Goal: Information Seeking & Learning: Learn about a topic

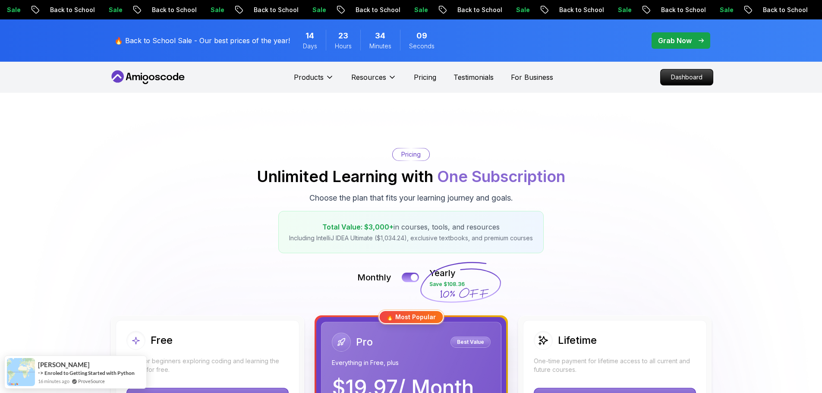
click at [128, 79] on icon at bounding box center [148, 77] width 78 height 14
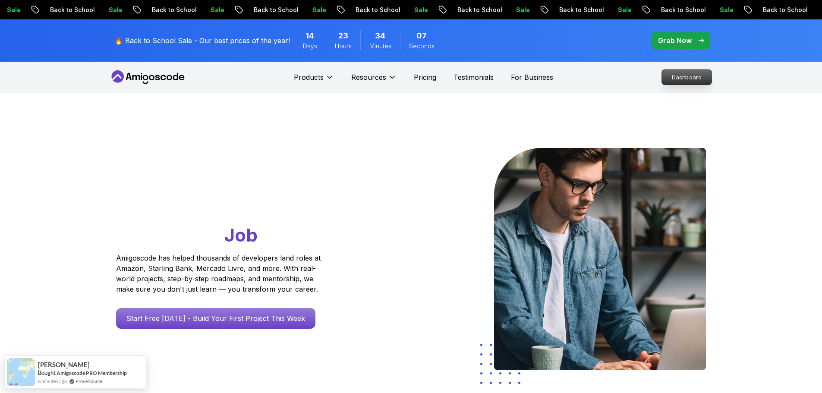
click at [682, 78] on p "Dashboard" at bounding box center [687, 77] width 50 height 15
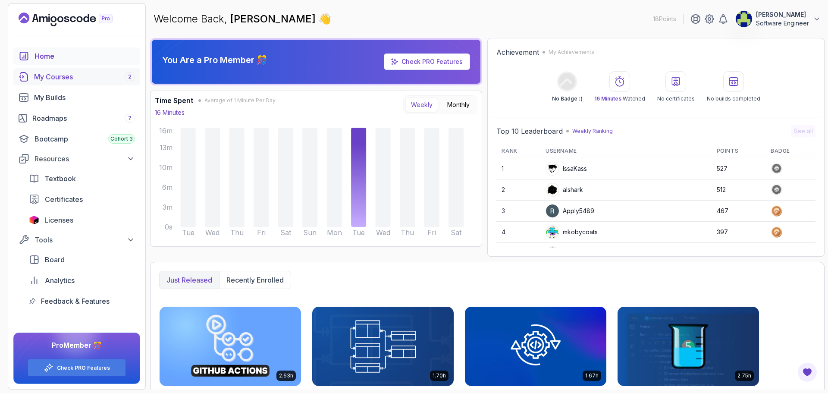
click at [85, 77] on div "My Courses 2" at bounding box center [84, 77] width 101 height 10
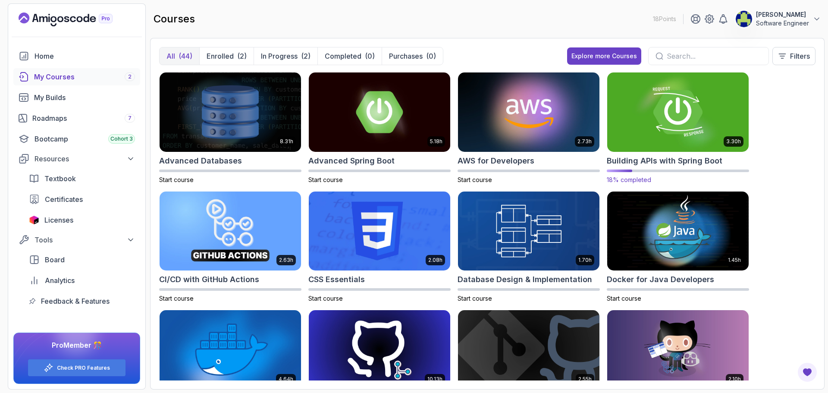
click at [668, 103] on img at bounding box center [678, 111] width 148 height 83
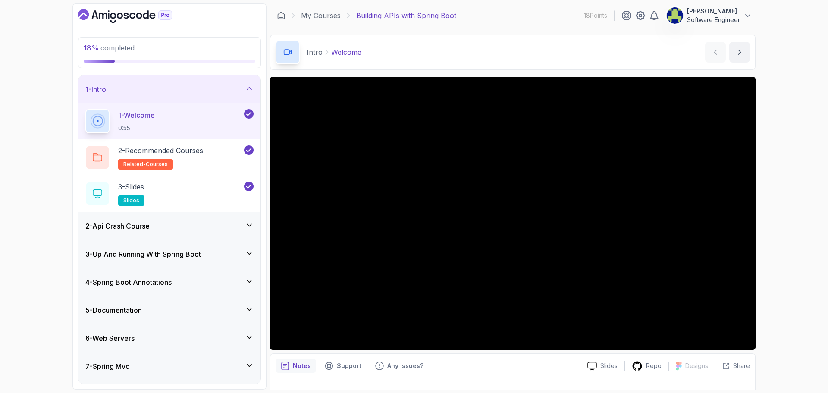
click at [249, 88] on icon at bounding box center [249, 88] width 9 height 9
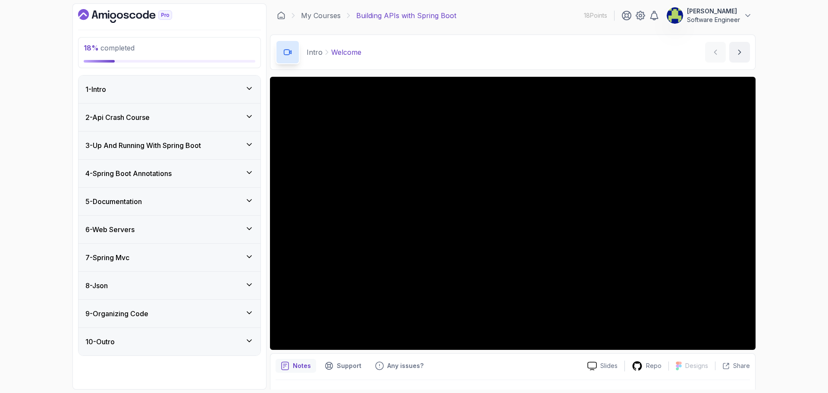
click at [253, 120] on icon at bounding box center [249, 116] width 9 height 9
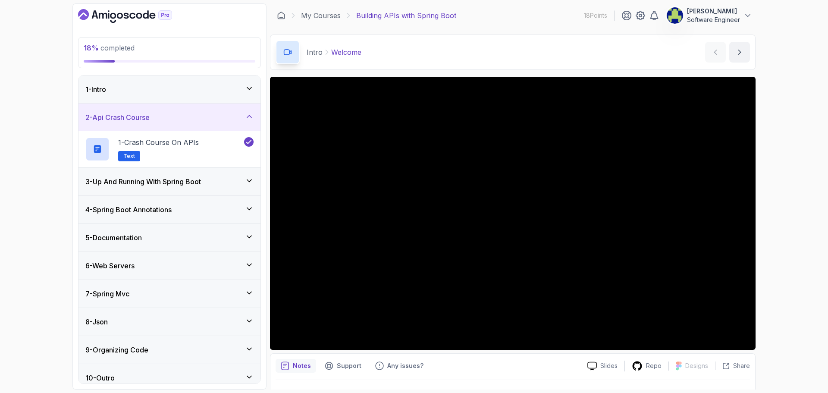
click at [253, 120] on icon at bounding box center [249, 116] width 9 height 9
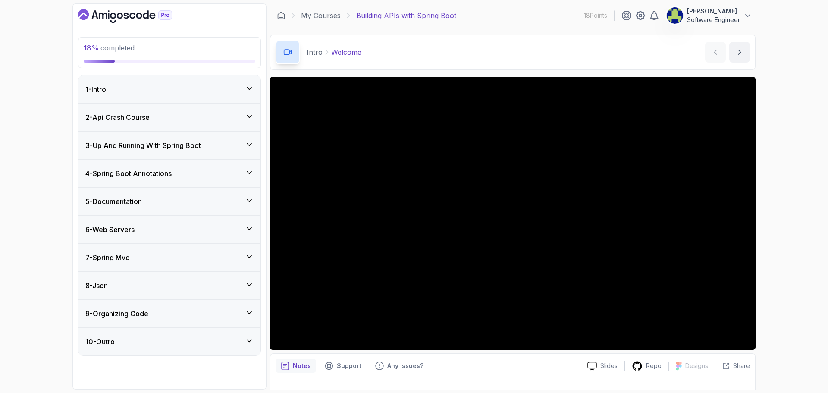
click at [249, 140] on icon at bounding box center [249, 144] width 9 height 9
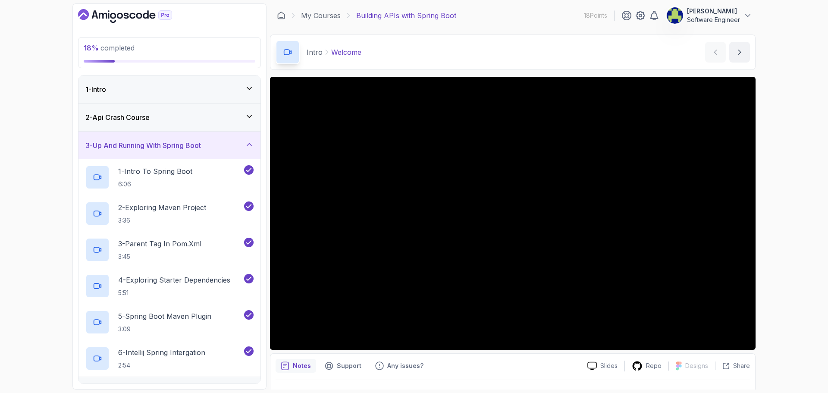
click at [249, 140] on icon at bounding box center [249, 144] width 9 height 9
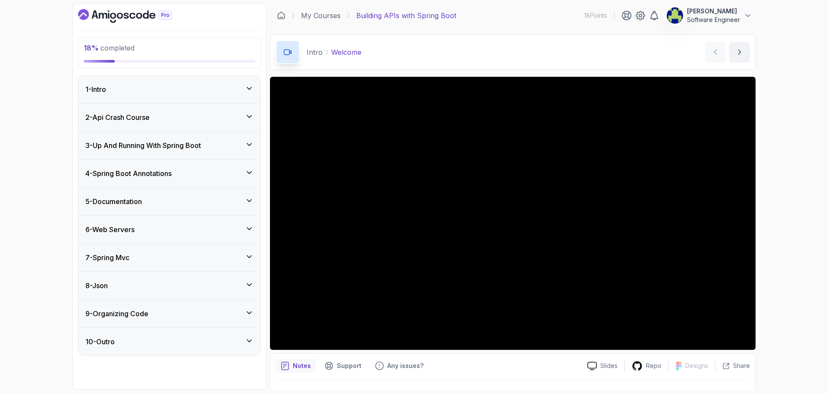
click at [242, 170] on div "4 - Spring Boot Annotations" at bounding box center [169, 173] width 168 height 10
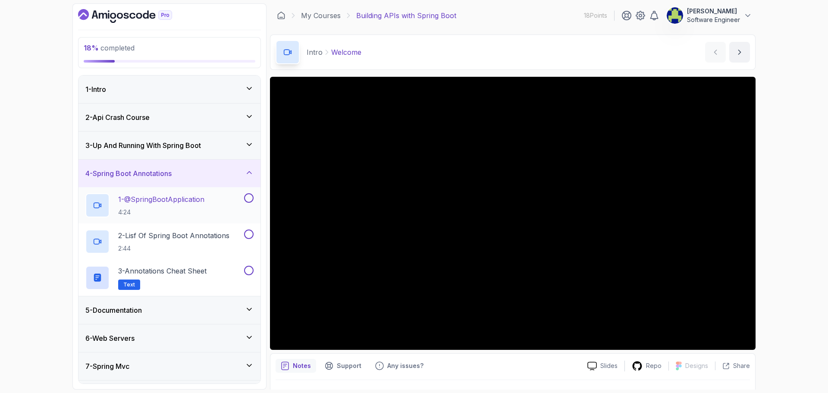
click at [199, 202] on p "1 - @SpringBootApplication" at bounding box center [161, 199] width 86 height 10
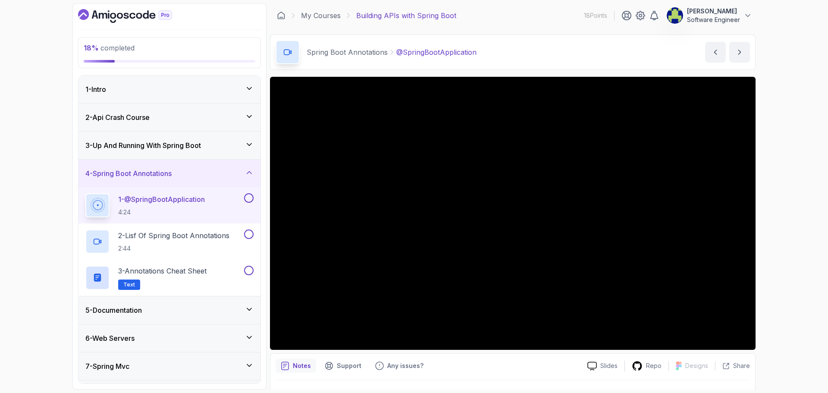
click at [801, 125] on div "18 % completed 1 - Intro 2 - Api Crash Course 3 - Up And Running With Spring Bo…" at bounding box center [414, 196] width 828 height 393
click at [248, 198] on button at bounding box center [248, 197] width 9 height 9
click at [198, 230] on div "2 - Lisf Of Spring Boot Annotations 2:44" at bounding box center [163, 242] width 157 height 24
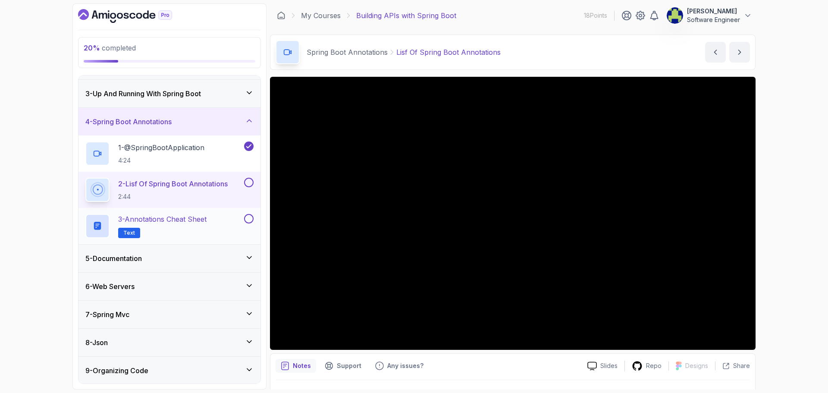
scroll to position [81, 0]
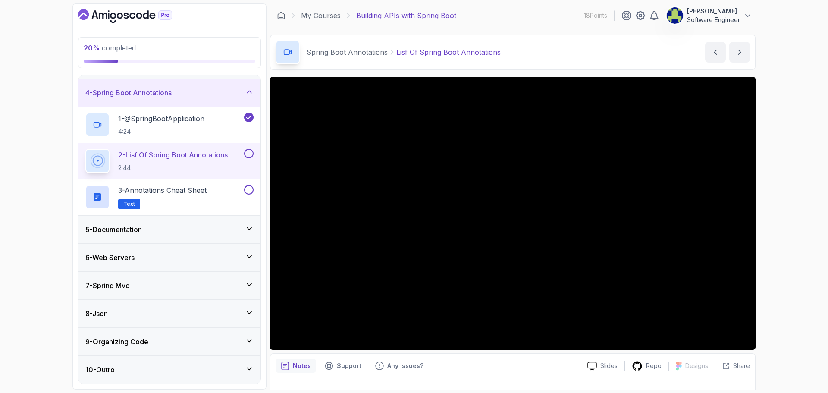
click at [249, 156] on button at bounding box center [248, 153] width 9 height 9
click at [204, 186] on p "3 - Annotations Cheat Sheet" at bounding box center [162, 190] width 88 height 10
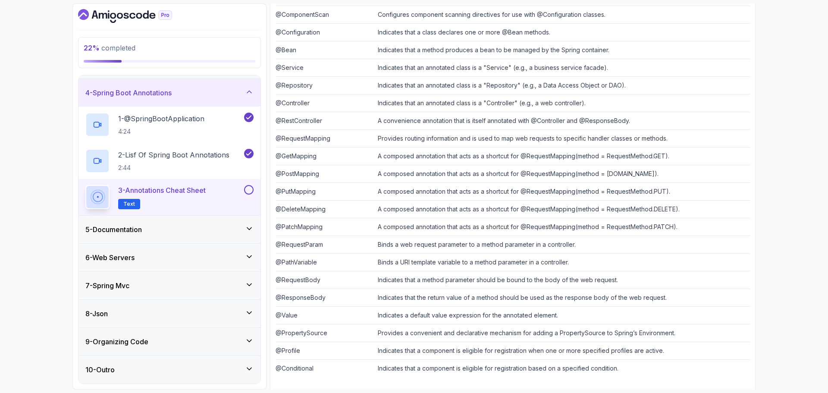
scroll to position [187, 0]
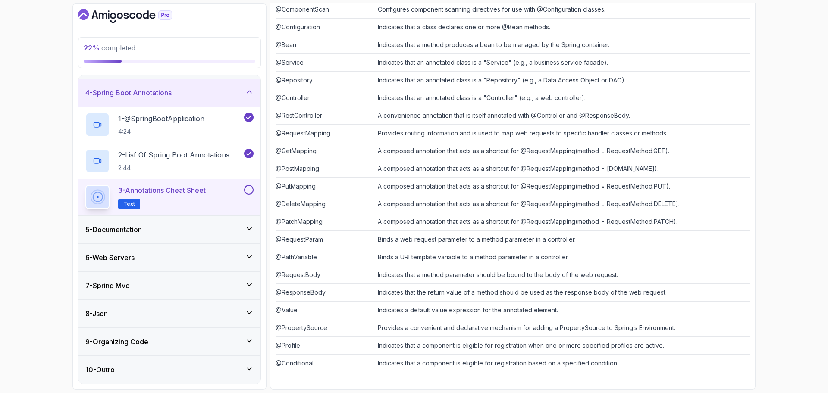
click at [245, 192] on button at bounding box center [248, 189] width 9 height 9
click at [247, 95] on icon at bounding box center [249, 92] width 9 height 9
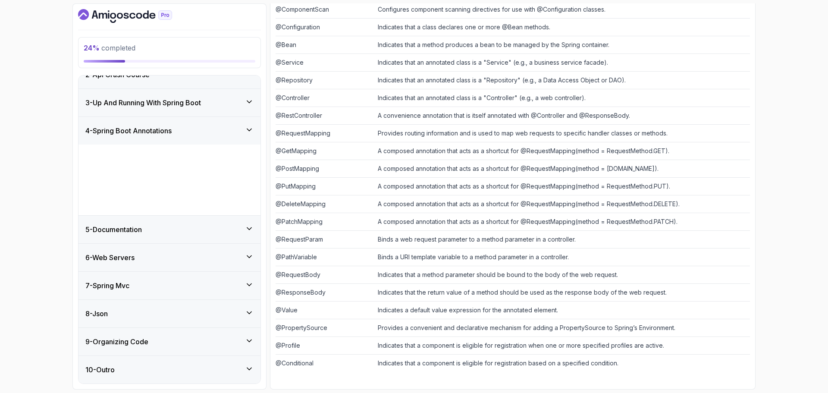
scroll to position [0, 0]
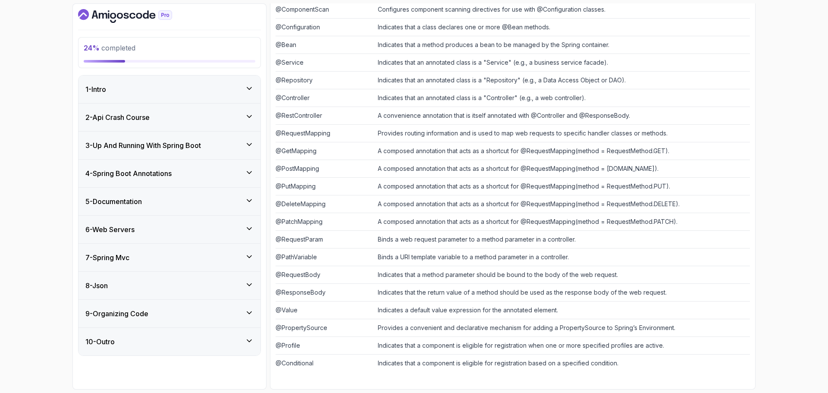
click at [250, 200] on icon at bounding box center [249, 200] width 9 height 9
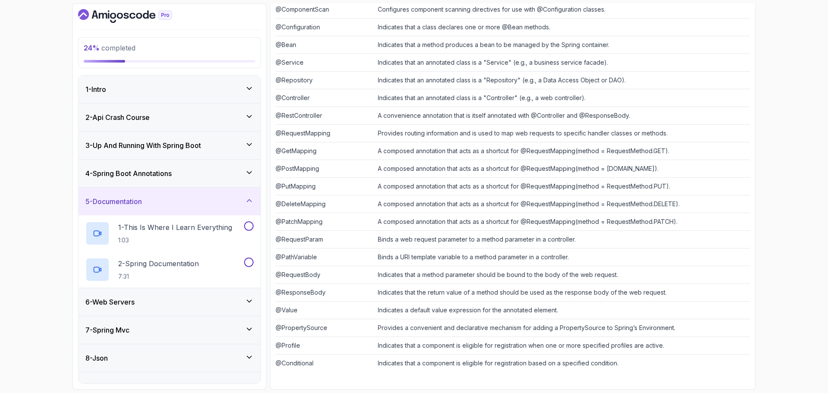
click at [243, 169] on div "4 - Spring Boot Annotations" at bounding box center [169, 173] width 168 height 10
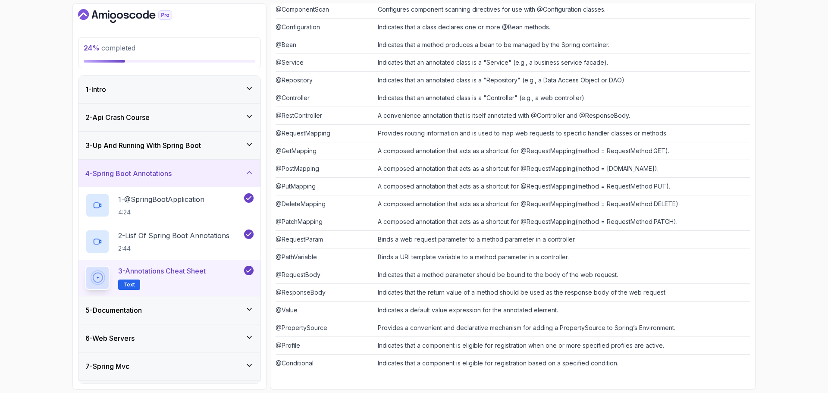
click at [243, 169] on div "4 - Spring Boot Annotations" at bounding box center [169, 173] width 168 height 10
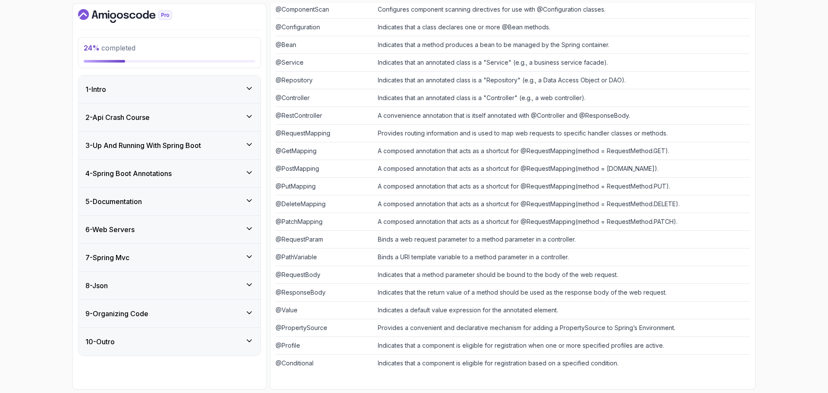
click at [217, 201] on div "5 - Documentation" at bounding box center [169, 201] width 168 height 10
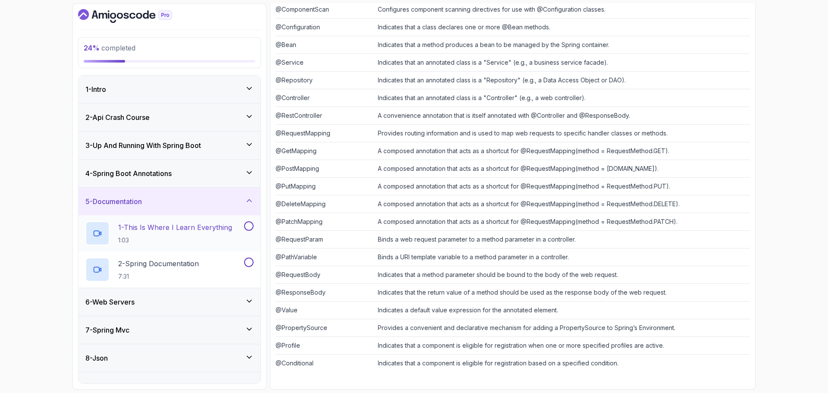
click at [159, 233] on h2 "1 - This Is Where I Learn Everything 1:03" at bounding box center [175, 233] width 114 height 22
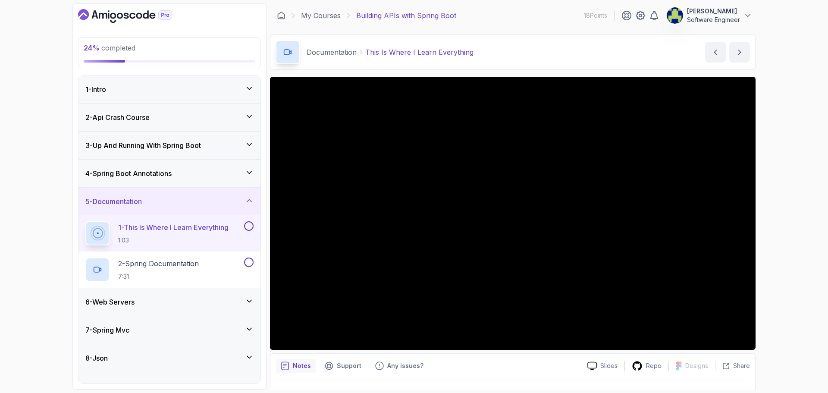
click at [248, 225] on button at bounding box center [248, 225] width 9 height 9
click at [185, 262] on p "2 - Spring Documentation" at bounding box center [158, 263] width 81 height 10
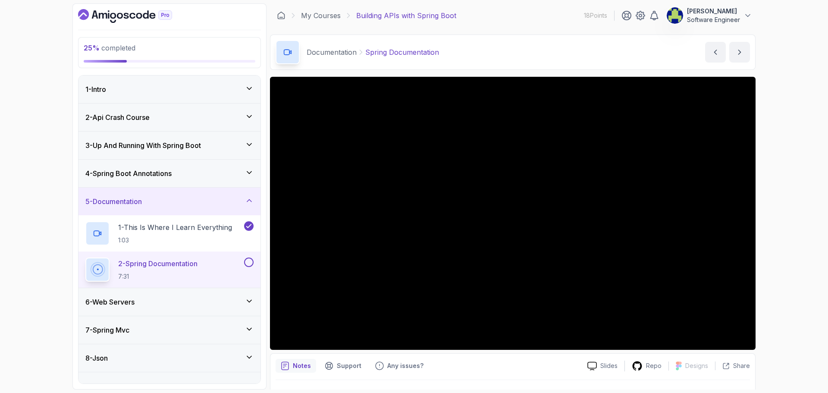
click at [249, 262] on button at bounding box center [248, 262] width 9 height 9
click at [247, 198] on icon at bounding box center [249, 200] width 9 height 9
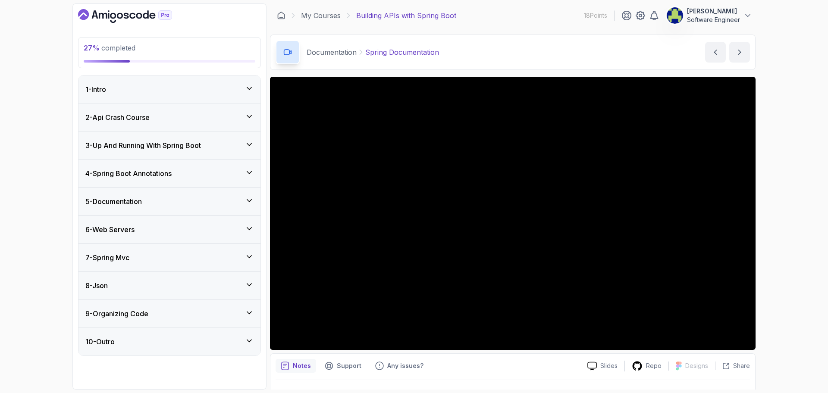
click at [174, 231] on div "6 - Web Servers" at bounding box center [169, 229] width 168 height 10
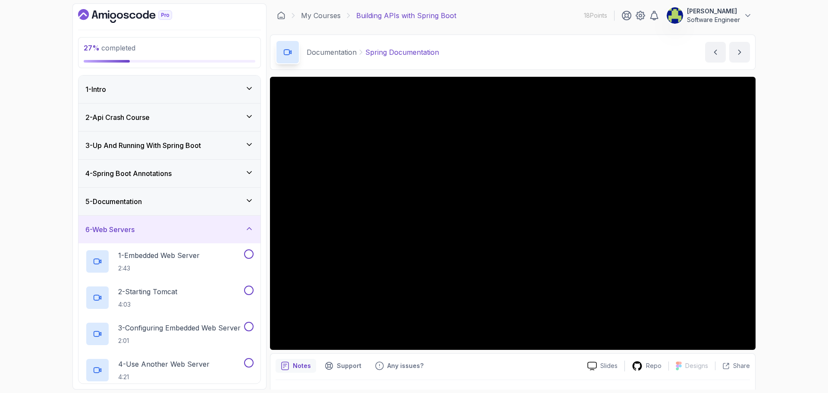
click at [254, 199] on div "5 - Documentation" at bounding box center [170, 202] width 182 height 28
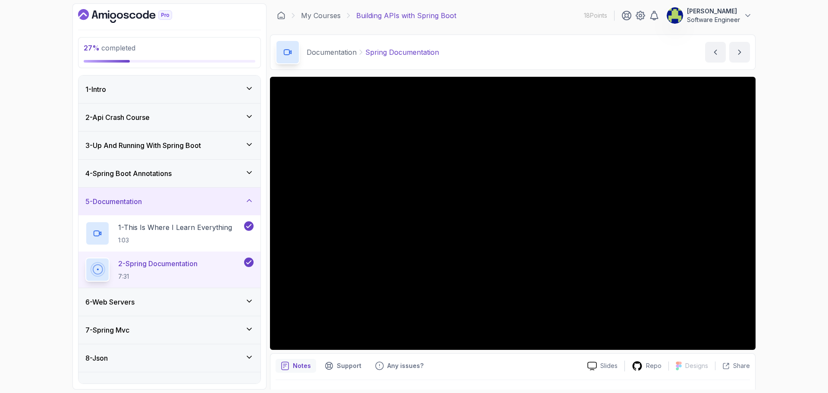
click at [254, 199] on div "5 - Documentation" at bounding box center [170, 202] width 182 height 28
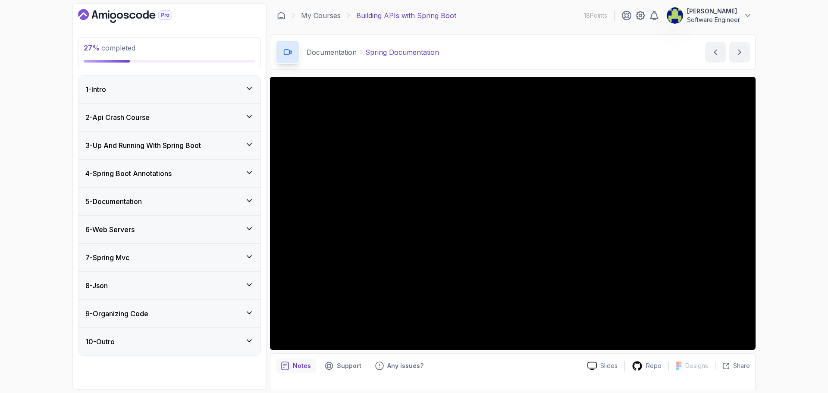
click at [254, 228] on div "6 - Web Servers" at bounding box center [170, 230] width 182 height 28
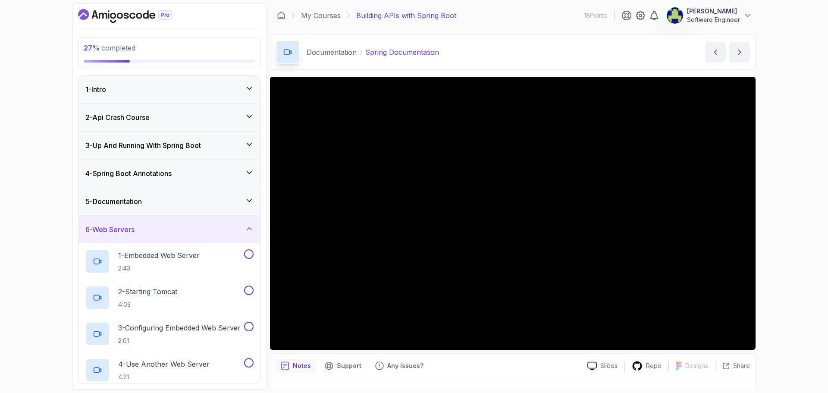
click at [255, 204] on div "5 - Documentation" at bounding box center [170, 202] width 182 height 28
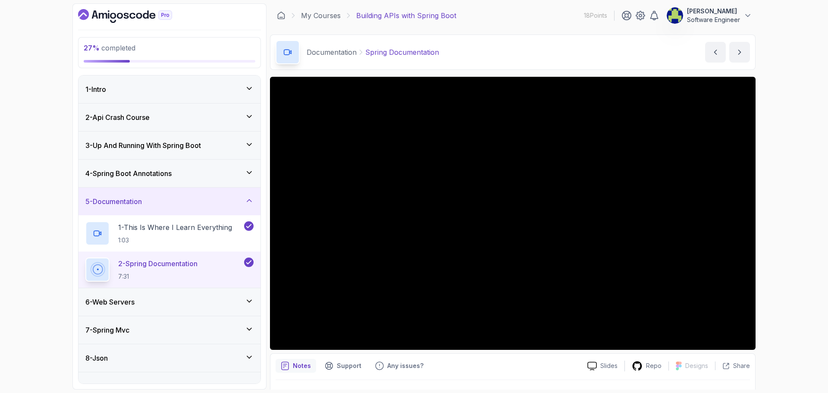
click at [255, 200] on div "5 - Documentation" at bounding box center [170, 202] width 182 height 28
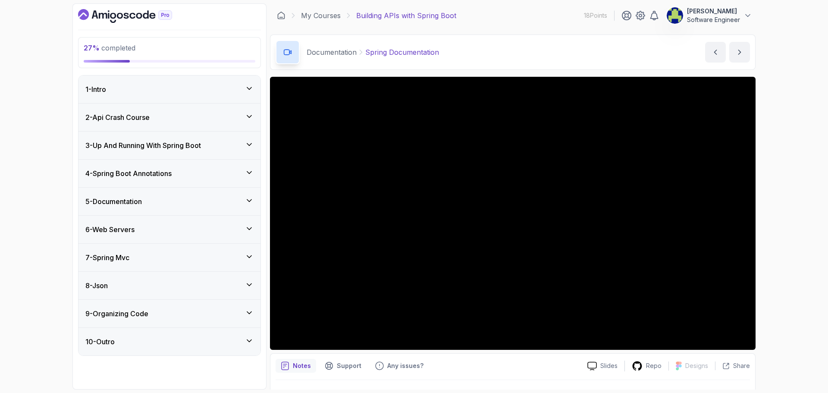
click at [252, 202] on icon at bounding box center [249, 200] width 9 height 9
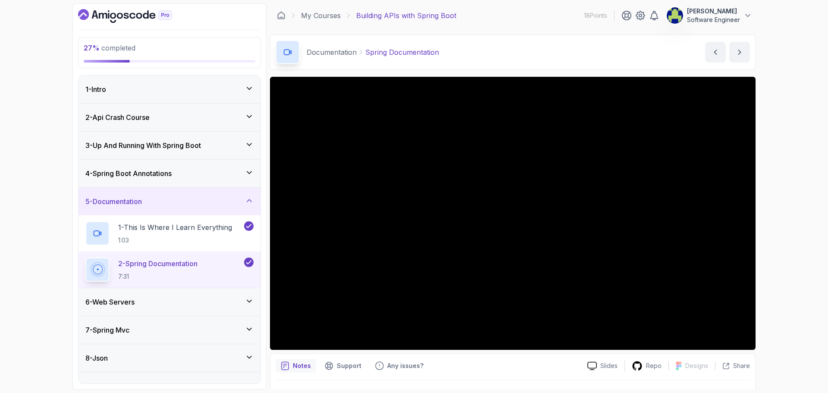
click at [252, 202] on icon at bounding box center [249, 200] width 9 height 9
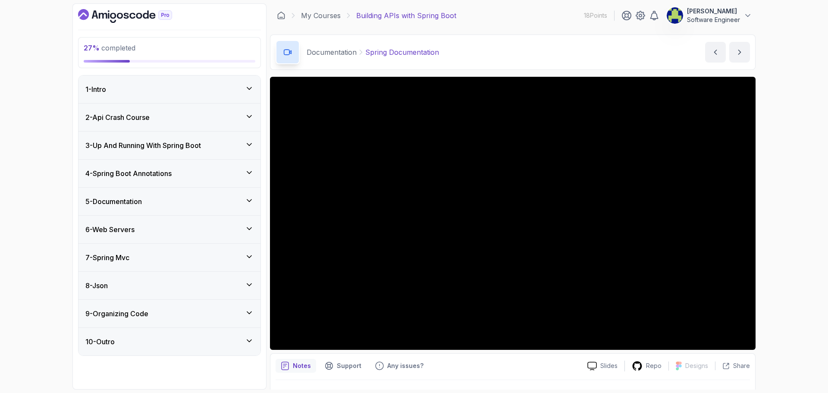
click at [248, 229] on icon at bounding box center [249, 228] width 9 height 9
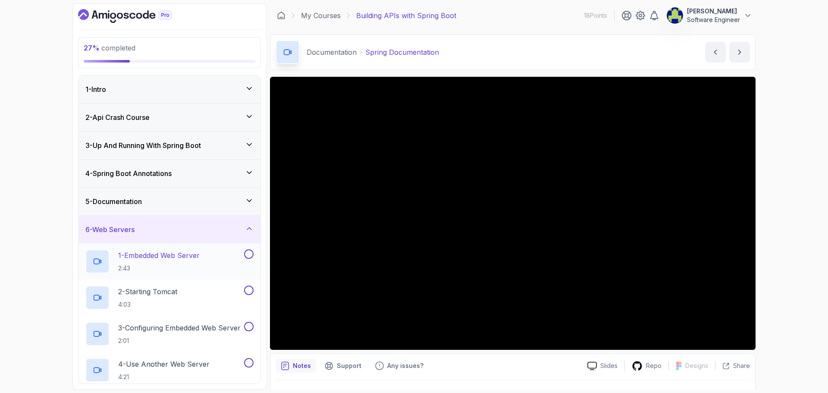
click at [234, 252] on div "1 - Embedded Web Server 2:43" at bounding box center [163, 261] width 157 height 24
click at [250, 201] on icon at bounding box center [249, 200] width 4 height 2
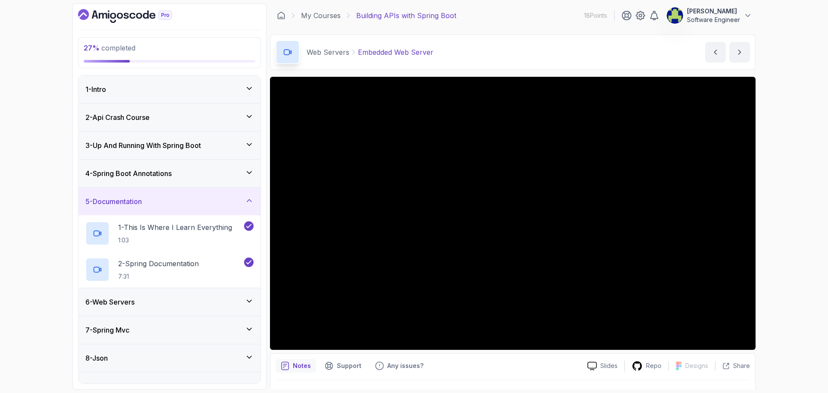
click at [250, 201] on icon at bounding box center [249, 200] width 9 height 9
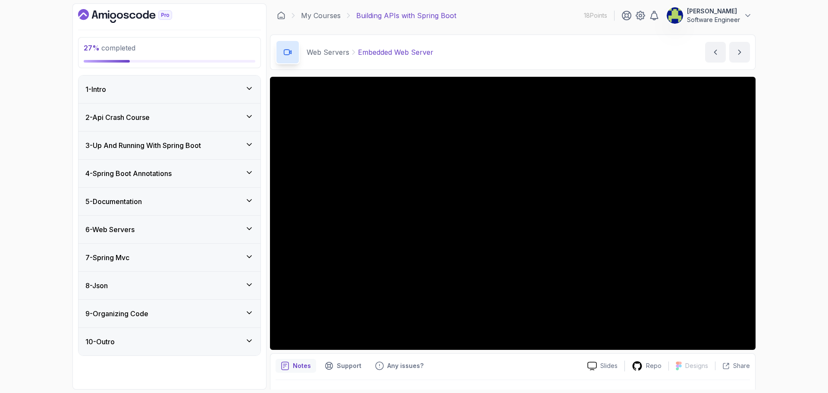
click at [247, 239] on div "6 - Web Servers" at bounding box center [170, 230] width 182 height 28
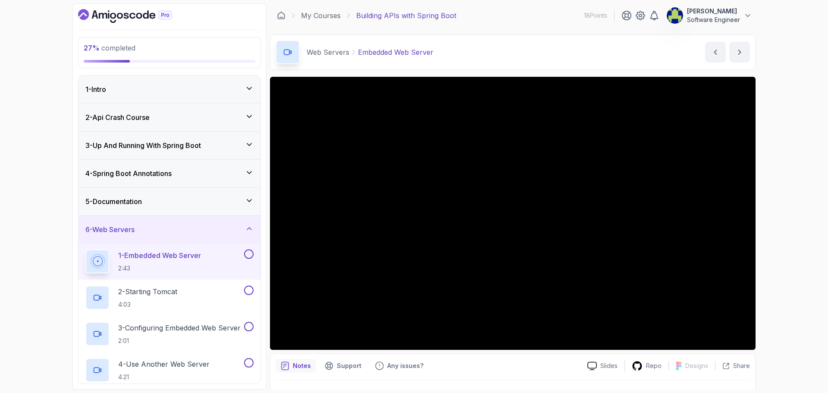
click at [249, 253] on button at bounding box center [248, 253] width 9 height 9
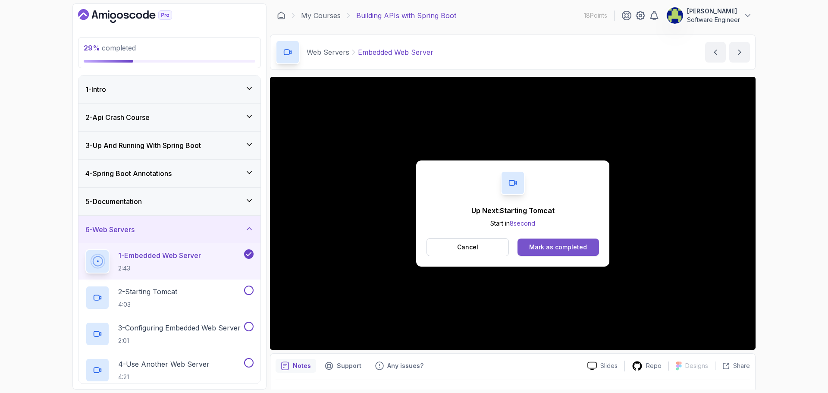
click at [547, 244] on div "Mark as completed" at bounding box center [558, 247] width 58 height 9
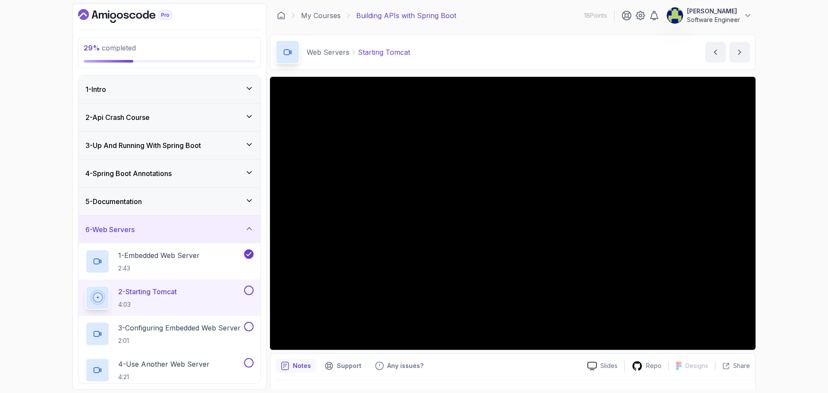
click at [792, 279] on div "29 % completed 1 - Intro 2 - Api Crash Course 3 - Up And Running With Spring Bo…" at bounding box center [414, 196] width 828 height 393
click at [251, 289] on button at bounding box center [248, 290] width 9 height 9
click at [180, 334] on h2 "3 - Configuring Embedded Web Server 2:01" at bounding box center [179, 334] width 123 height 22
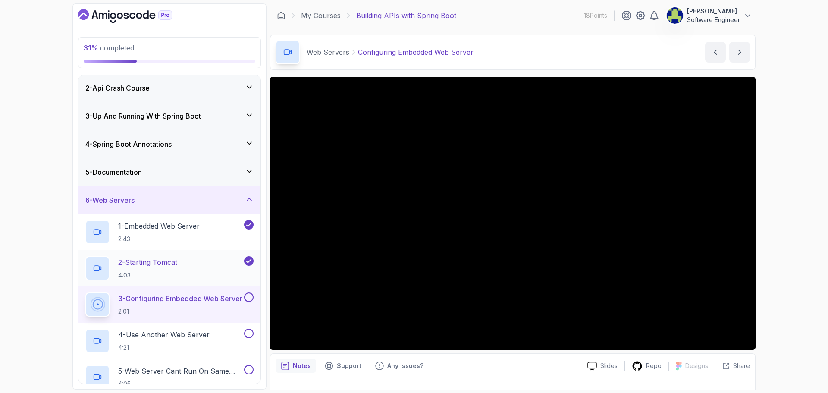
scroll to position [86, 0]
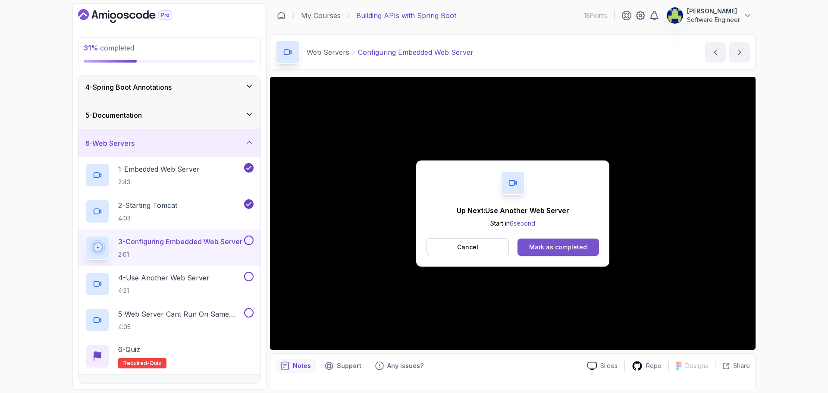
click at [586, 247] on button "Mark as completed" at bounding box center [559, 247] width 82 height 17
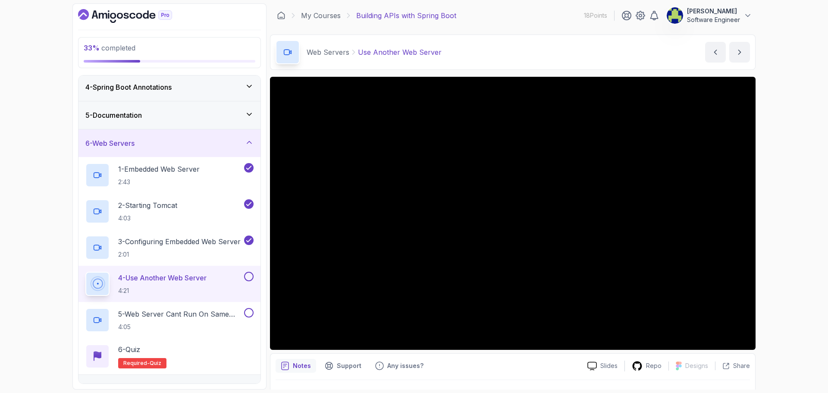
click at [248, 277] on button at bounding box center [248, 276] width 9 height 9
click at [190, 320] on h2 "5 - Web Server Cant Run On Same Port 4:05" at bounding box center [180, 320] width 124 height 22
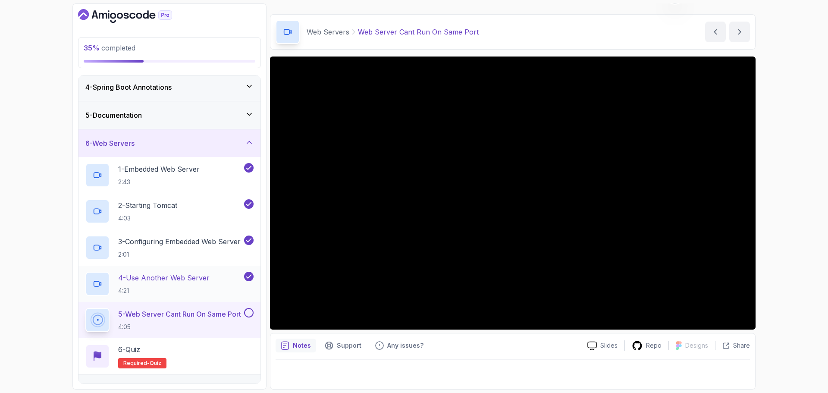
scroll to position [189, 0]
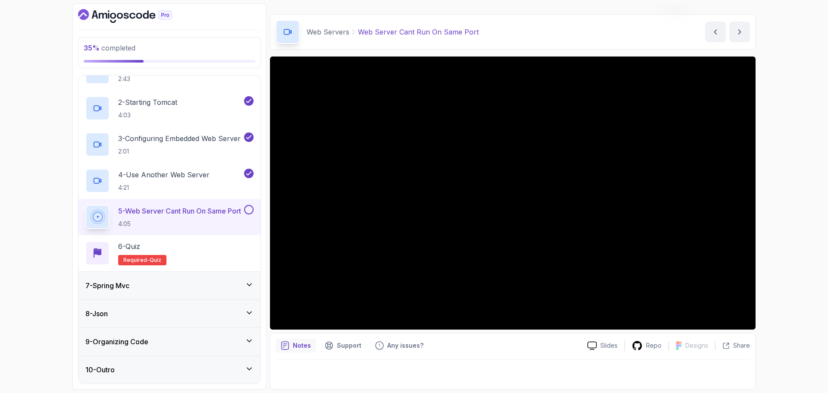
click at [246, 208] on button at bounding box center [248, 209] width 9 height 9
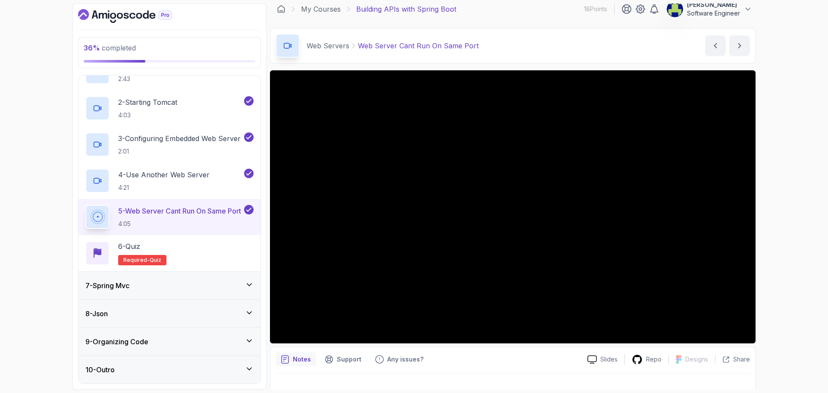
scroll to position [0, 0]
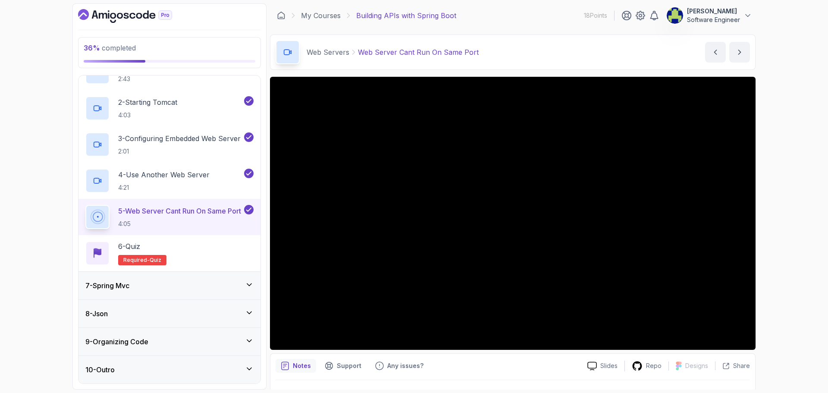
click at [765, 256] on div "36 % completed 1 - Intro 2 - Api Crash Course 3 - Up And Running With Spring Bo…" at bounding box center [414, 196] width 828 height 393
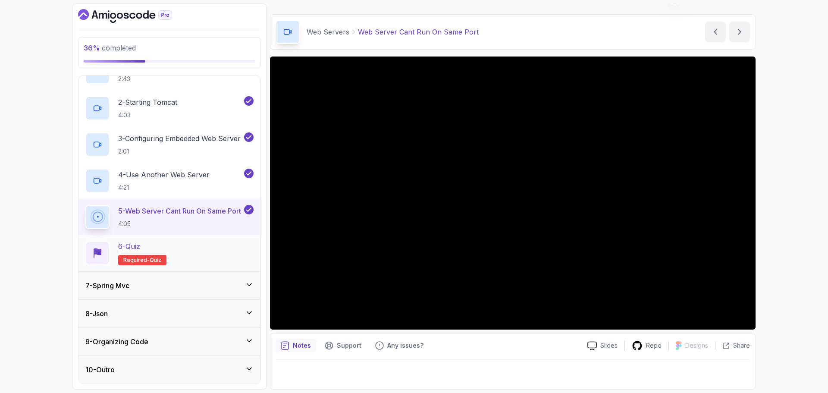
click at [197, 246] on div "6 - Quiz Required- quiz" at bounding box center [169, 253] width 168 height 24
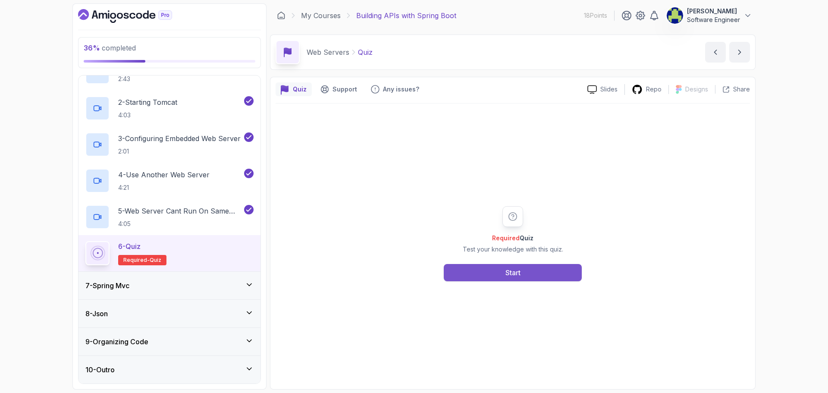
click at [499, 273] on button "Start" at bounding box center [513, 272] width 138 height 17
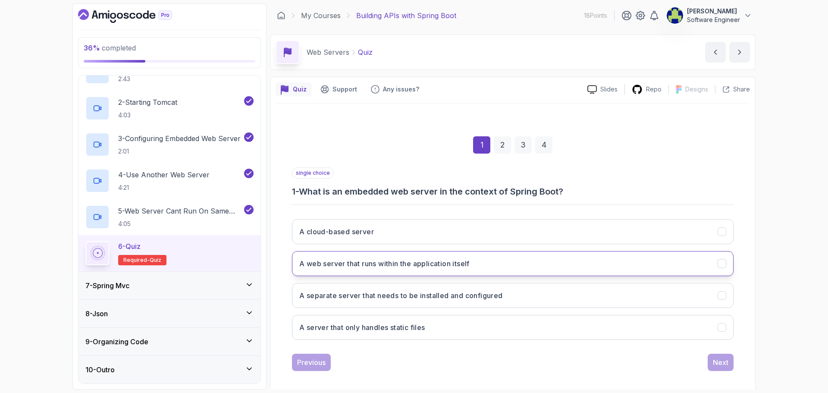
click at [536, 274] on button "A web server that runs within the application itself" at bounding box center [513, 263] width 442 height 25
click at [722, 362] on div "Next" at bounding box center [721, 362] width 16 height 10
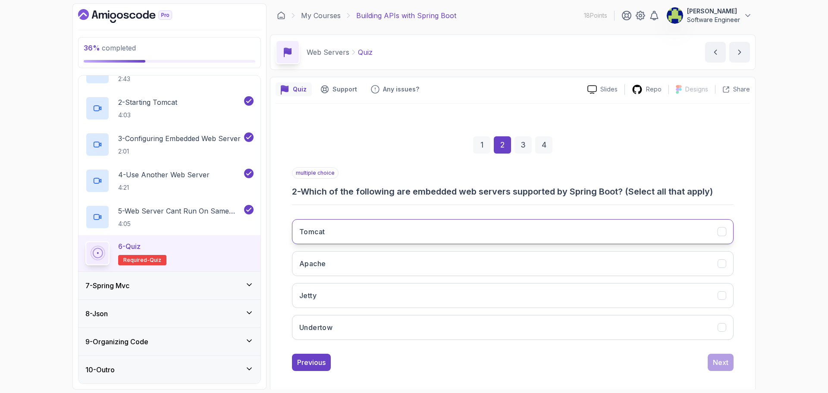
click at [416, 234] on button "Tomcat" at bounding box center [513, 231] width 442 height 25
click at [414, 261] on button "Apache" at bounding box center [513, 263] width 442 height 25
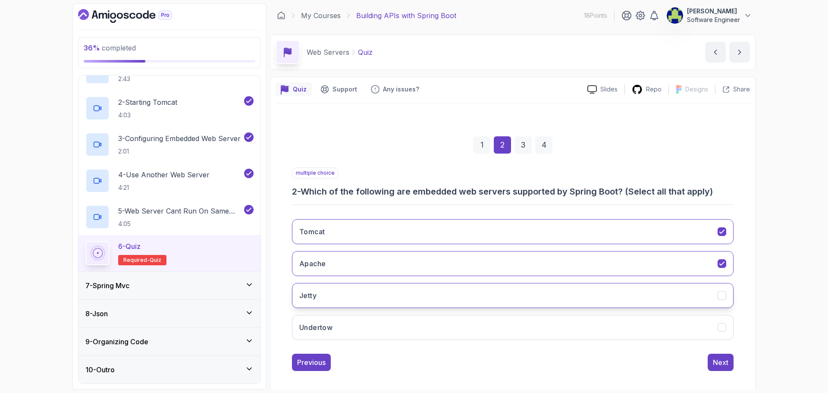
click at [422, 287] on button "Jetty" at bounding box center [513, 295] width 442 height 25
click at [433, 265] on button "Apache" at bounding box center [513, 263] width 442 height 25
click at [459, 339] on button "Undertow" at bounding box center [513, 327] width 442 height 25
click at [726, 368] on button "Next" at bounding box center [721, 362] width 26 height 17
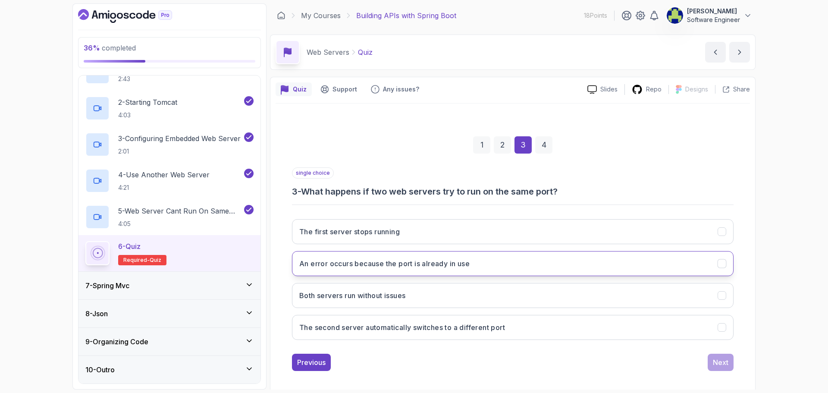
click at [495, 268] on button "An error occurs because the port is already in use" at bounding box center [513, 263] width 442 height 25
click at [720, 366] on div "Next" at bounding box center [721, 362] width 16 height 10
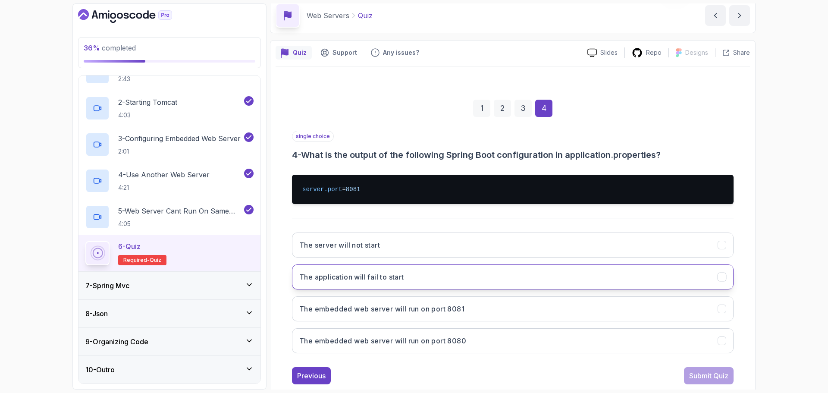
scroll to position [56, 0]
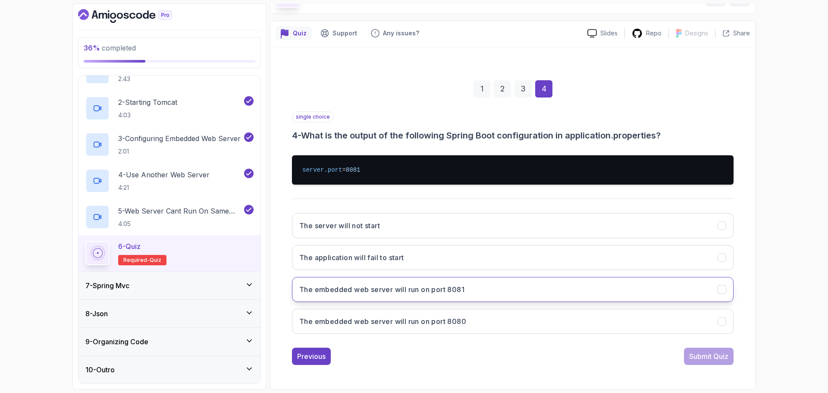
click at [509, 296] on button "The embedded web server will run on port 8081" at bounding box center [513, 289] width 442 height 25
click at [723, 354] on div "Submit Quiz" at bounding box center [709, 356] width 39 height 10
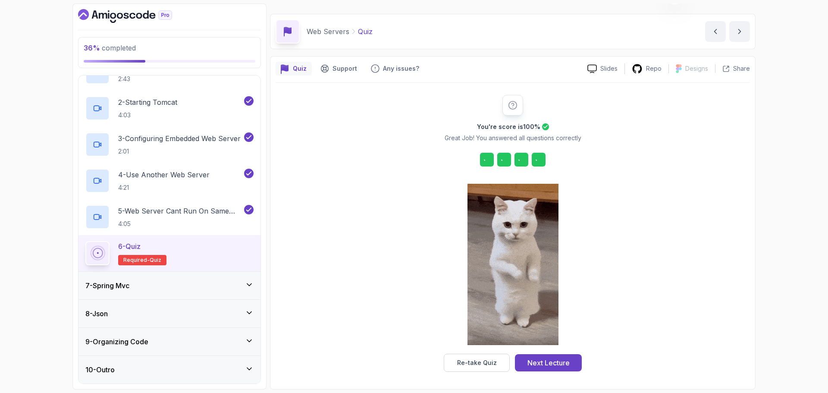
scroll to position [21, 0]
click at [550, 355] on button "Next Lecture" at bounding box center [548, 362] width 67 height 17
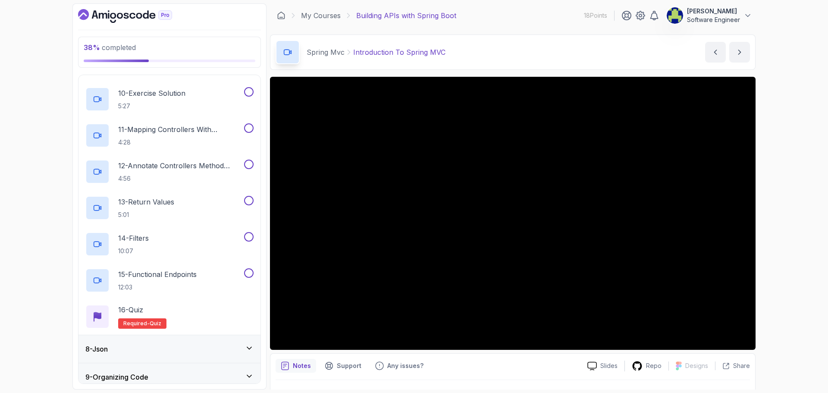
scroll to position [551, 0]
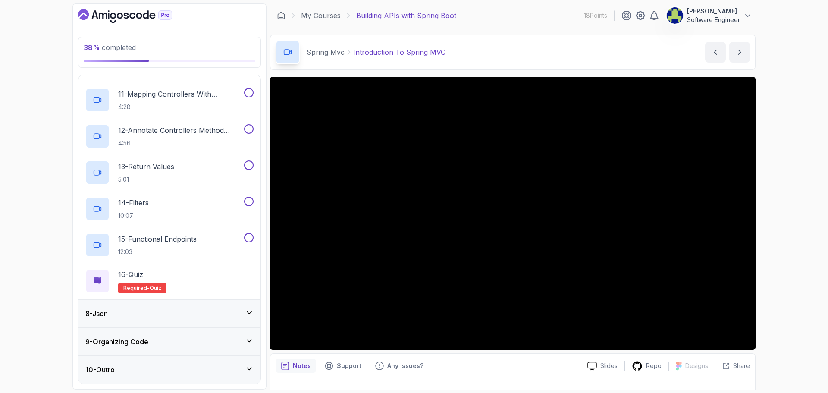
click at [252, 312] on icon at bounding box center [249, 313] width 9 height 9
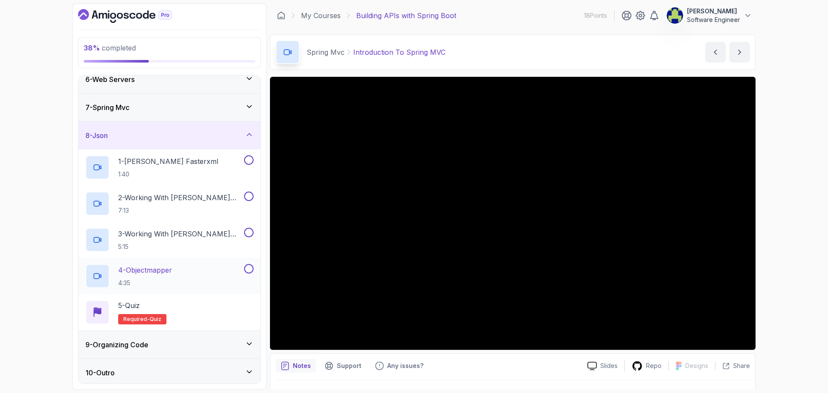
scroll to position [153, 0]
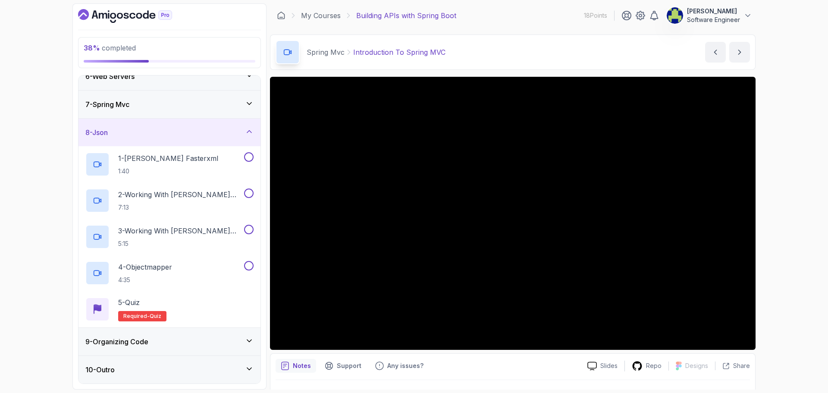
click at [250, 340] on icon at bounding box center [249, 341] width 9 height 9
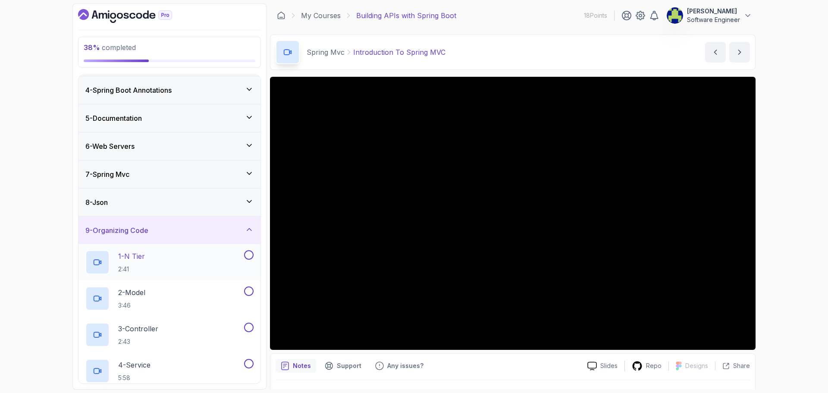
scroll to position [75, 0]
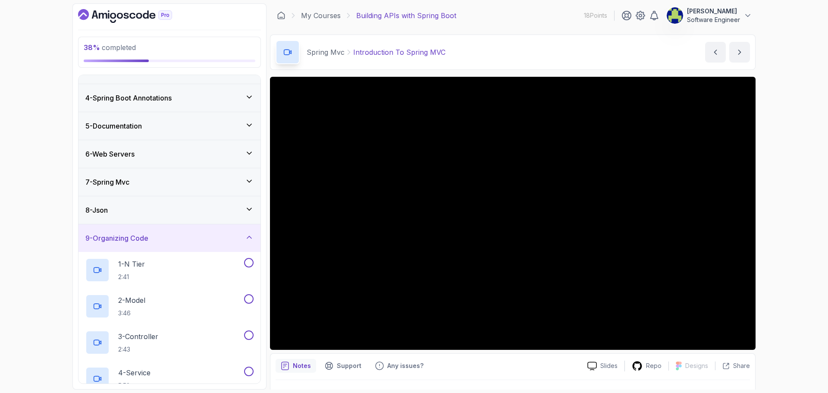
click at [246, 238] on icon at bounding box center [249, 237] width 9 height 9
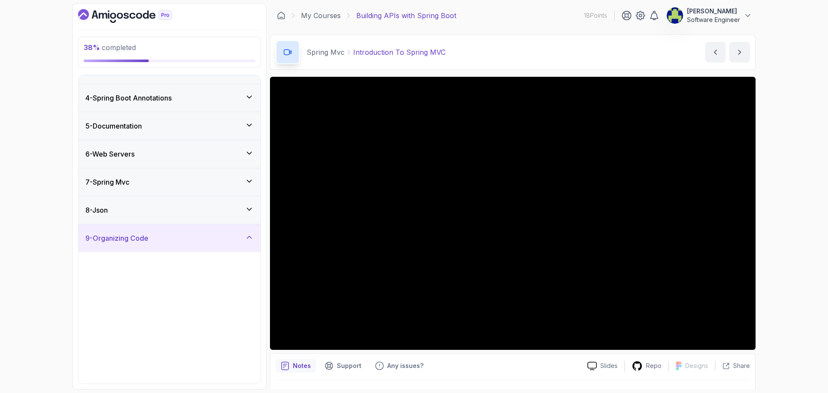
scroll to position [0, 0]
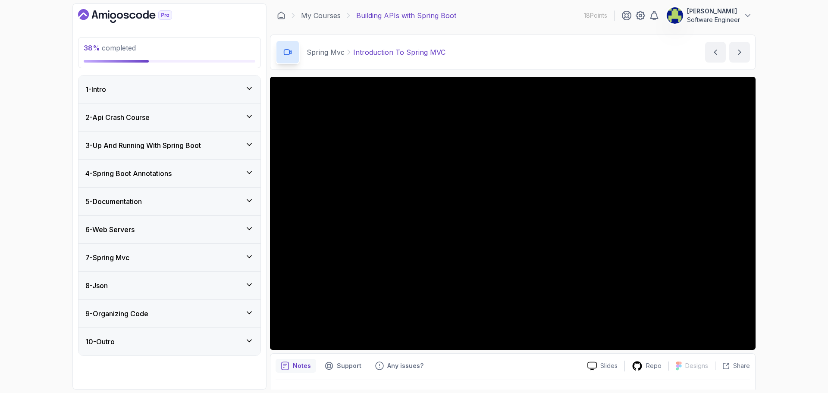
click at [248, 248] on div "7 - Spring Mvc" at bounding box center [170, 258] width 182 height 28
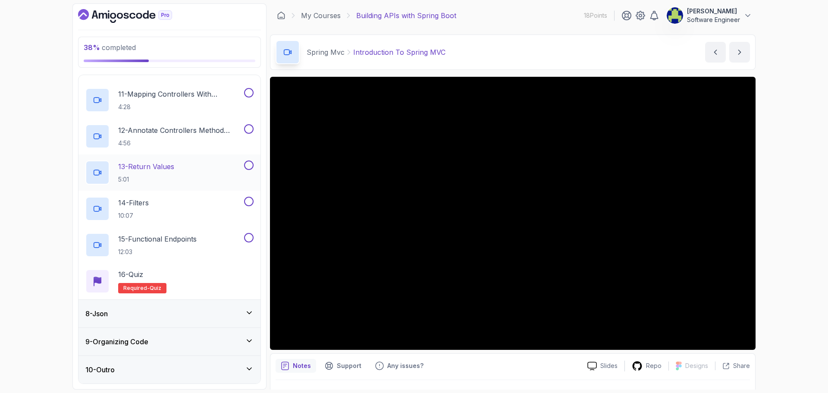
scroll to position [379, 0]
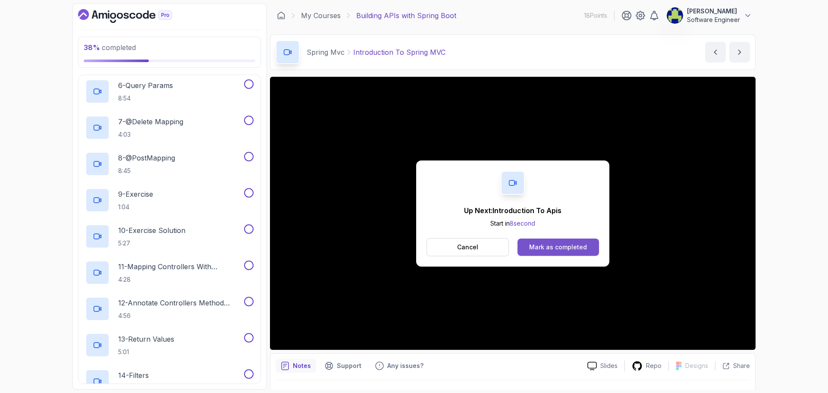
click at [580, 248] on div "Mark as completed" at bounding box center [558, 247] width 58 height 9
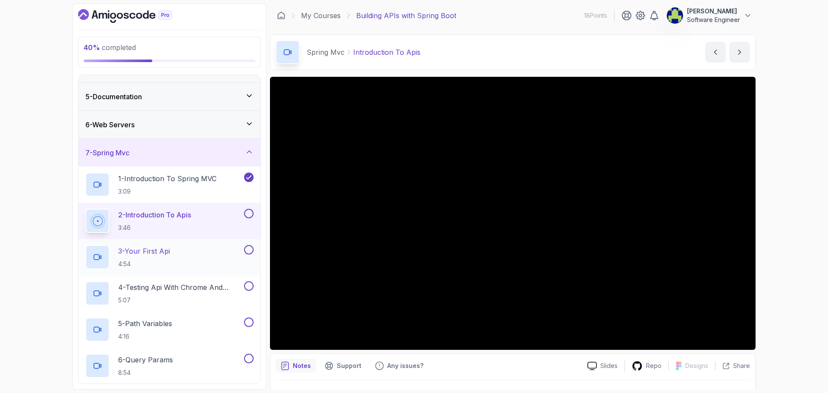
scroll to position [120, 0]
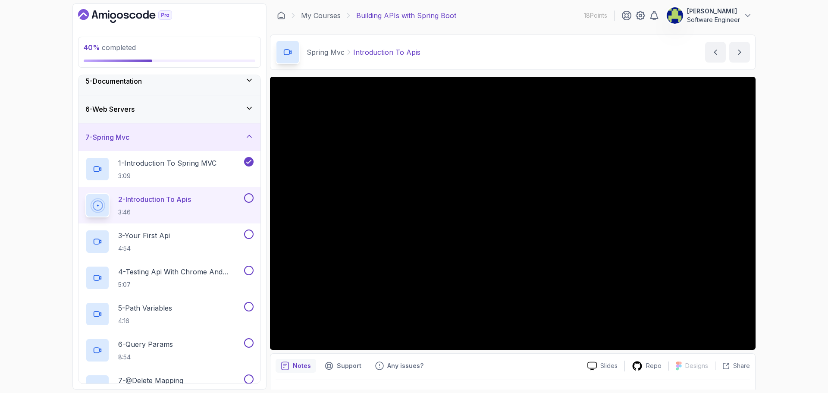
click at [251, 199] on button at bounding box center [248, 197] width 9 height 9
click at [221, 233] on div "3 - Your First Api 4:54" at bounding box center [163, 242] width 157 height 24
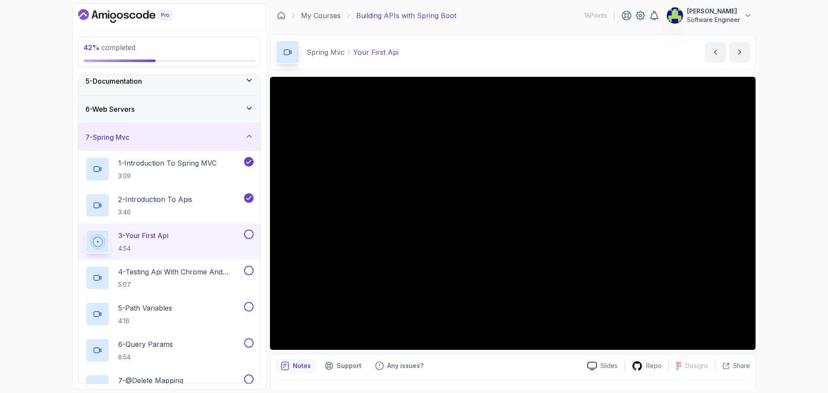
click at [246, 236] on button at bounding box center [248, 234] width 9 height 9
click at [188, 277] on h2 "4 - Testing Api With Chrome And Intellij 5:07" at bounding box center [180, 278] width 124 height 22
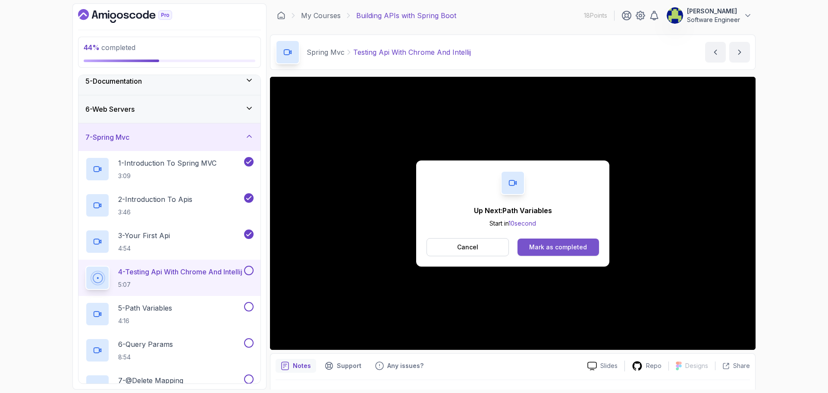
click at [539, 248] on div "Mark as completed" at bounding box center [558, 247] width 58 height 9
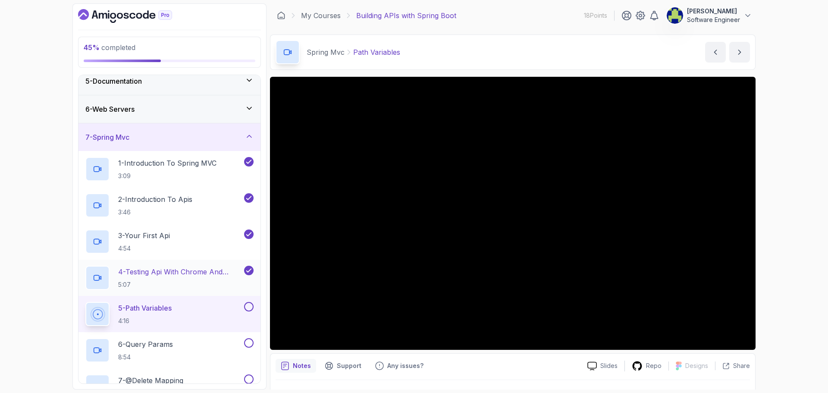
click at [211, 273] on p "4 - Testing Api With Chrome And Intellij" at bounding box center [180, 272] width 124 height 10
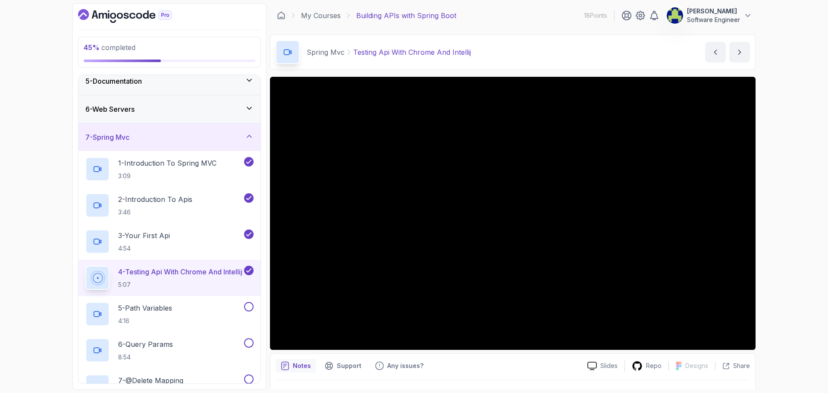
click at [251, 270] on icon at bounding box center [249, 270] width 5 height 3
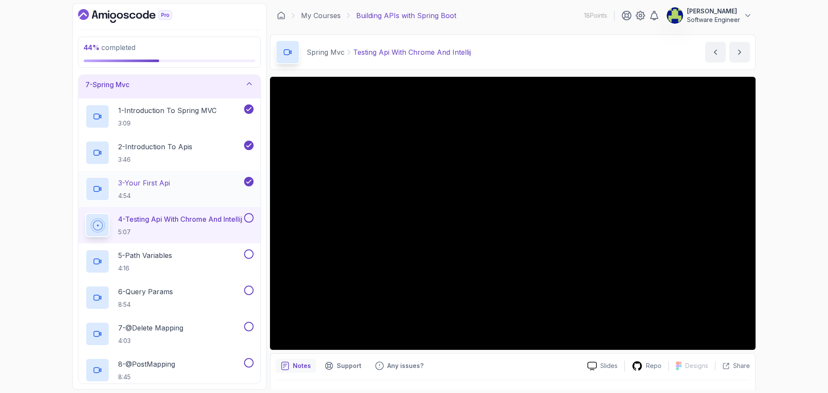
scroll to position [163, 0]
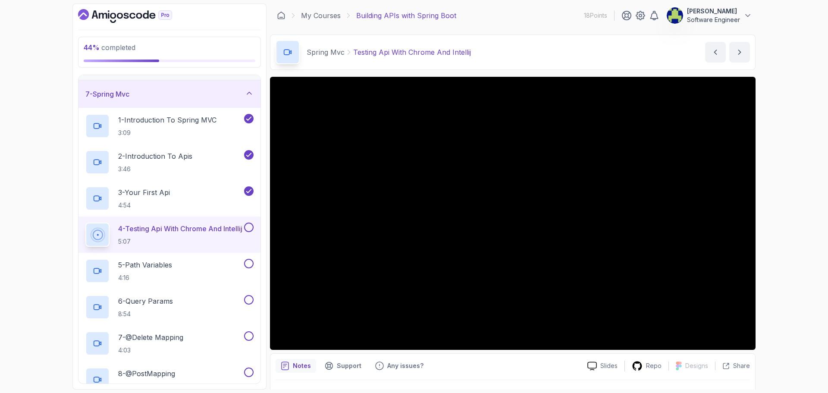
click at [249, 230] on button at bounding box center [248, 227] width 9 height 9
click at [154, 278] on p "4:16" at bounding box center [145, 278] width 54 height 9
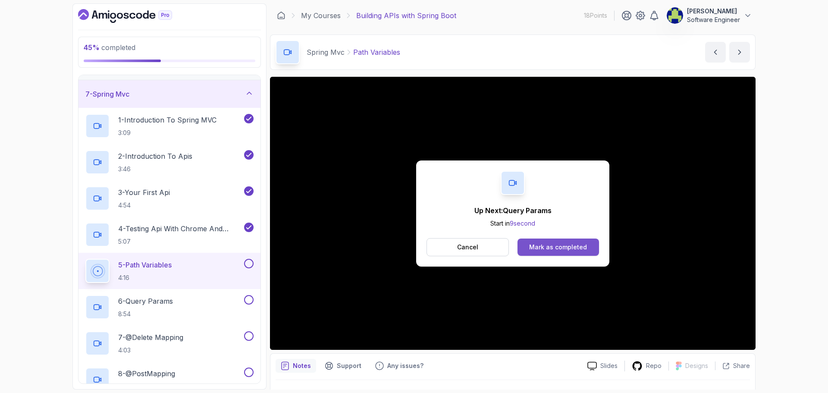
click at [569, 248] on div "Mark as completed" at bounding box center [558, 247] width 58 height 9
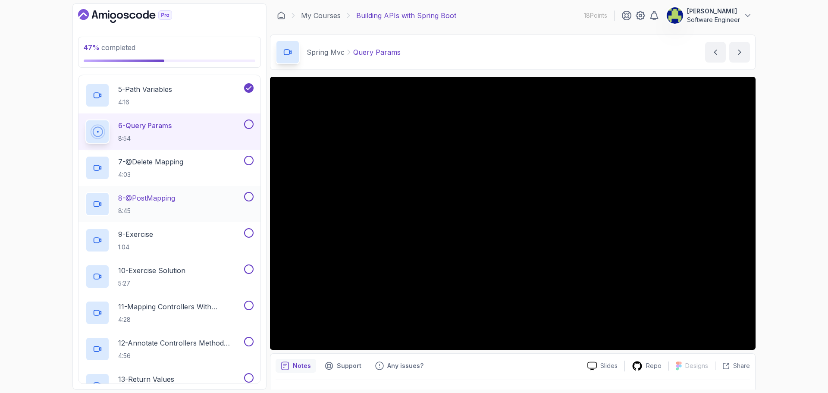
scroll to position [336, 0]
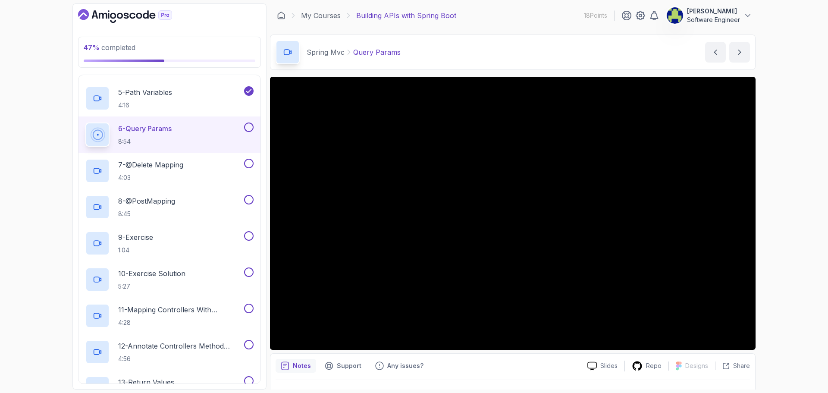
click at [248, 126] on button at bounding box center [248, 127] width 9 height 9
click at [182, 172] on h2 "7 - @Delete Mapping 4:03" at bounding box center [150, 171] width 65 height 22
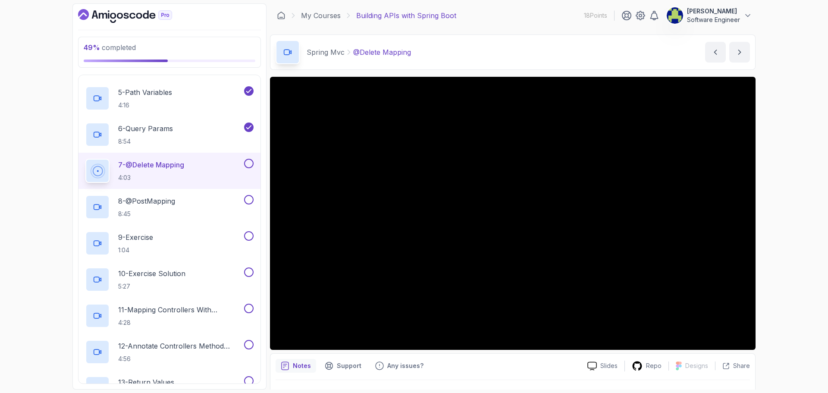
click at [251, 164] on button at bounding box center [248, 163] width 9 height 9
click at [201, 203] on div "8 - @PostMapping 8:45" at bounding box center [163, 207] width 157 height 24
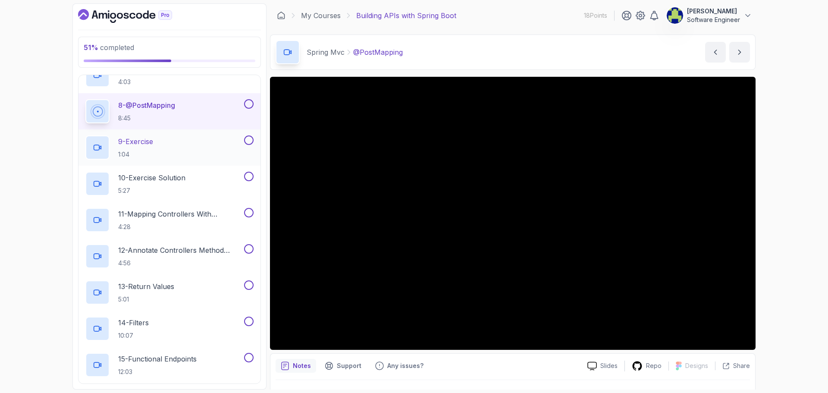
scroll to position [422, 0]
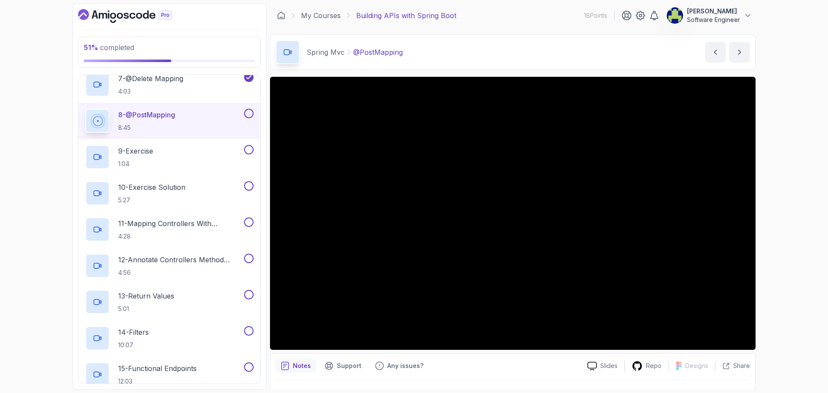
click at [250, 114] on button at bounding box center [248, 113] width 9 height 9
click at [251, 148] on button at bounding box center [248, 149] width 9 height 9
click at [253, 187] on button at bounding box center [248, 185] width 9 height 9
click at [188, 226] on p "11 - Mapping Controllers With @Requestmapping" at bounding box center [180, 223] width 124 height 10
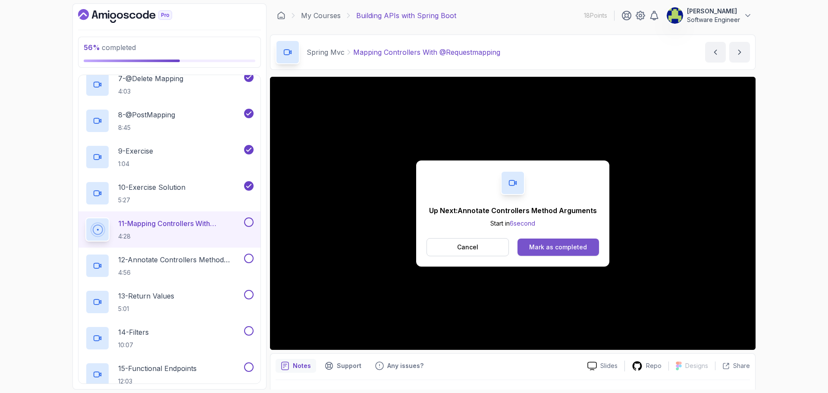
click at [574, 251] on div "Mark as completed" at bounding box center [558, 247] width 58 height 9
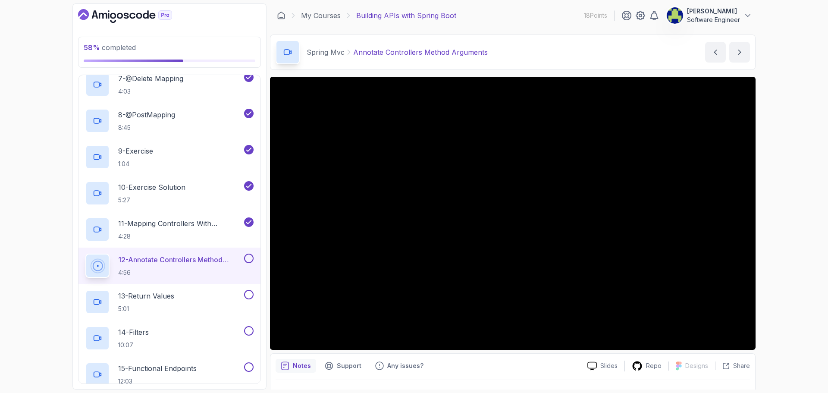
click at [246, 259] on button at bounding box center [248, 258] width 9 height 9
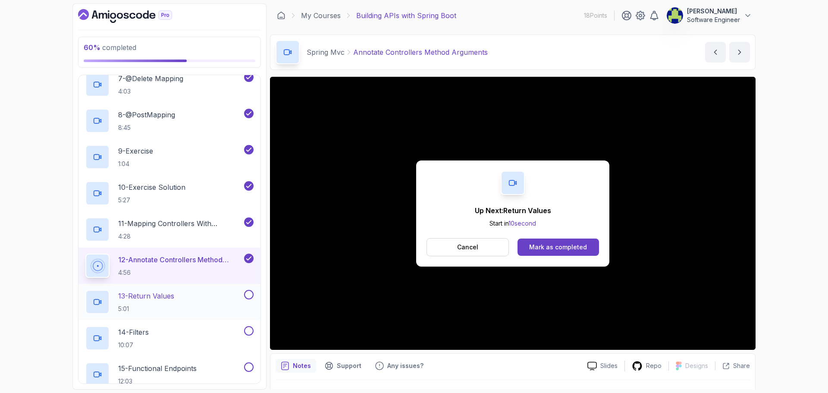
click at [156, 296] on p "13 - Return Values" at bounding box center [146, 296] width 56 height 10
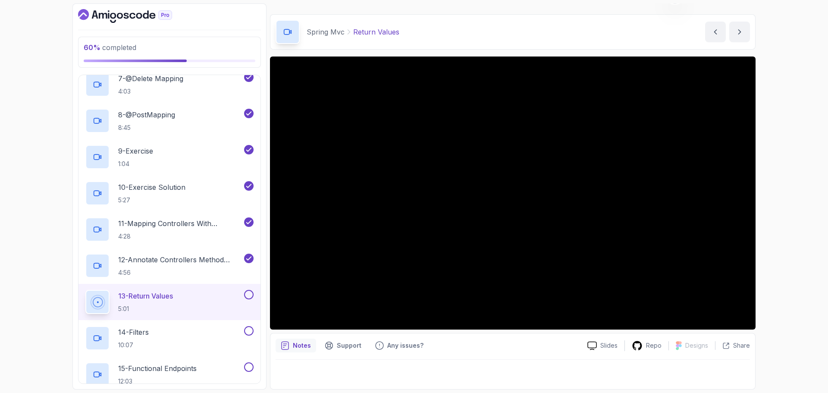
scroll to position [465, 0]
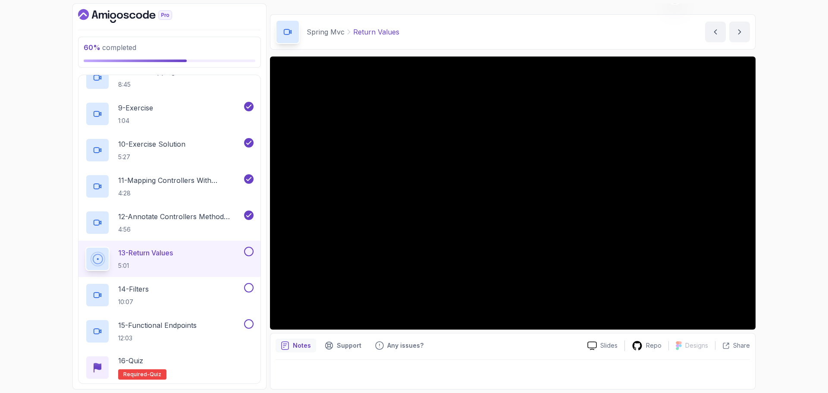
click at [247, 252] on button at bounding box center [248, 251] width 9 height 9
click at [177, 296] on div "14 - Filters 10:07" at bounding box center [163, 295] width 157 height 24
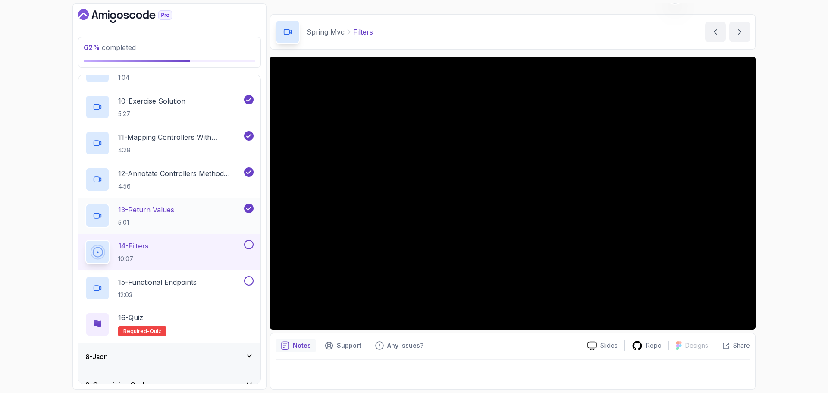
scroll to position [551, 0]
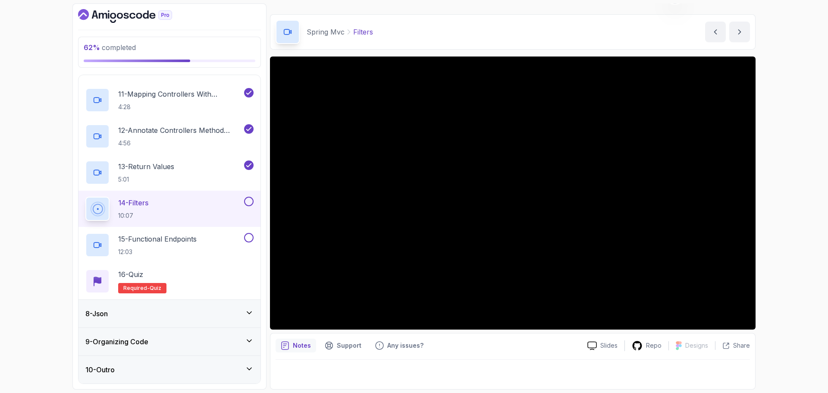
click at [248, 313] on icon at bounding box center [249, 313] width 9 height 9
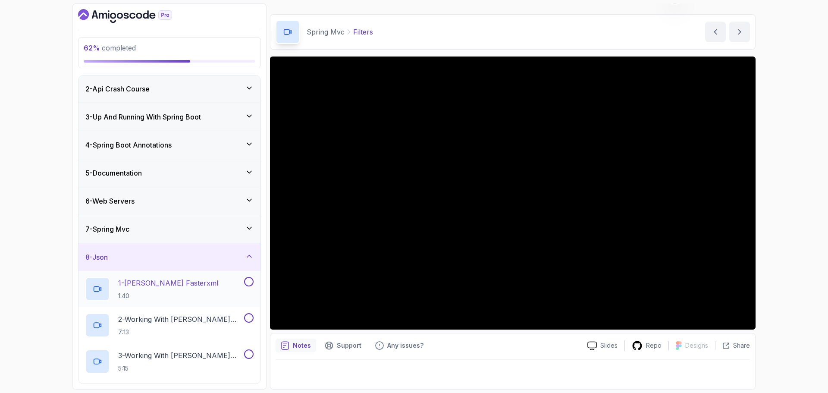
scroll to position [86, 0]
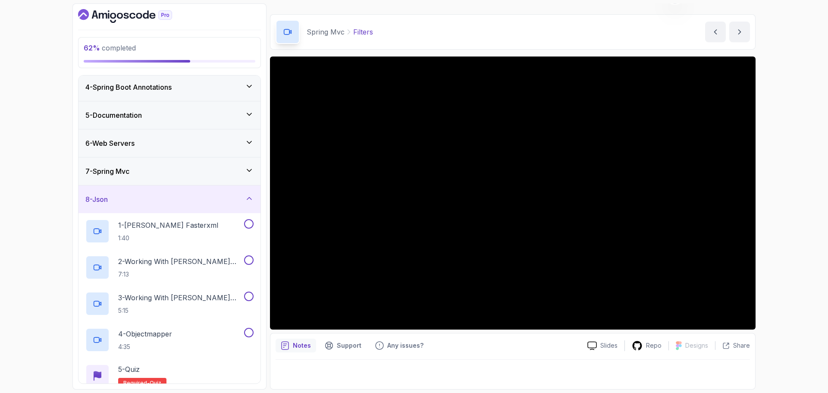
click at [247, 174] on icon at bounding box center [249, 170] width 9 height 9
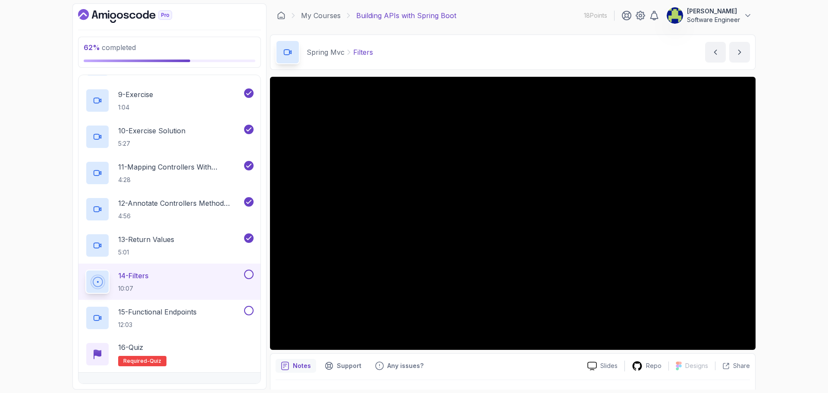
scroll to position [551, 0]
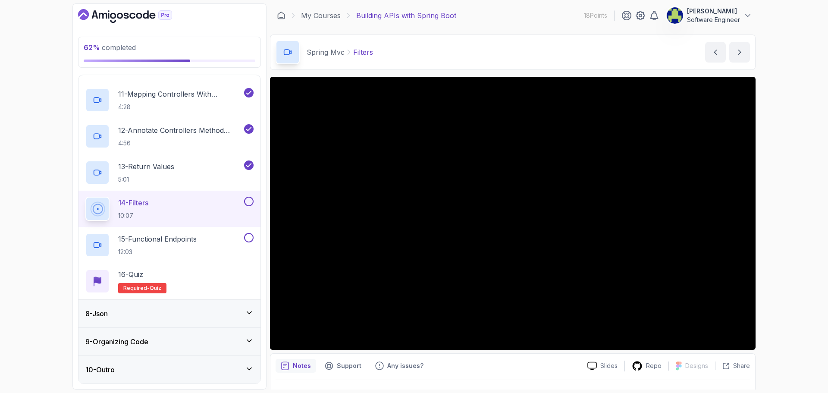
click at [250, 201] on button at bounding box center [248, 201] width 9 height 9
click at [161, 231] on div "15 - Functional Endpoints 12:03" at bounding box center [170, 245] width 182 height 36
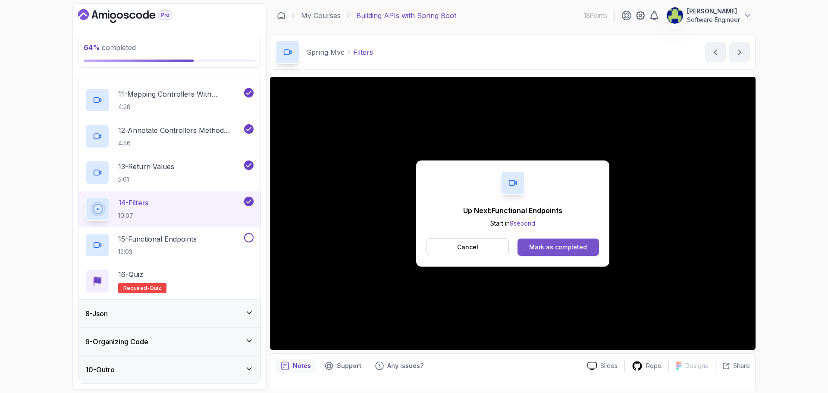
click at [574, 244] on div "Mark as completed" at bounding box center [558, 247] width 58 height 9
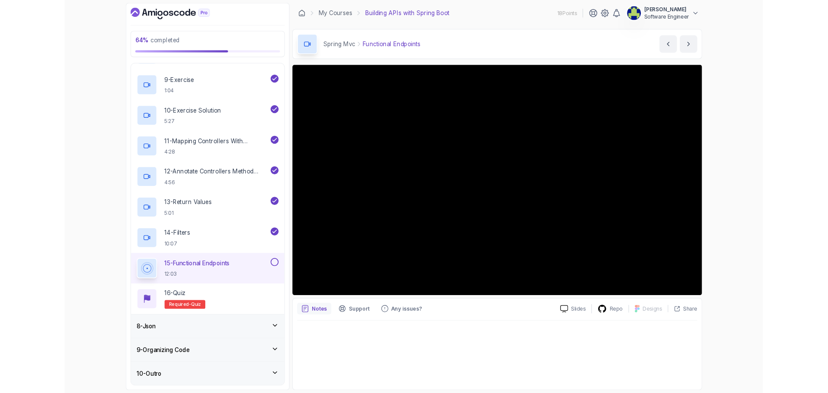
scroll to position [551, 0]
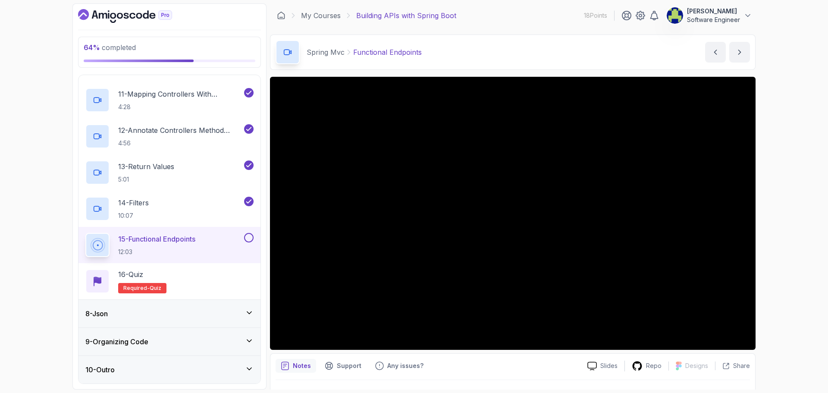
click at [248, 237] on button at bounding box center [248, 237] width 9 height 9
click at [167, 278] on div "16 - Quiz Required- quiz" at bounding box center [169, 281] width 168 height 24
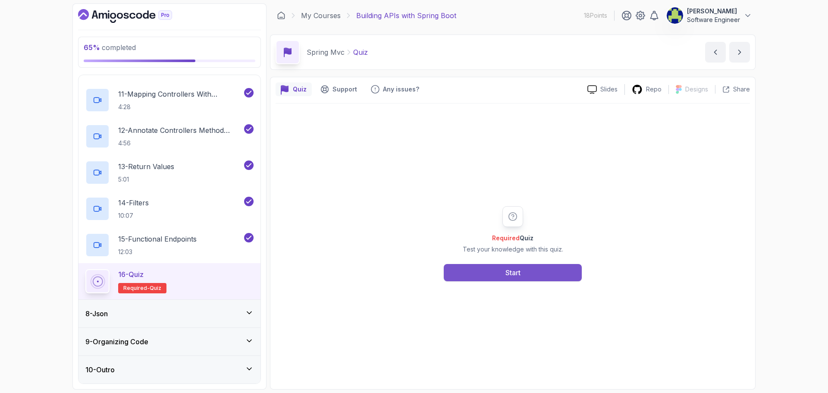
click at [530, 273] on button "Start" at bounding box center [513, 272] width 138 height 17
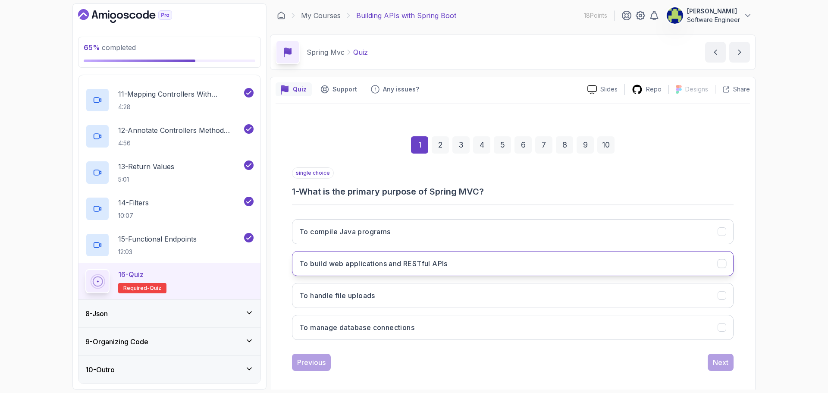
click at [464, 262] on button "To build web applications and RESTful APIs" at bounding box center [513, 263] width 442 height 25
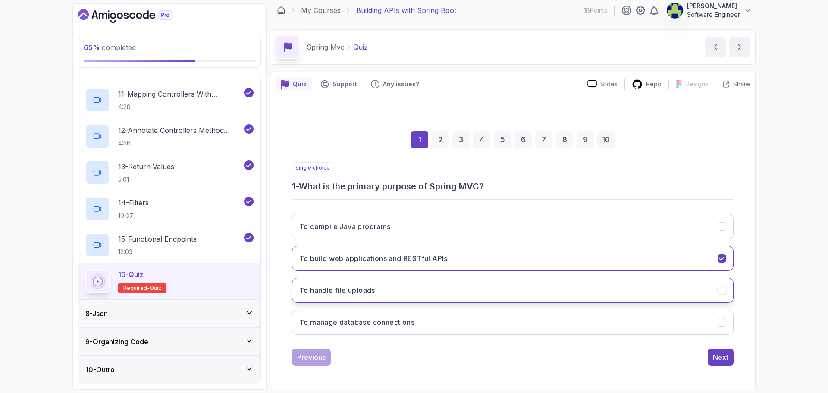
scroll to position [6, 0]
click at [727, 358] on div "Next" at bounding box center [721, 356] width 16 height 10
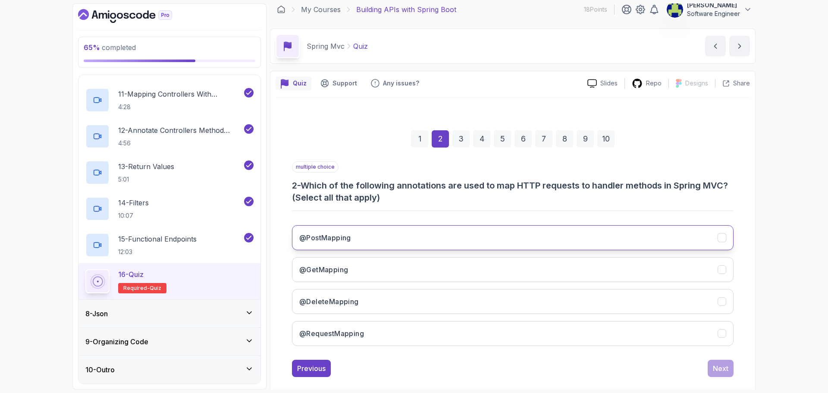
click at [520, 225] on button "@PostMapping" at bounding box center [513, 237] width 442 height 25
click at [500, 270] on button "@GetMapping" at bounding box center [513, 269] width 442 height 25
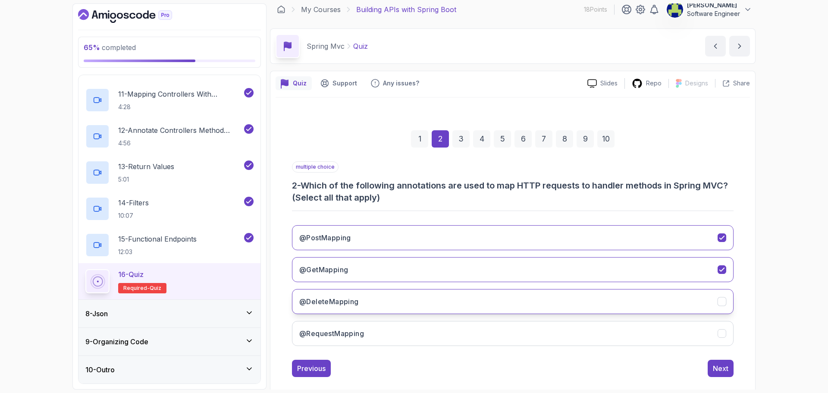
click at [496, 294] on button "@DeleteMapping" at bounding box center [513, 301] width 442 height 25
click at [714, 364] on div "Next" at bounding box center [721, 368] width 16 height 10
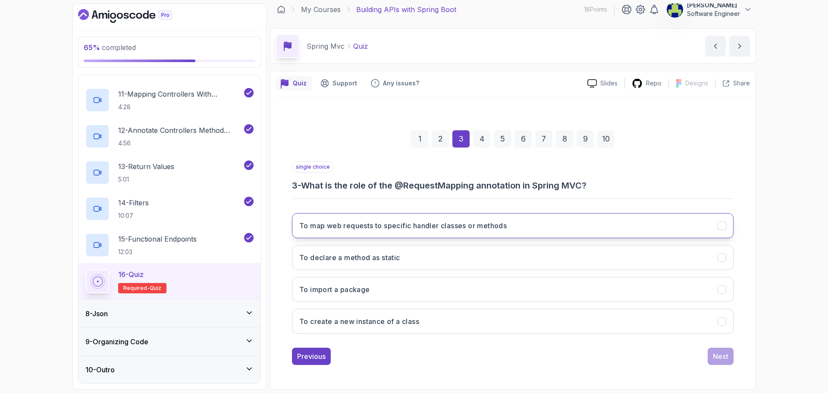
click at [388, 230] on h3 "To map web requests to specific handler classes or methods" at bounding box center [403, 225] width 208 height 10
click at [715, 358] on div "Next" at bounding box center [721, 356] width 16 height 10
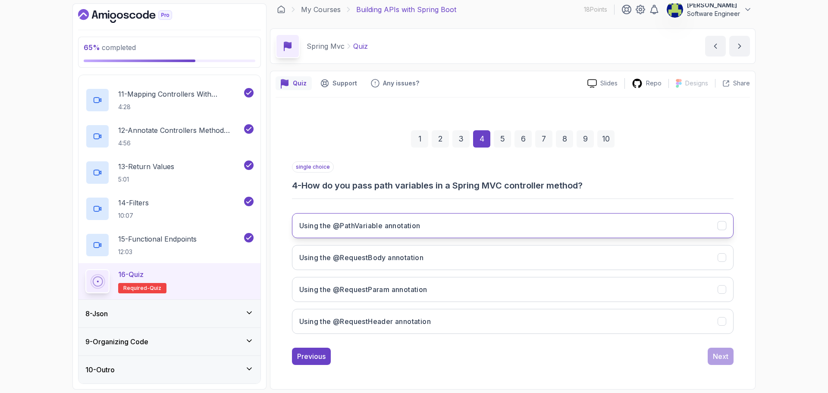
click at [457, 224] on button "Using the @PathVariable annotation" at bounding box center [513, 225] width 442 height 25
click at [457, 254] on button "Using the @RequestBody annotation" at bounding box center [513, 257] width 442 height 25
click at [461, 226] on button "Using the @PathVariable annotation" at bounding box center [513, 225] width 442 height 25
click at [721, 335] on div "Using the @PathVariable annotation Using the @RequestBody annotation Using the …" at bounding box center [513, 273] width 442 height 135
click at [724, 352] on div "Next" at bounding box center [721, 356] width 16 height 10
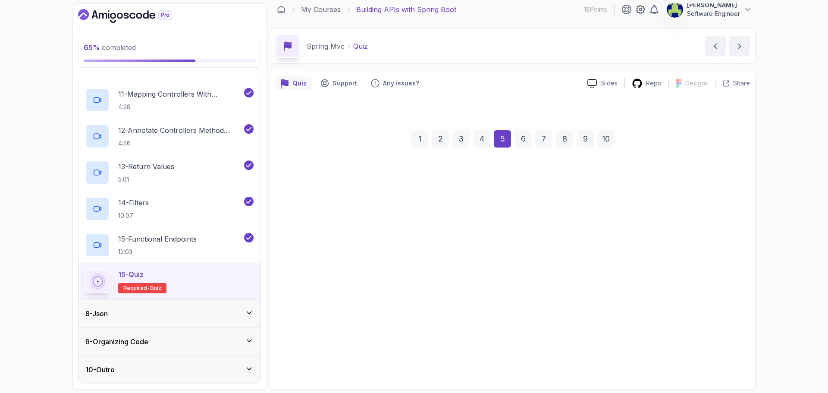
click at [724, 352] on div "Next" at bounding box center [721, 351] width 16 height 10
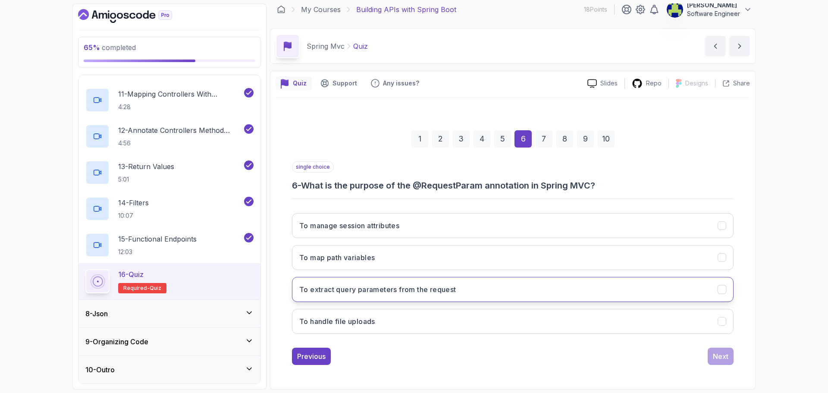
click at [492, 292] on button "To extract query parameters from the request" at bounding box center [513, 289] width 442 height 25
click at [731, 361] on button "Next" at bounding box center [721, 356] width 26 height 17
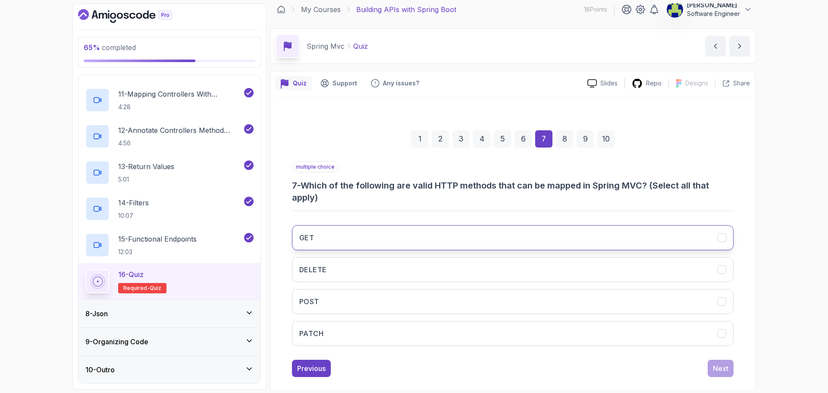
click at [435, 244] on button "GET" at bounding box center [513, 237] width 442 height 25
click at [435, 262] on button "DELETE" at bounding box center [513, 269] width 442 height 25
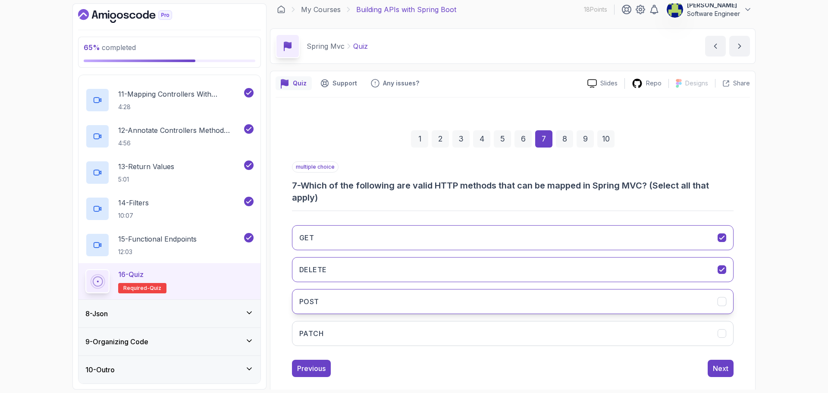
click at [437, 299] on button "POST" at bounding box center [513, 301] width 442 height 25
click at [445, 329] on button "PATCH" at bounding box center [513, 333] width 442 height 25
click at [724, 367] on div "Next" at bounding box center [721, 368] width 16 height 10
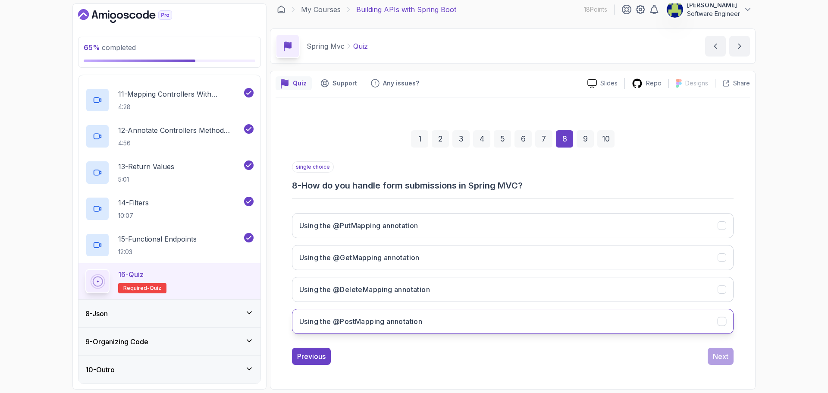
click at [503, 327] on button "Using the @PostMapping annotation" at bounding box center [513, 321] width 442 height 25
click at [722, 355] on div "Next" at bounding box center [721, 356] width 16 height 10
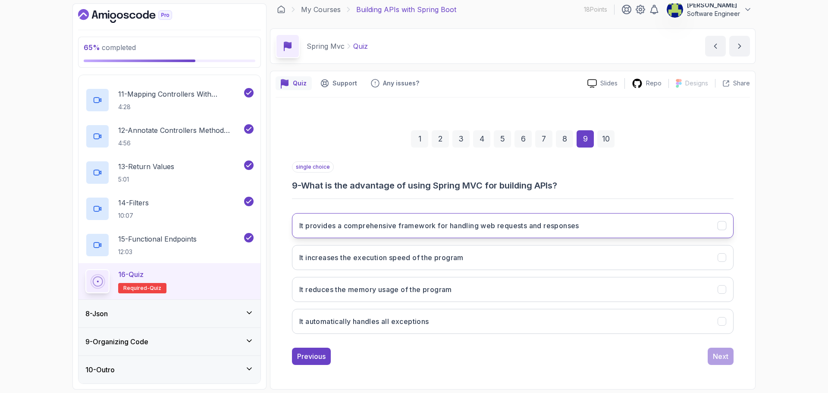
click at [487, 231] on button "It provides a comprehensive framework for handling web requests and responses" at bounding box center [513, 225] width 442 height 25
click at [683, 299] on button "It reduces the memory usage of the program" at bounding box center [513, 289] width 442 height 25
click at [694, 228] on button "It provides a comprehensive framework for handling web requests and responses" at bounding box center [513, 225] width 442 height 25
click at [725, 355] on div "Next" at bounding box center [721, 356] width 16 height 10
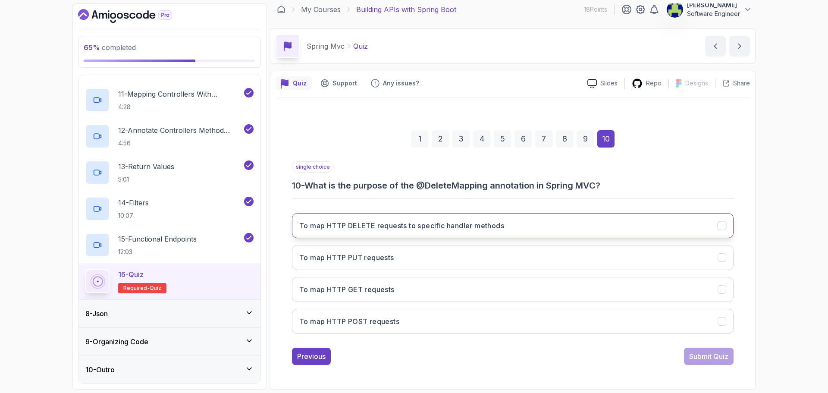
click at [466, 228] on h3 "To map HTTP DELETE requests to specific handler methods" at bounding box center [401, 225] width 205 height 10
click at [721, 356] on div "Submit Quiz" at bounding box center [709, 356] width 39 height 10
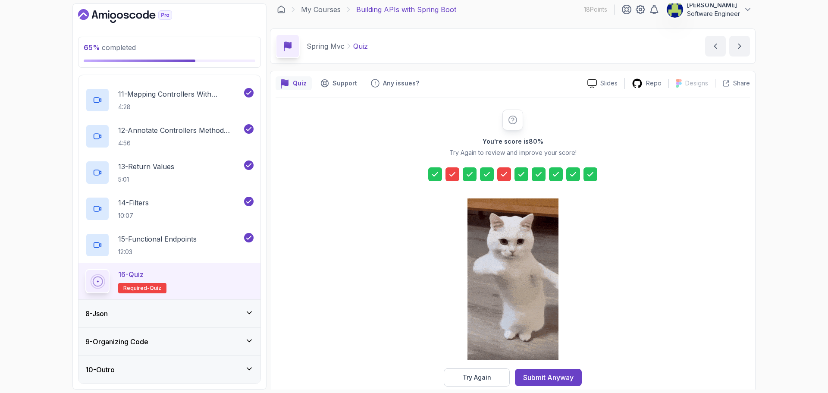
click at [450, 174] on icon at bounding box center [452, 174] width 5 height 3
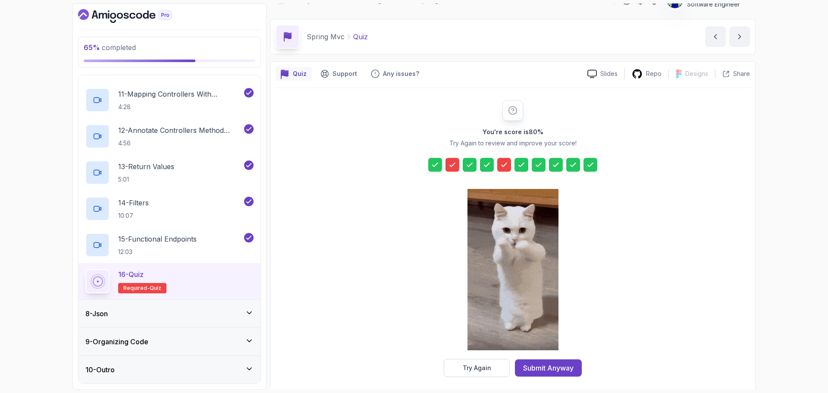
scroll to position [21, 0]
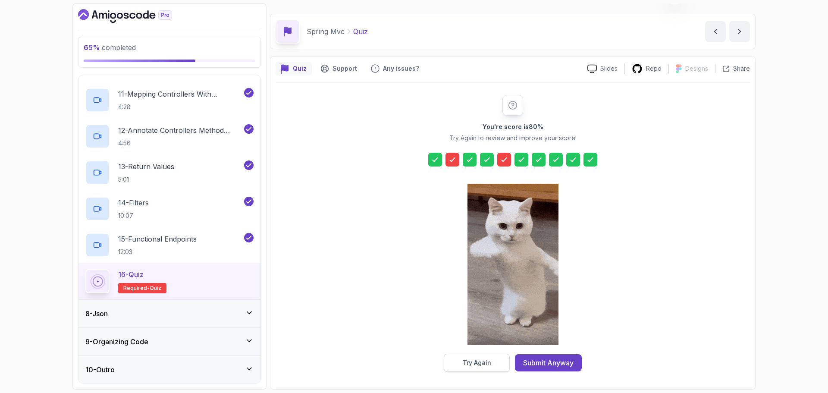
click at [490, 367] on div "Try Again" at bounding box center [477, 363] width 28 height 9
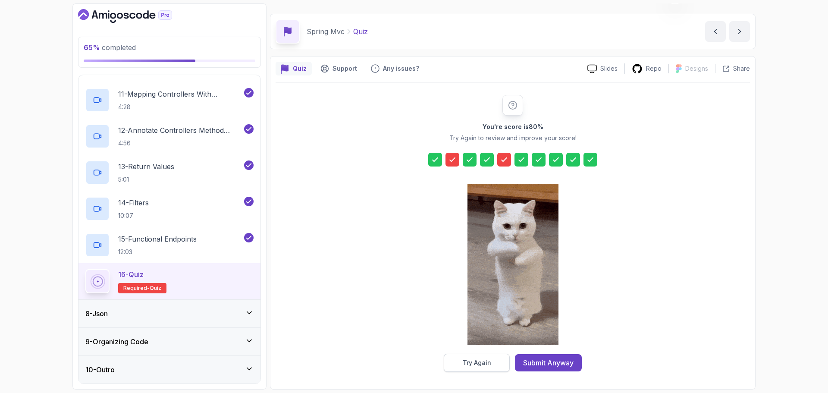
scroll to position [18, 0]
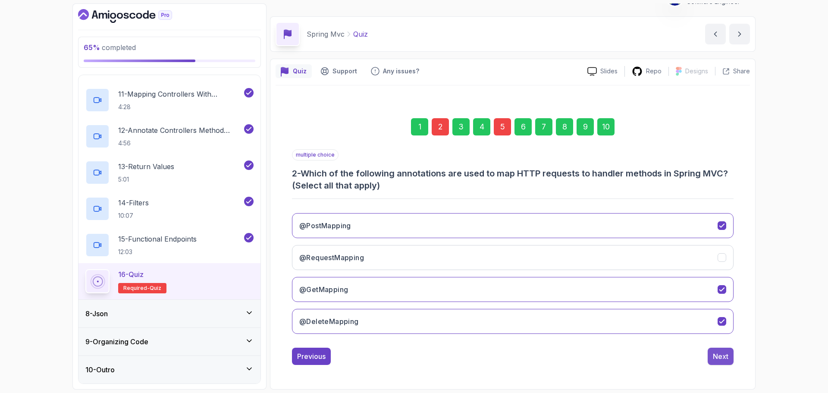
click at [716, 358] on div "Next" at bounding box center [721, 356] width 16 height 10
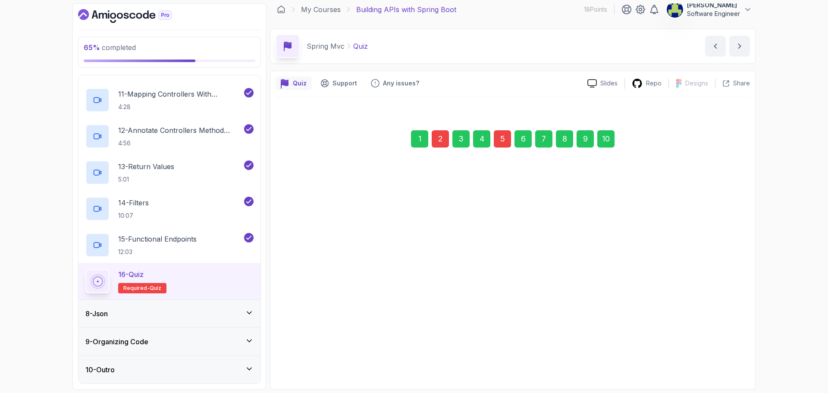
scroll to position [6, 0]
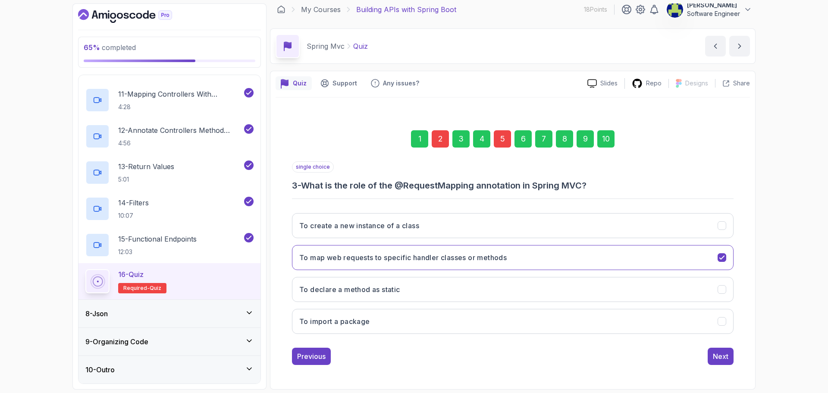
click at [439, 138] on div "2" at bounding box center [440, 138] width 17 height 17
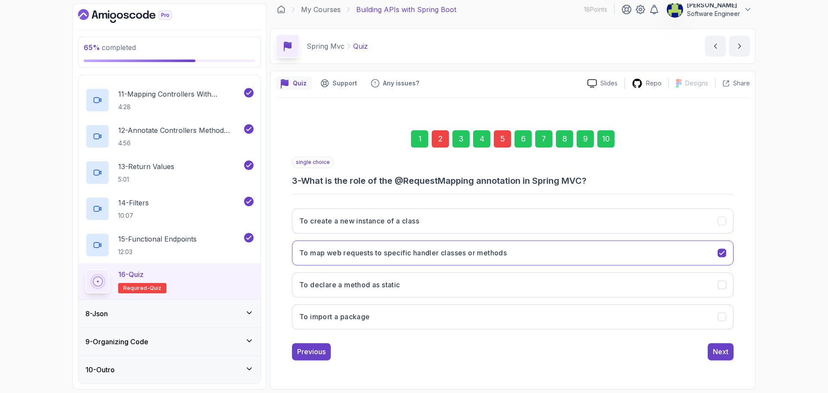
scroll to position [18, 0]
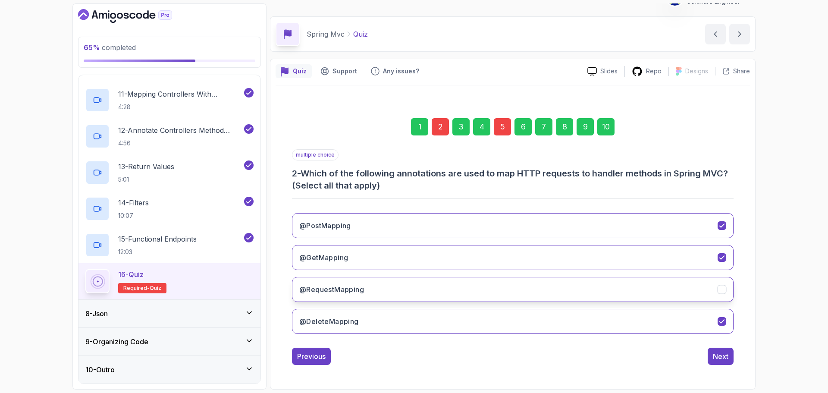
click at [570, 293] on button "@RequestMapping" at bounding box center [513, 289] width 442 height 25
click at [724, 355] on div "Next" at bounding box center [721, 356] width 16 height 10
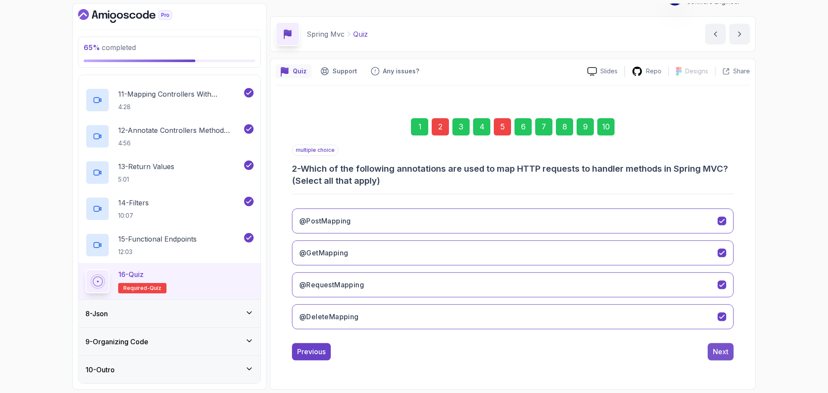
scroll to position [6, 0]
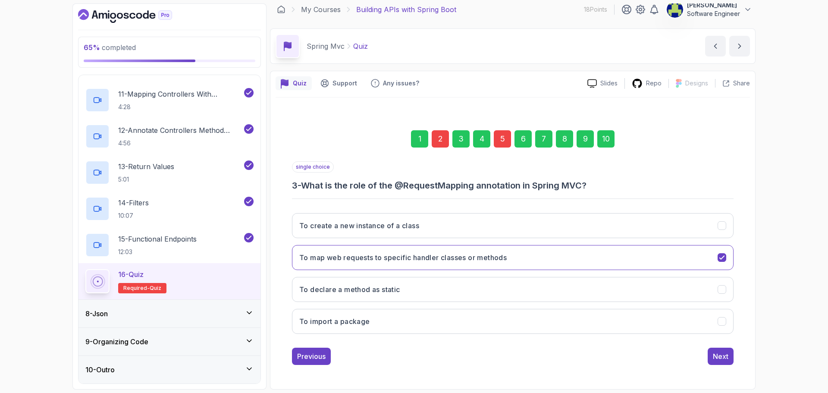
click at [504, 140] on div "5" at bounding box center [502, 138] width 17 height 17
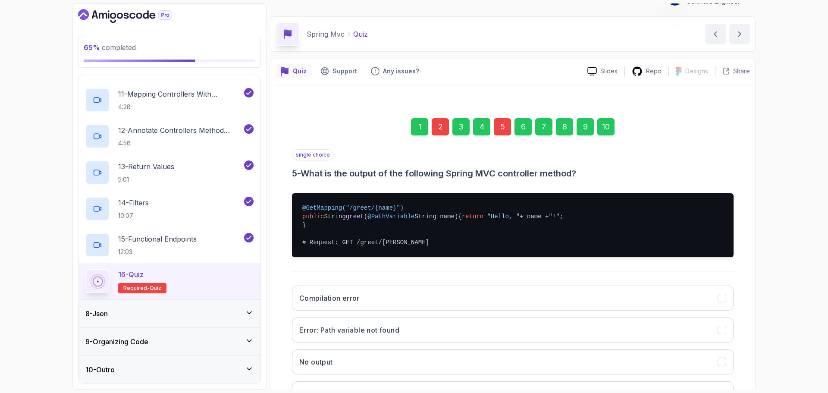
scroll to position [99, 0]
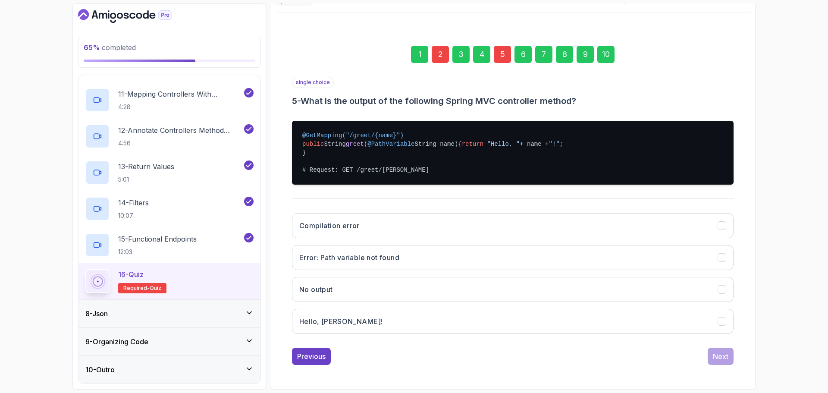
click at [528, 307] on div "Compilation error Error: Path variable not found No output Hello, John!" at bounding box center [513, 273] width 442 height 135
click at [552, 309] on button "Hello, John!" at bounding box center [513, 321] width 442 height 25
click at [727, 356] on div "Next" at bounding box center [721, 356] width 16 height 10
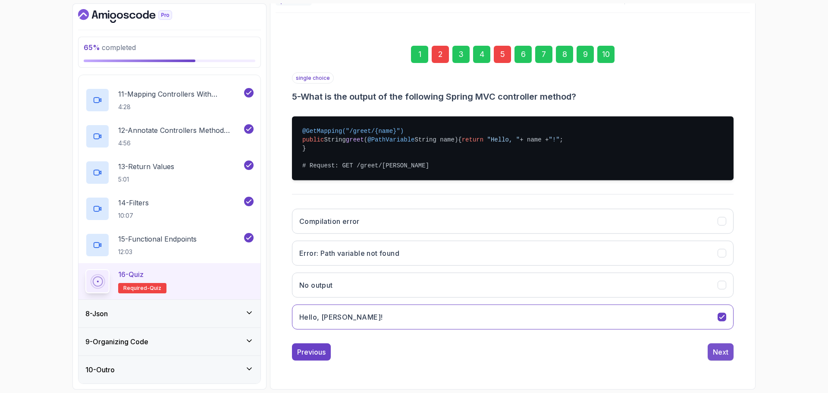
scroll to position [6, 0]
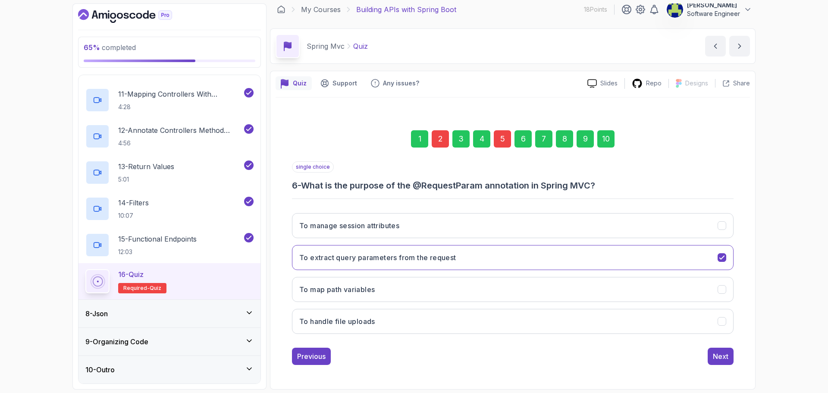
click at [610, 141] on div "10" at bounding box center [606, 138] width 17 height 17
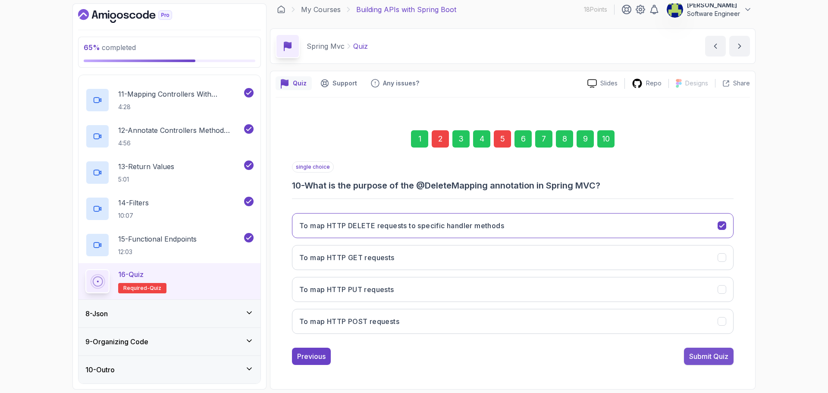
click at [722, 353] on div "Submit Quiz" at bounding box center [709, 356] width 39 height 10
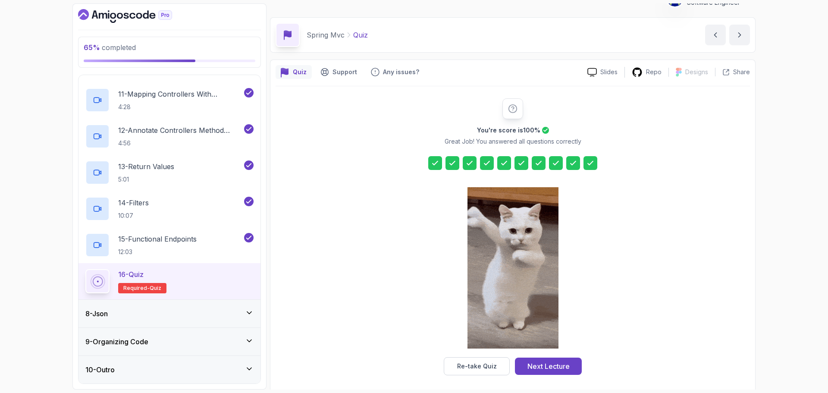
scroll to position [21, 0]
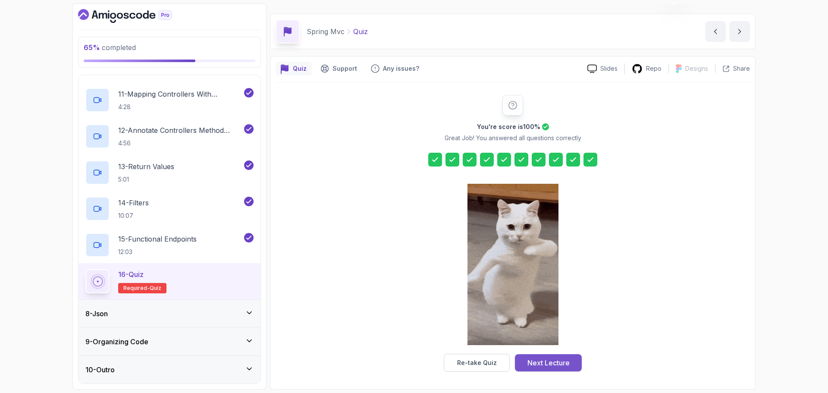
click at [556, 367] on div "Next Lecture" at bounding box center [549, 363] width 42 height 10
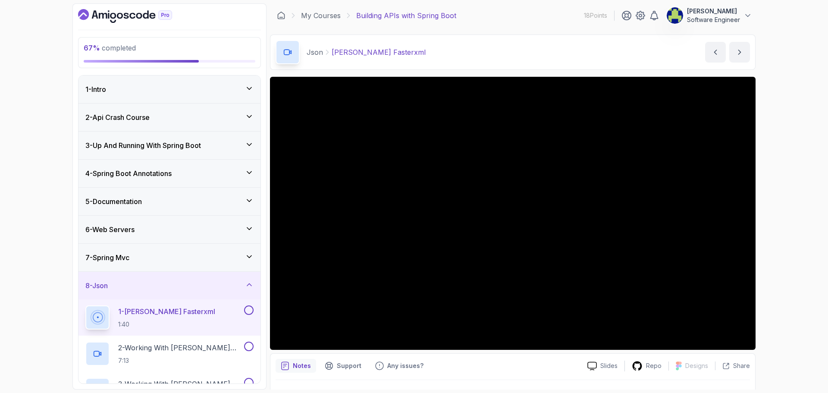
scroll to position [43, 0]
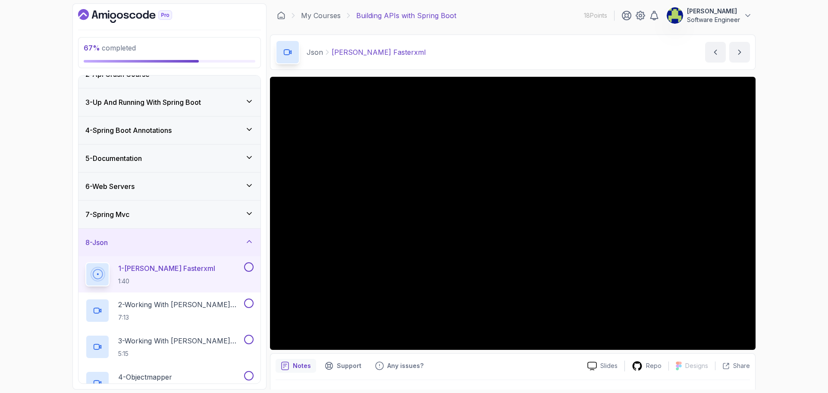
click at [247, 270] on button at bounding box center [248, 266] width 9 height 9
click at [178, 305] on p "2 - Working With Jackson Part 1" at bounding box center [180, 304] width 124 height 10
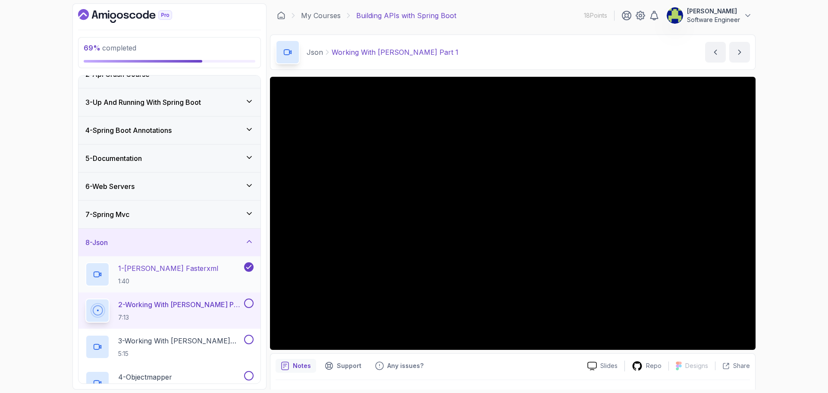
scroll to position [153, 0]
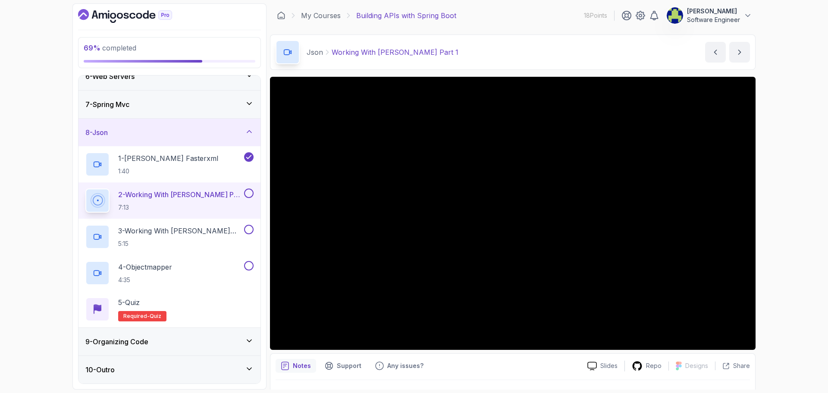
click at [248, 370] on icon at bounding box center [249, 369] width 9 height 9
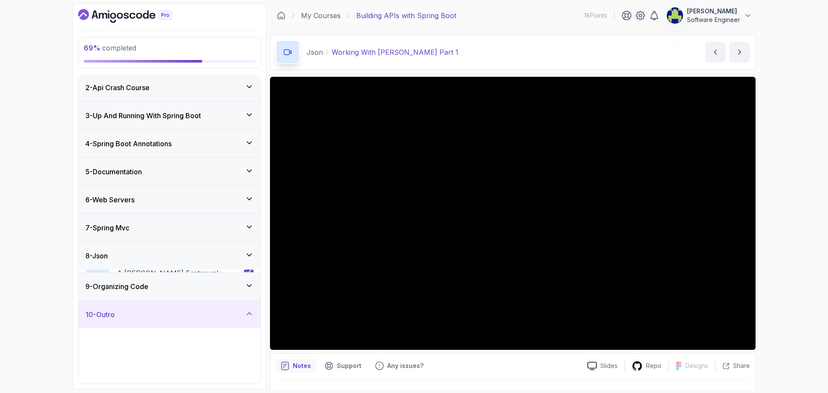
scroll to position [43, 0]
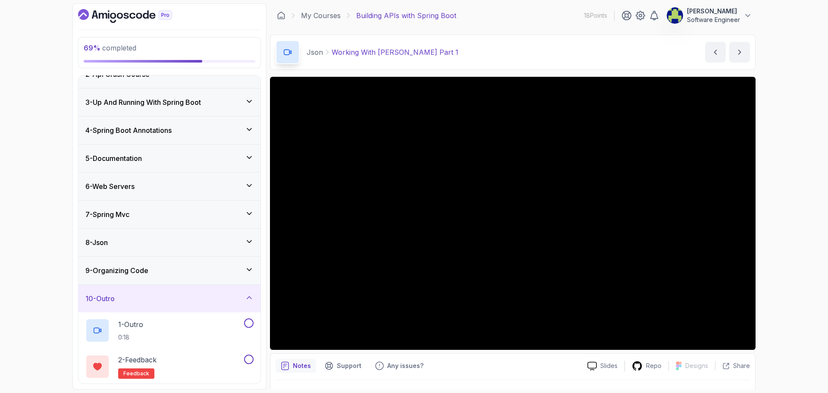
click at [250, 298] on icon at bounding box center [249, 297] width 4 height 2
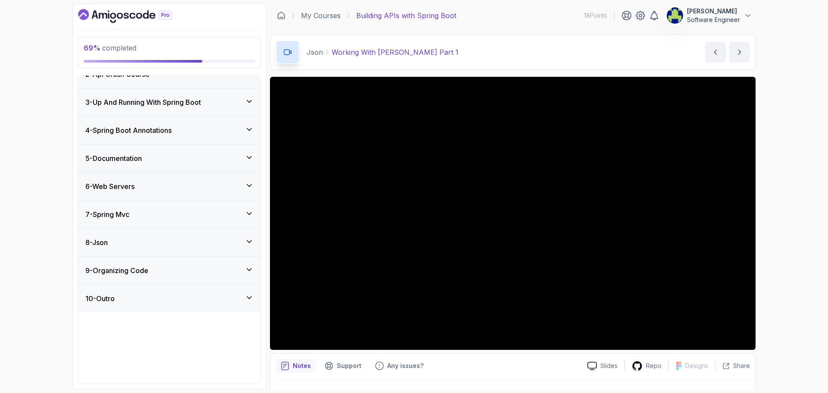
scroll to position [0, 0]
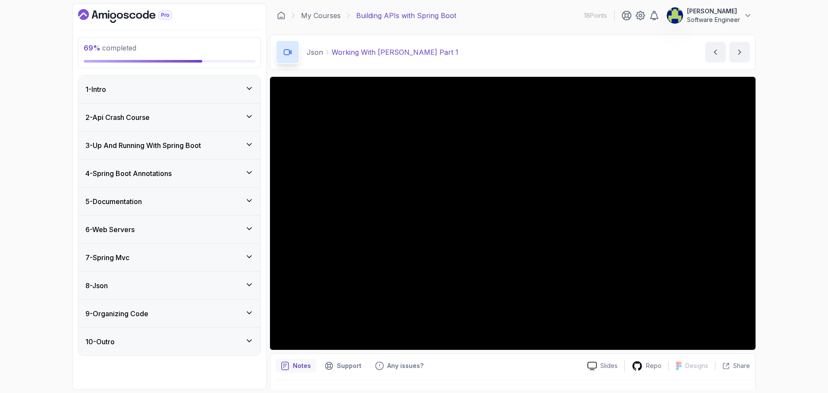
click at [247, 284] on icon at bounding box center [249, 284] width 9 height 9
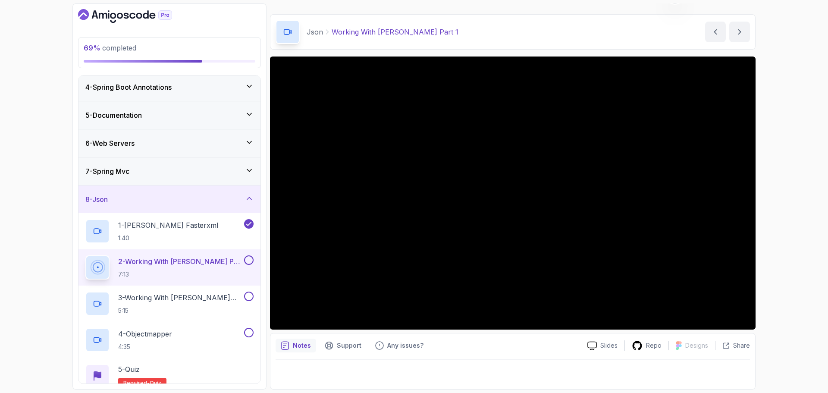
scroll to position [153, 0]
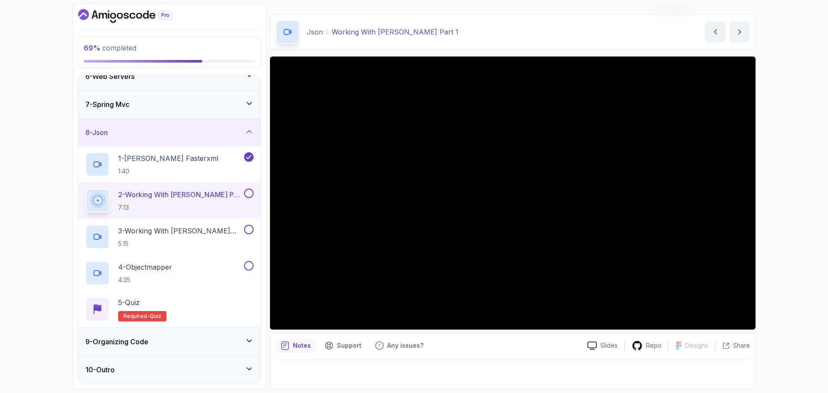
click at [175, 107] on div "7 - Spring Mvc" at bounding box center [169, 104] width 168 height 10
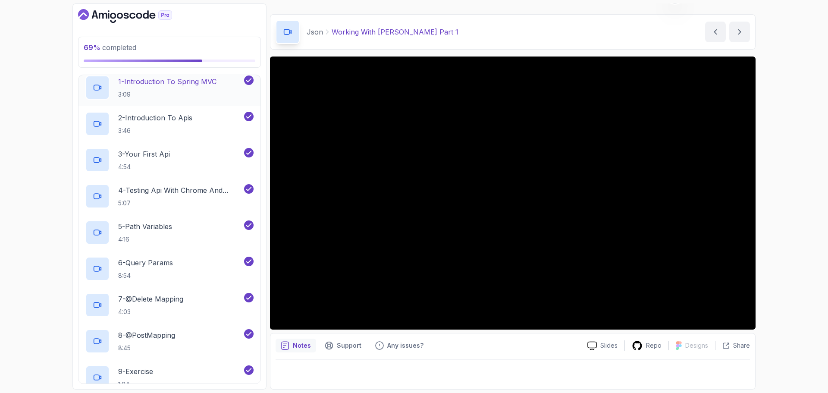
scroll to position [129, 0]
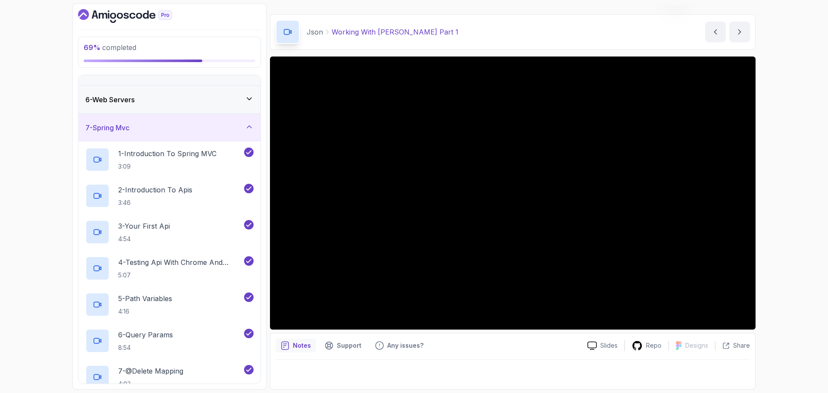
click at [240, 129] on div "7 - Spring Mvc" at bounding box center [169, 128] width 168 height 10
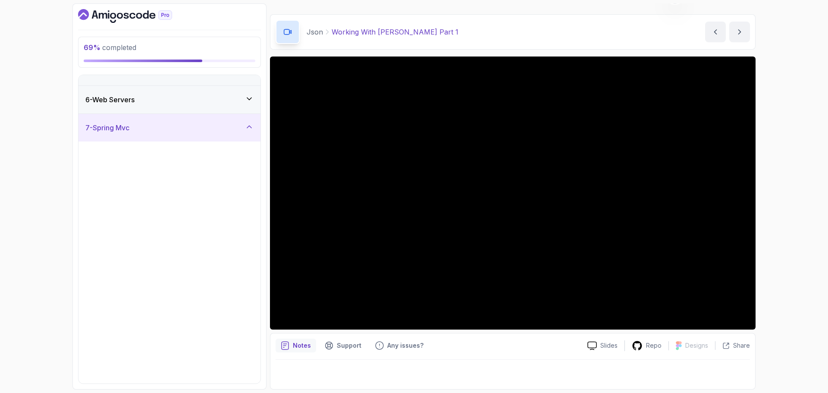
scroll to position [0, 0]
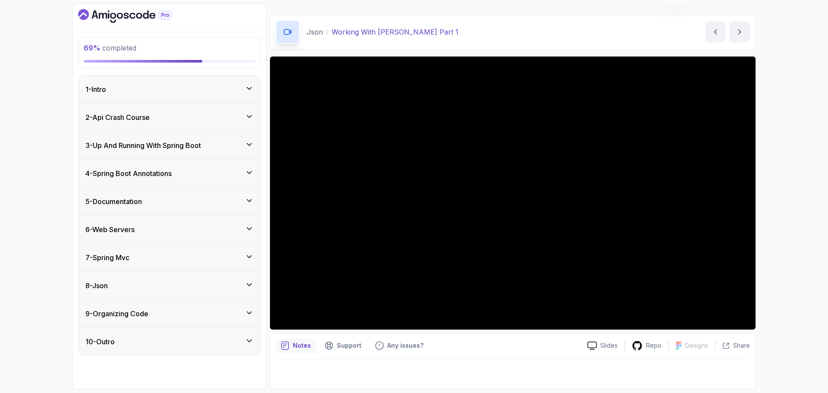
click at [245, 285] on div "8 - Json" at bounding box center [169, 285] width 168 height 10
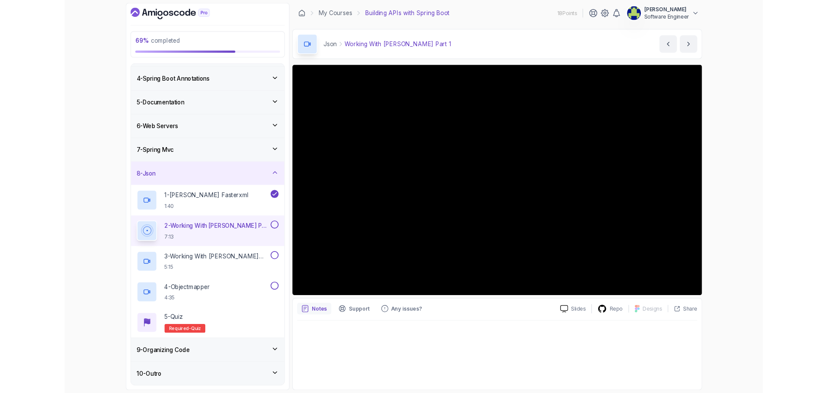
scroll to position [153, 0]
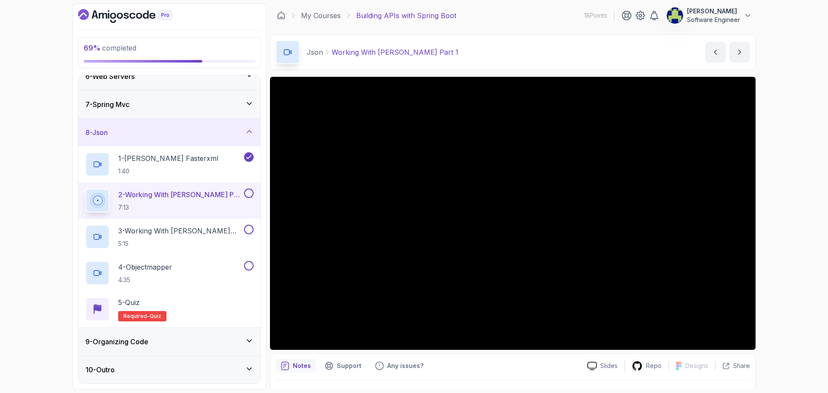
click at [248, 192] on button at bounding box center [248, 193] width 9 height 9
click at [196, 233] on p "3 - Working With Jackson Part 2" at bounding box center [180, 231] width 124 height 10
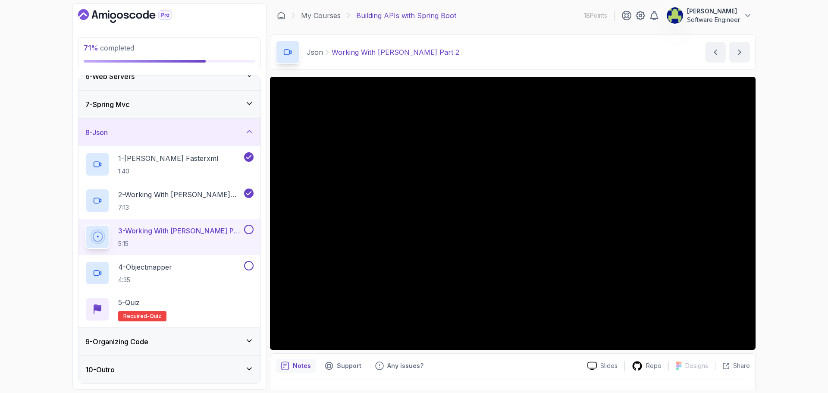
click at [181, 340] on div "9 - Organizing Code" at bounding box center [169, 342] width 168 height 10
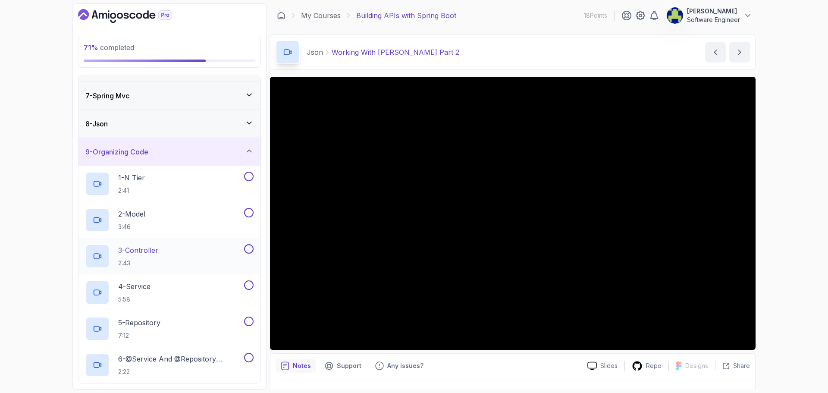
scroll to position [75, 0]
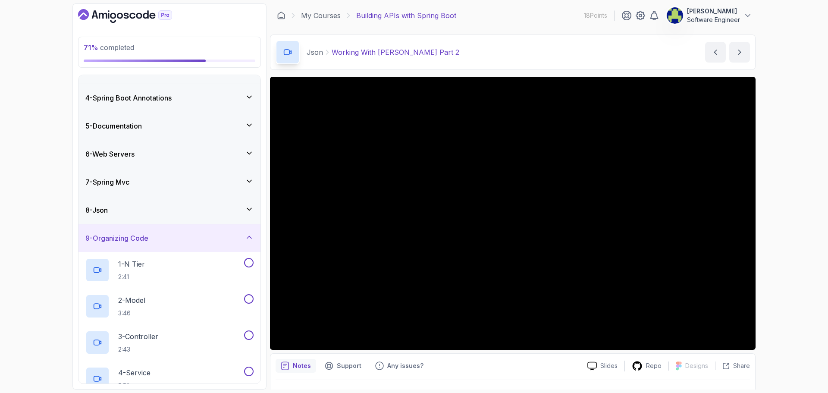
click at [236, 237] on div "9 - Organizing Code" at bounding box center [169, 238] width 168 height 10
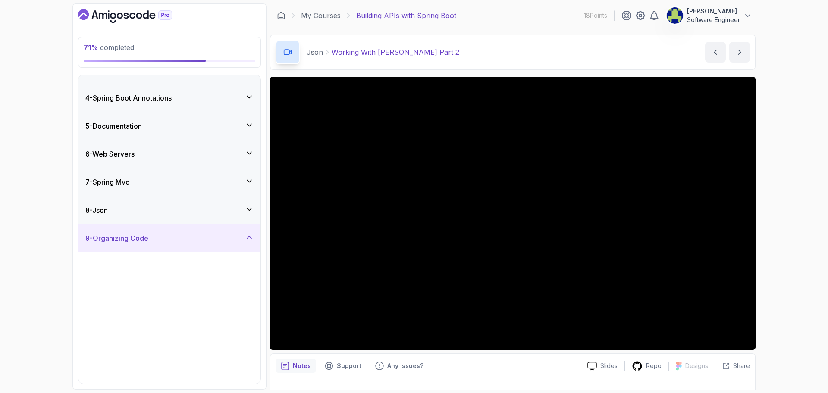
scroll to position [0, 0]
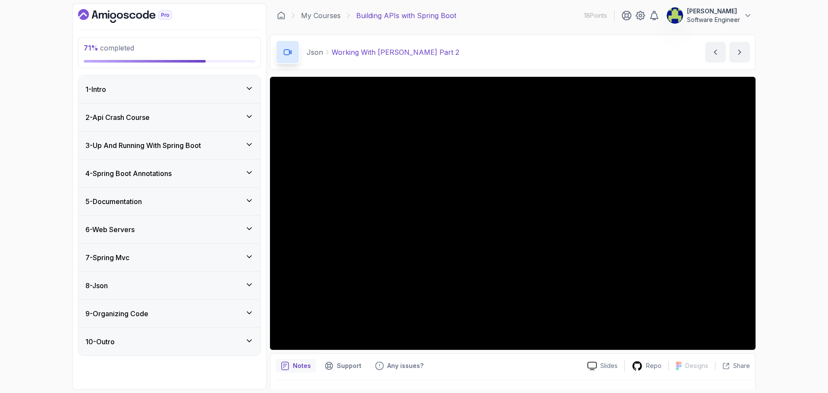
click at [253, 287] on icon at bounding box center [249, 284] width 9 height 9
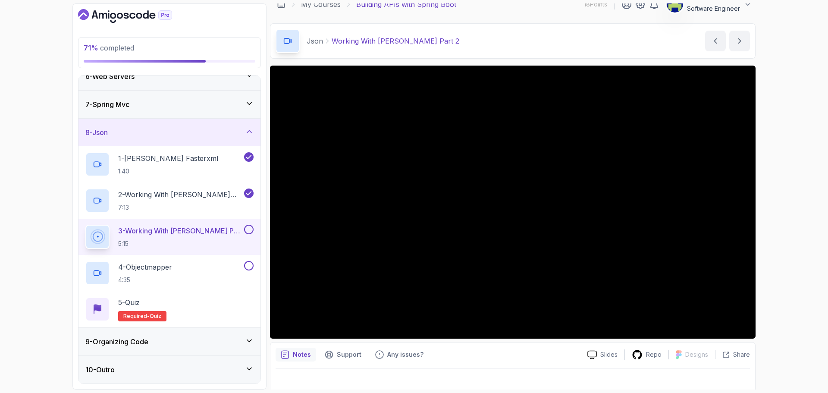
scroll to position [20, 0]
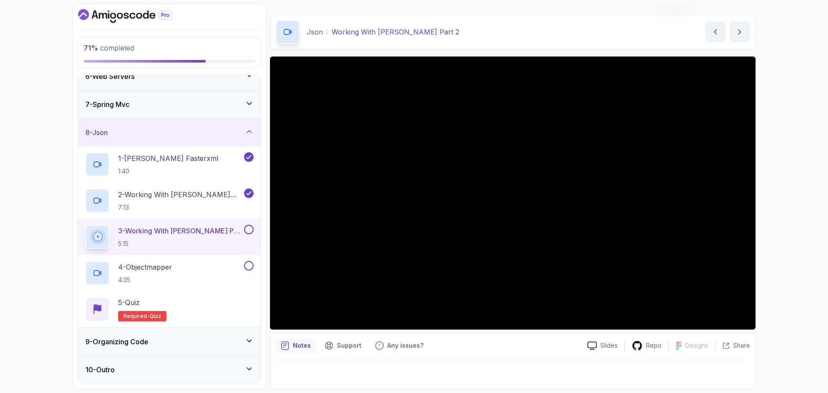
click at [248, 230] on button at bounding box center [248, 229] width 9 height 9
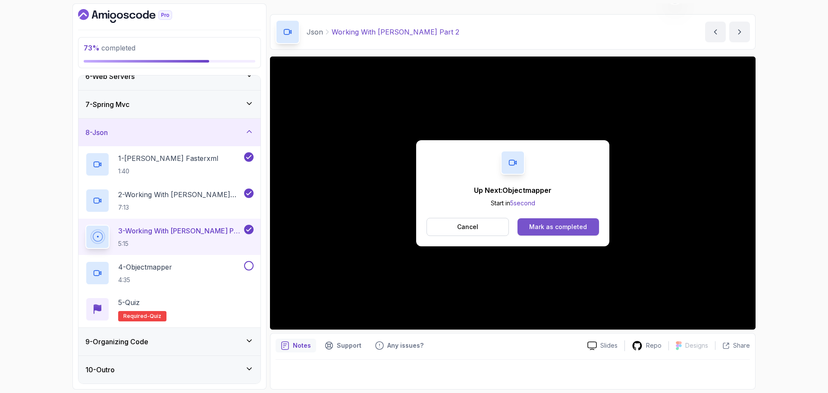
click at [532, 227] on div "Mark as completed" at bounding box center [558, 227] width 58 height 9
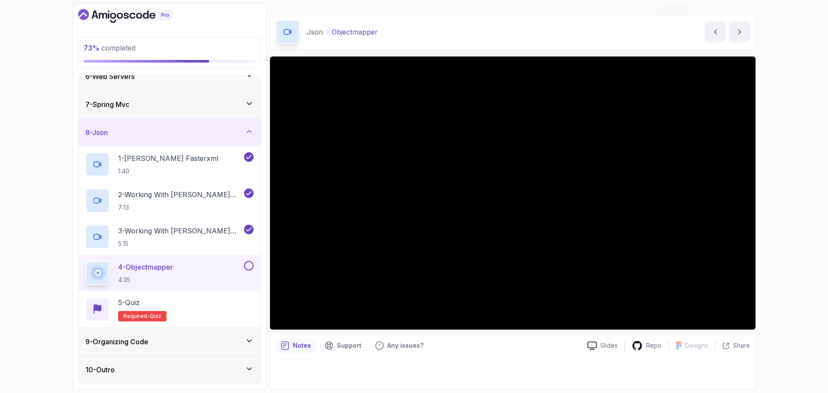
click at [249, 263] on button at bounding box center [248, 265] width 9 height 9
click at [192, 305] on div "5 - Quiz Required- quiz" at bounding box center [169, 309] width 168 height 24
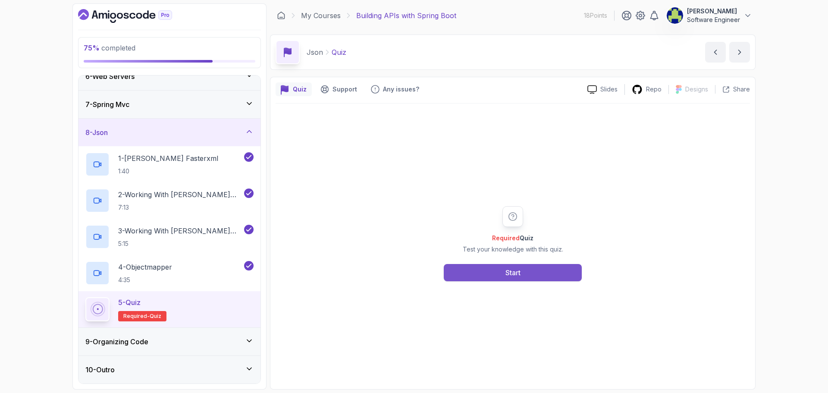
click at [517, 275] on div "Start" at bounding box center [513, 273] width 15 height 10
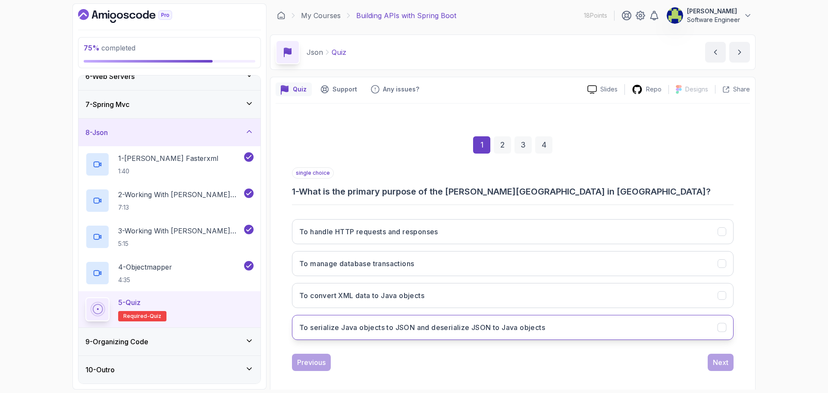
click at [513, 328] on h3 "To serialize Java objects to JSON and deserialize JSON to Java objects" at bounding box center [422, 327] width 246 height 10
click at [722, 366] on div "Next" at bounding box center [721, 362] width 16 height 10
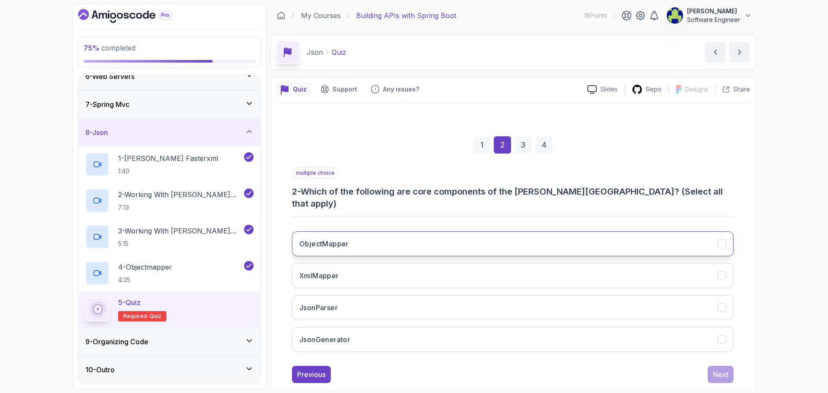
click at [359, 235] on button "ObjectMapper" at bounding box center [513, 243] width 442 height 25
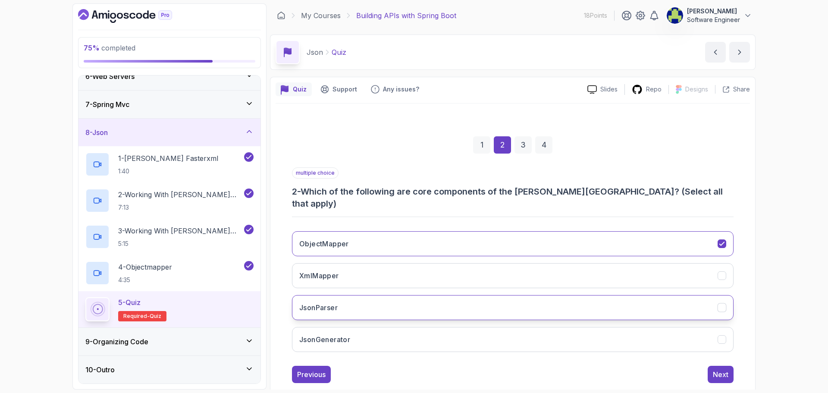
click at [378, 296] on button "JsonParser" at bounding box center [513, 307] width 442 height 25
click at [361, 234] on button "ObjectMapper" at bounding box center [513, 243] width 442 height 25
click at [668, 327] on button "JsonGenerator" at bounding box center [513, 339] width 442 height 25
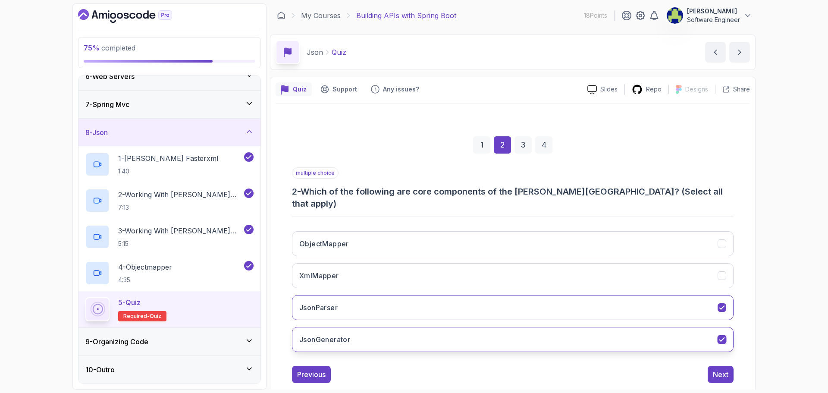
click at [668, 327] on button "JsonGenerator" at bounding box center [513, 339] width 442 height 25
click at [620, 331] on button "JsonGenerator" at bounding box center [513, 339] width 442 height 25
click at [722, 369] on div "Next" at bounding box center [721, 374] width 16 height 10
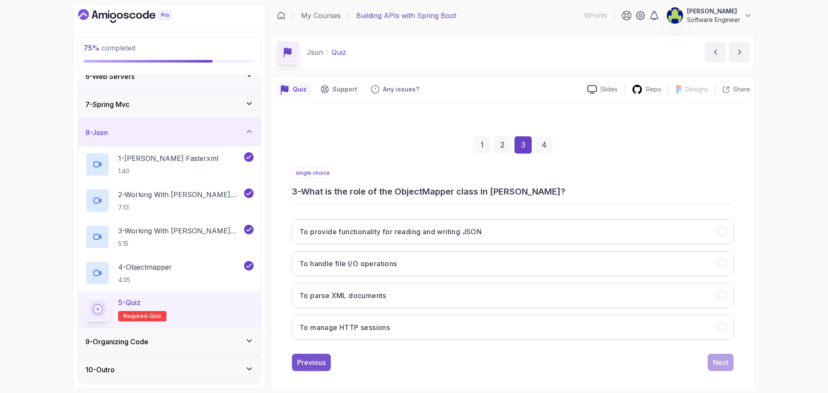
click at [313, 359] on div "Previous" at bounding box center [311, 362] width 28 height 10
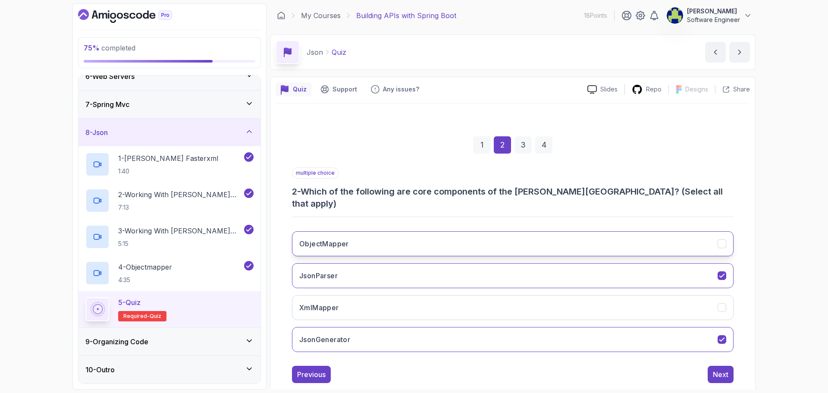
click at [331, 239] on h3 "ObjectMapper" at bounding box center [324, 244] width 50 height 10
click at [719, 369] on div "Next" at bounding box center [721, 374] width 16 height 10
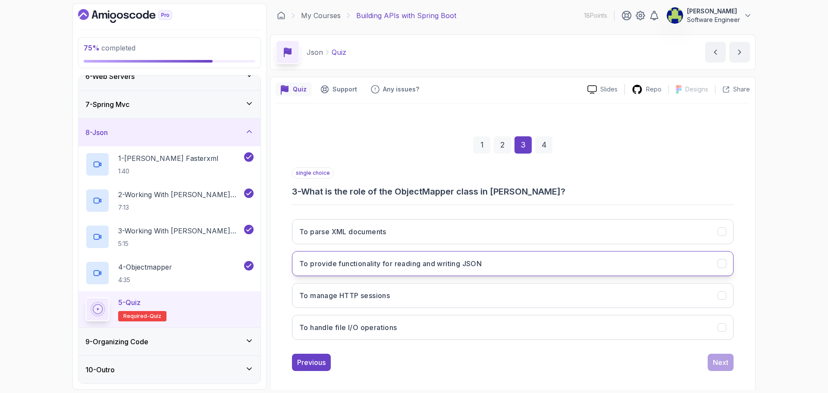
click at [435, 269] on button "To provide functionality for reading and writing JSON" at bounding box center [513, 263] width 442 height 25
click at [722, 362] on div "Next" at bounding box center [721, 362] width 16 height 10
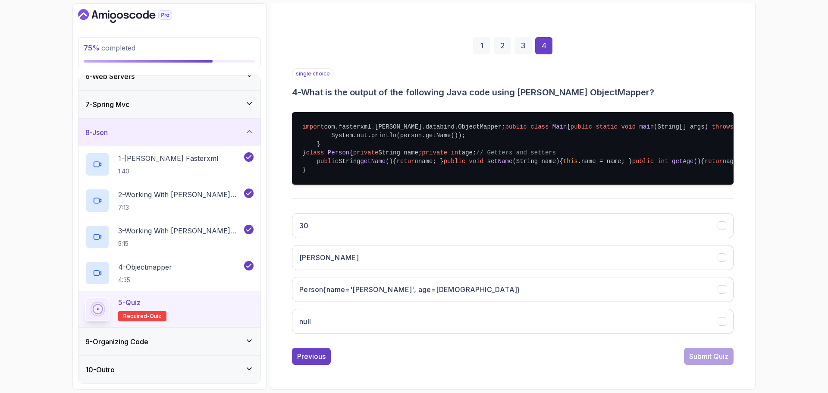
scroll to position [216, 0]
click at [390, 264] on button "John" at bounding box center [513, 257] width 442 height 25
click at [718, 362] on div "Submit Quiz" at bounding box center [709, 356] width 39 height 10
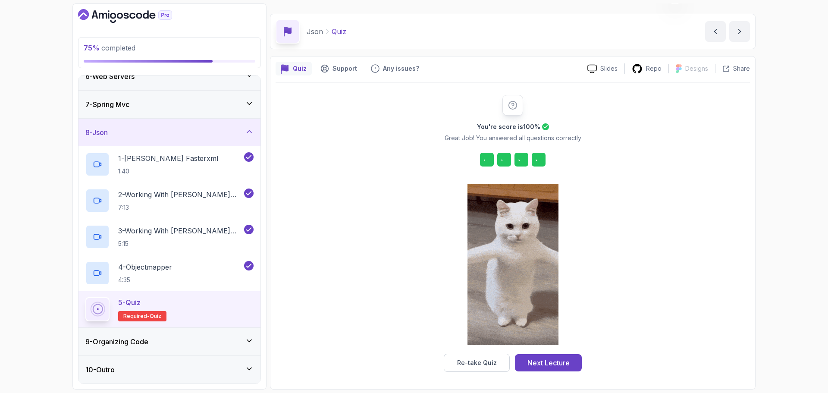
scroll to position [21, 0]
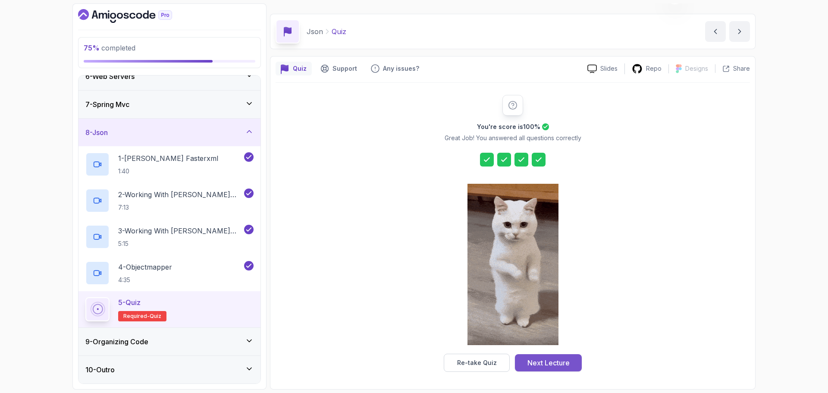
click at [556, 362] on div "Next Lecture" at bounding box center [549, 363] width 42 height 10
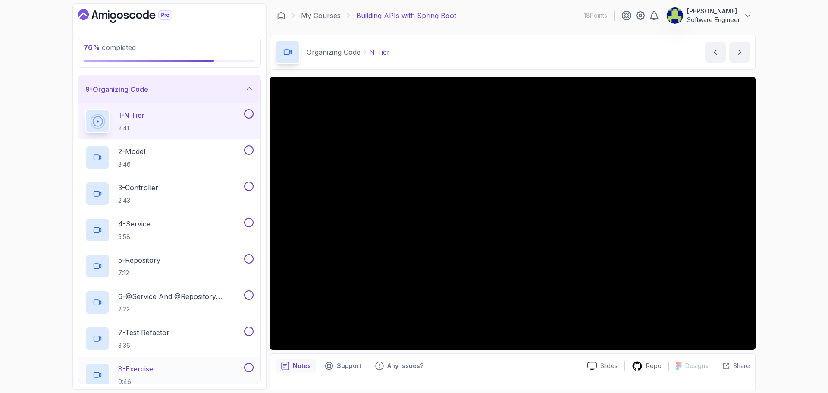
scroll to position [205, 0]
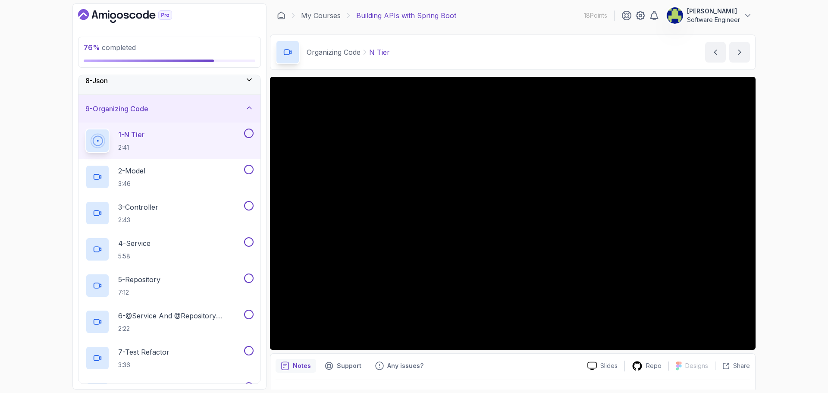
click at [247, 131] on button at bounding box center [248, 133] width 9 height 9
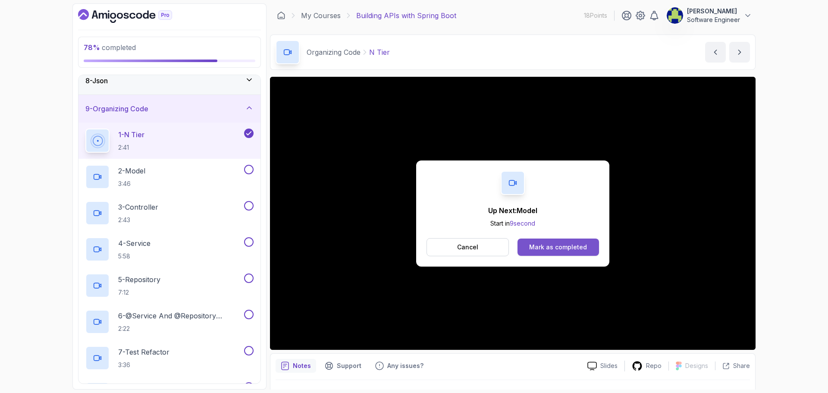
click at [559, 245] on div "Mark as completed" at bounding box center [558, 247] width 58 height 9
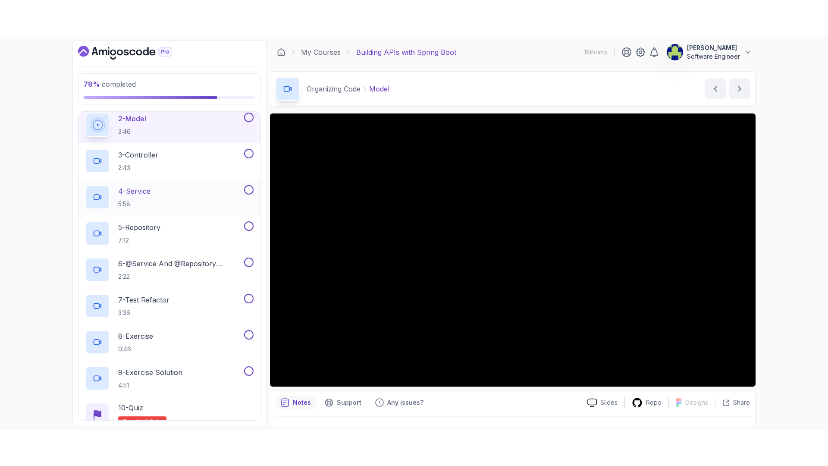
scroll to position [334, 0]
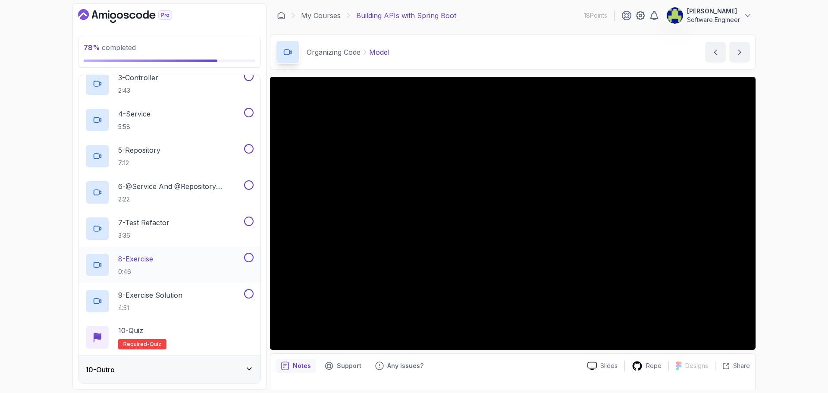
click at [249, 260] on button at bounding box center [248, 257] width 9 height 9
click at [247, 293] on button at bounding box center [248, 293] width 9 height 9
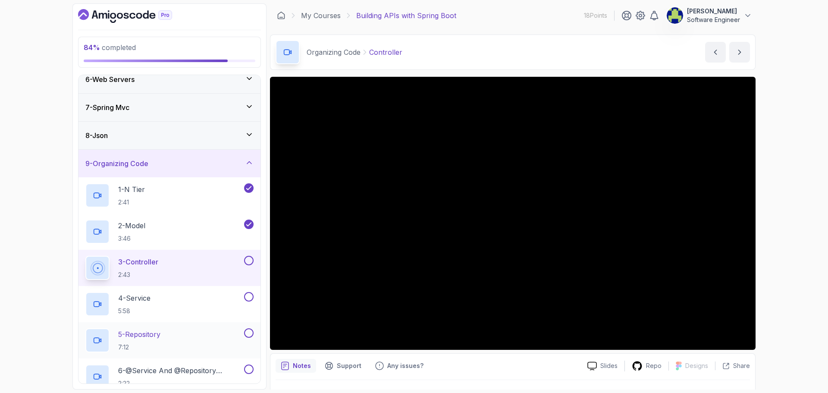
scroll to position [199, 0]
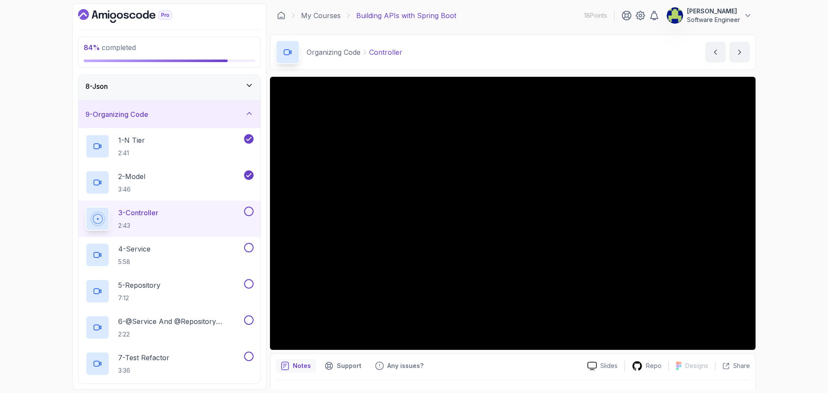
click at [251, 213] on button at bounding box center [248, 211] width 9 height 9
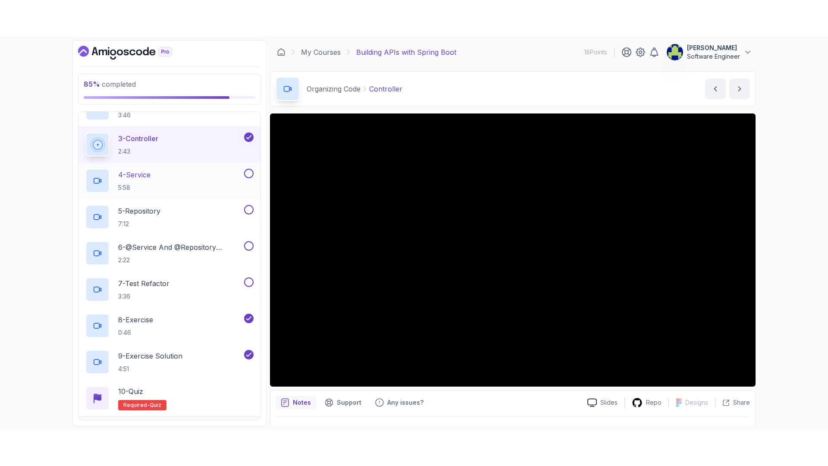
scroll to position [334, 0]
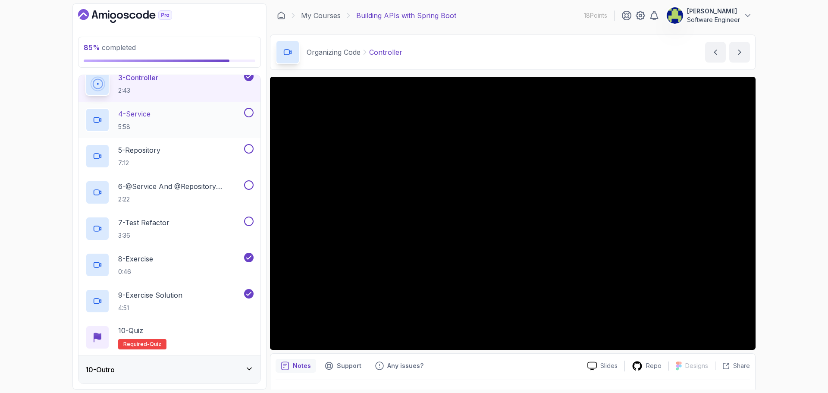
click at [147, 123] on p "5:58" at bounding box center [134, 127] width 32 height 9
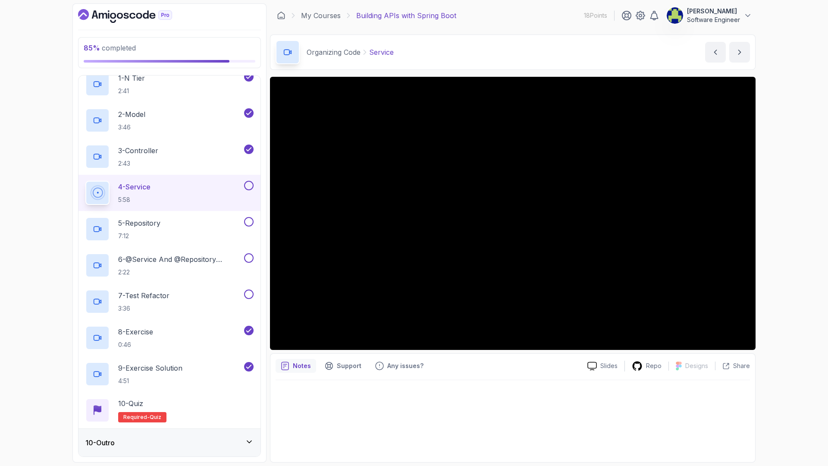
scroll to position [334, 0]
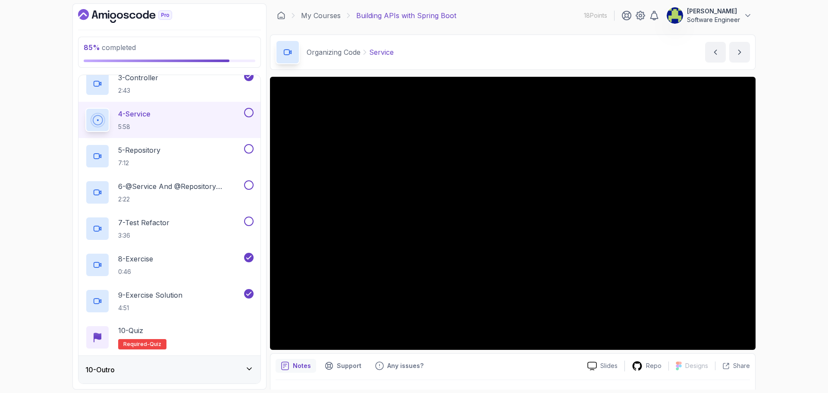
click at [250, 111] on button at bounding box center [248, 112] width 9 height 9
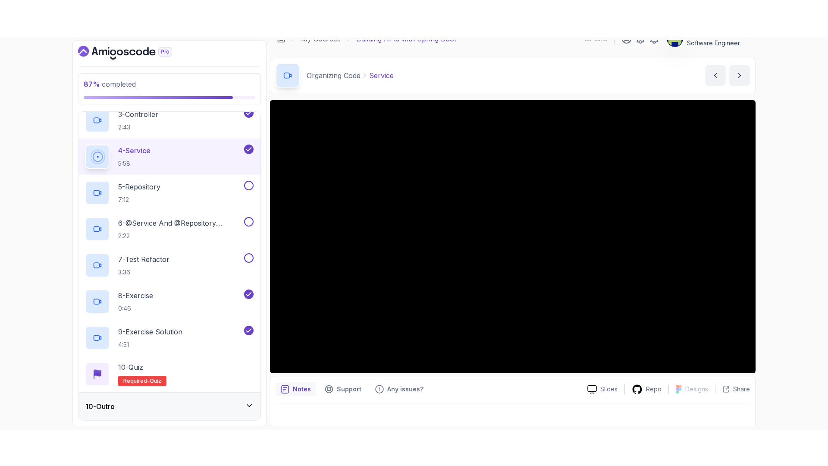
scroll to position [20, 0]
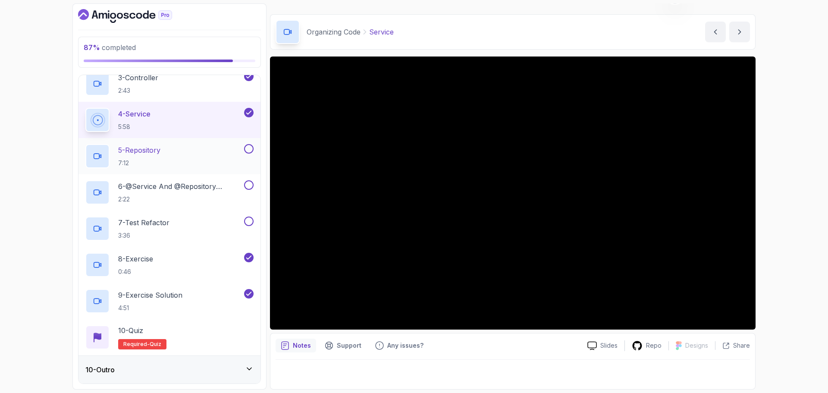
click at [176, 155] on div "5 - Repository 7:12" at bounding box center [163, 156] width 157 height 24
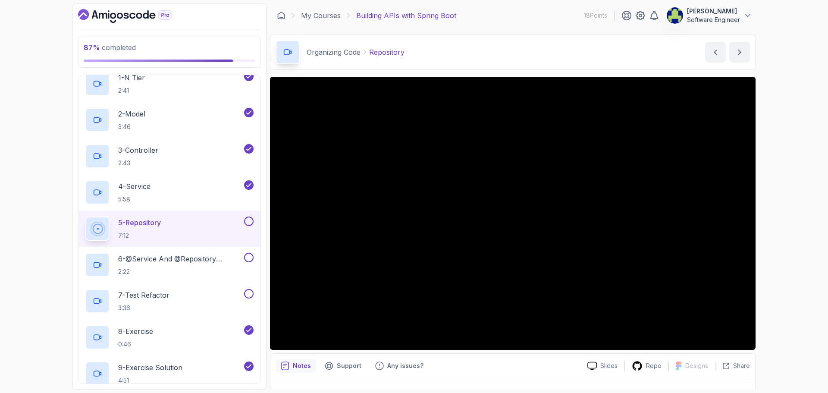
scroll to position [334, 0]
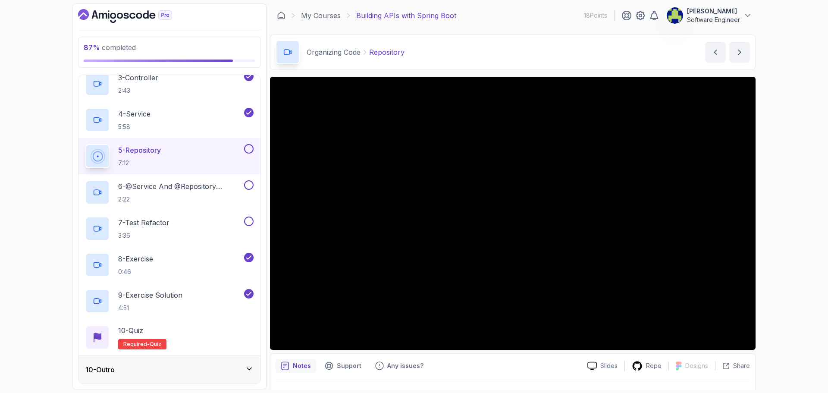
click at [250, 151] on button at bounding box center [248, 148] width 9 height 9
click at [191, 185] on p "6 - @Service And @Repository Annotations" at bounding box center [180, 186] width 124 height 10
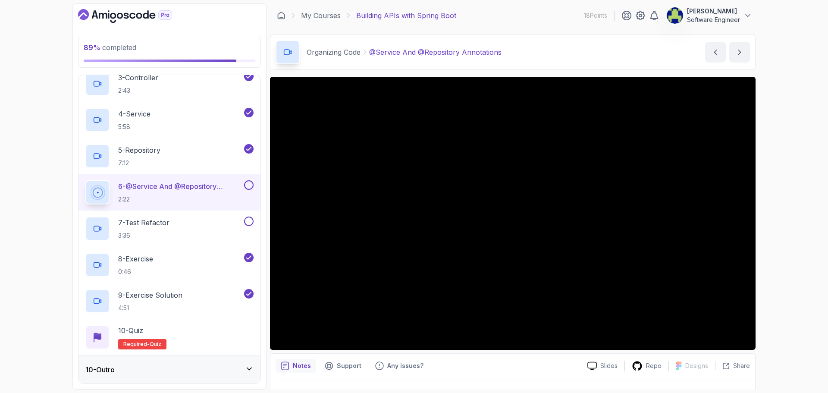
click at [252, 183] on button at bounding box center [248, 184] width 9 height 9
click at [252, 219] on button at bounding box center [248, 221] width 9 height 9
click at [161, 229] on h2 "7 - Test Refactor 3:36" at bounding box center [143, 228] width 51 height 22
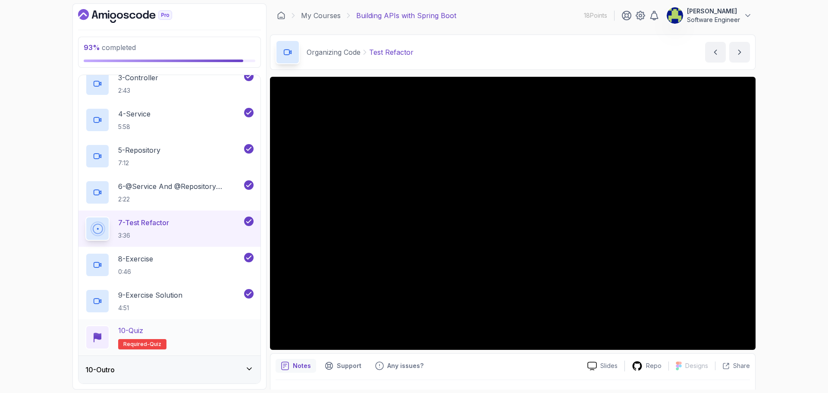
click at [211, 337] on div "10 - Quiz Required- quiz" at bounding box center [169, 337] width 168 height 24
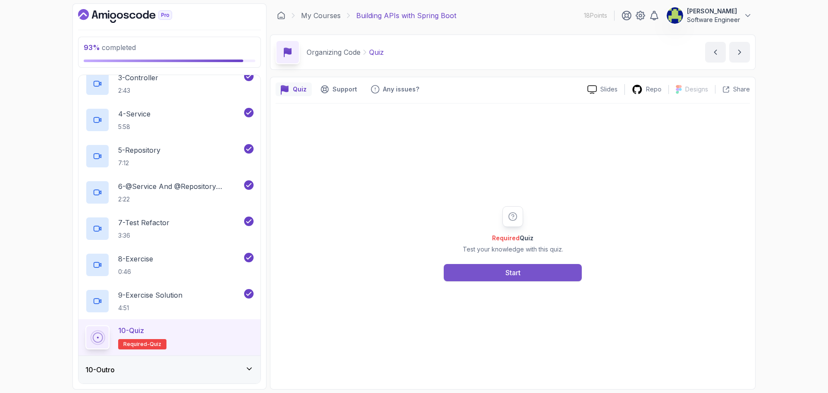
click at [561, 271] on button "Start" at bounding box center [513, 272] width 138 height 17
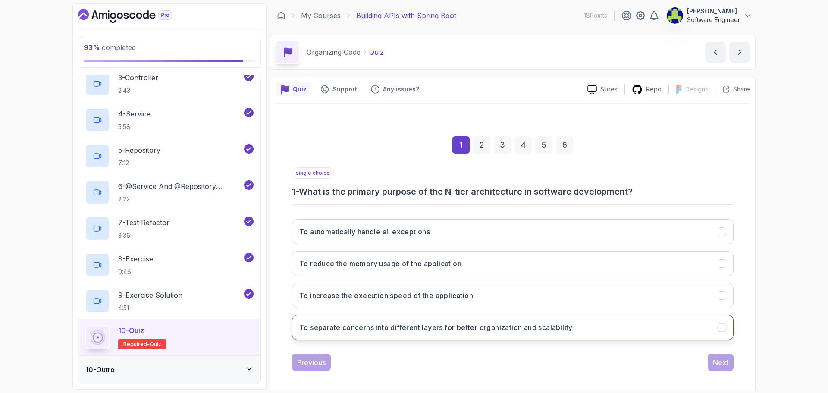
click at [482, 333] on button "To separate concerns into different layers for better organization and scalabil…" at bounding box center [513, 327] width 442 height 25
click at [718, 362] on div "Next" at bounding box center [721, 362] width 16 height 10
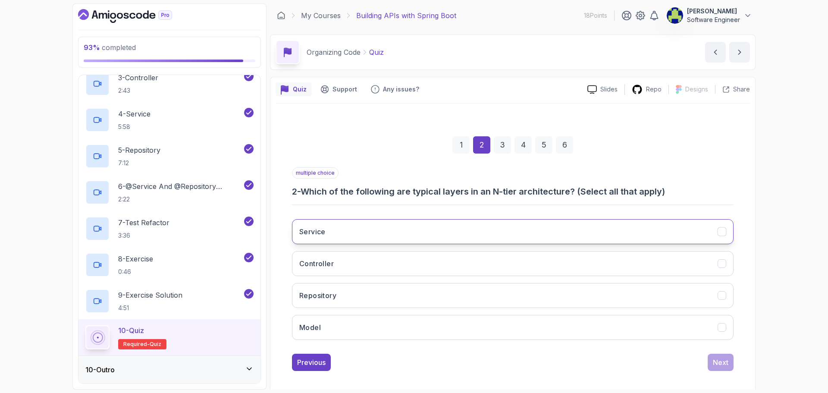
click at [430, 228] on button "Service" at bounding box center [513, 231] width 442 height 25
click at [417, 258] on button "Controller" at bounding box center [513, 263] width 442 height 25
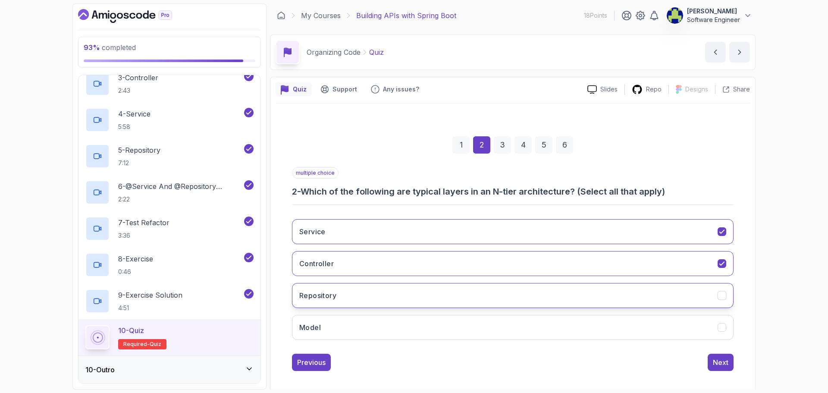
click at [377, 293] on button "Repository" at bounding box center [513, 295] width 442 height 25
click at [383, 322] on button "Model" at bounding box center [513, 327] width 442 height 25
click at [728, 367] on div "Next" at bounding box center [721, 362] width 16 height 10
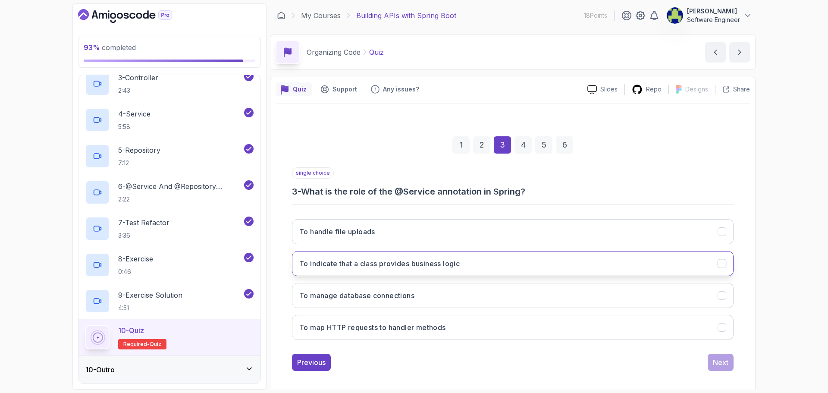
click at [438, 271] on button "To indicate that a class provides business logic" at bounding box center [513, 263] width 442 height 25
click at [715, 368] on button "Next" at bounding box center [721, 362] width 26 height 17
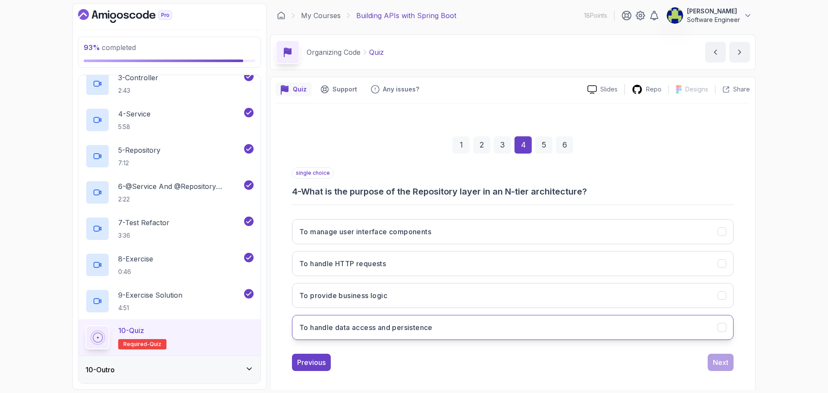
click at [523, 328] on button "To handle data access and persistence" at bounding box center [513, 327] width 442 height 25
click at [721, 369] on button "Next" at bounding box center [721, 362] width 26 height 17
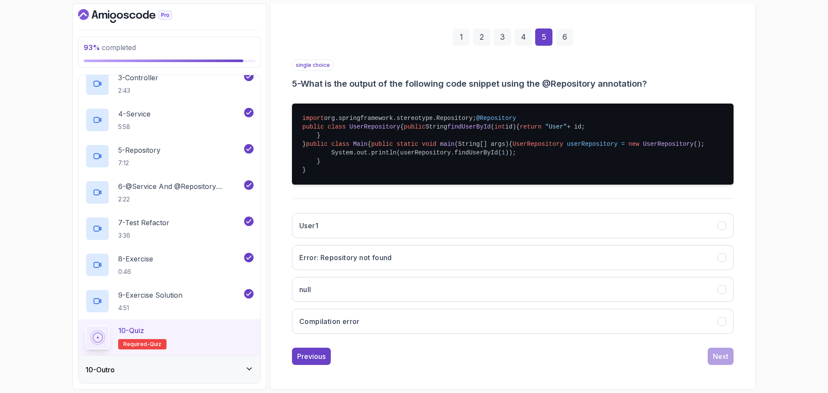
scroll to position [173, 0]
click at [465, 225] on button "User1" at bounding box center [513, 225] width 442 height 25
click at [725, 362] on div "Next" at bounding box center [721, 356] width 16 height 10
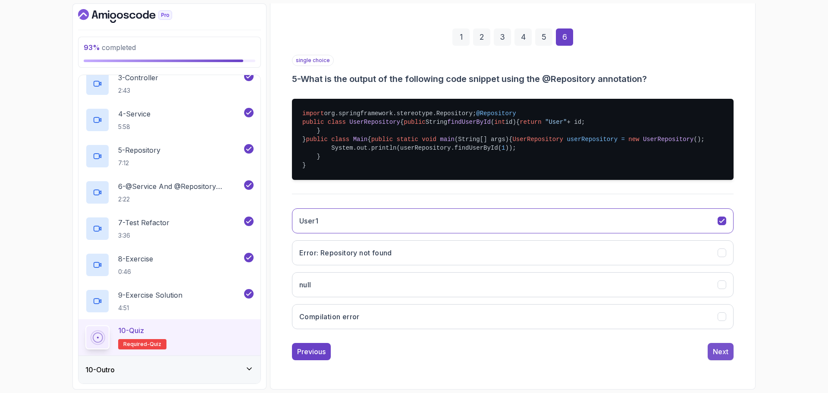
scroll to position [6, 0]
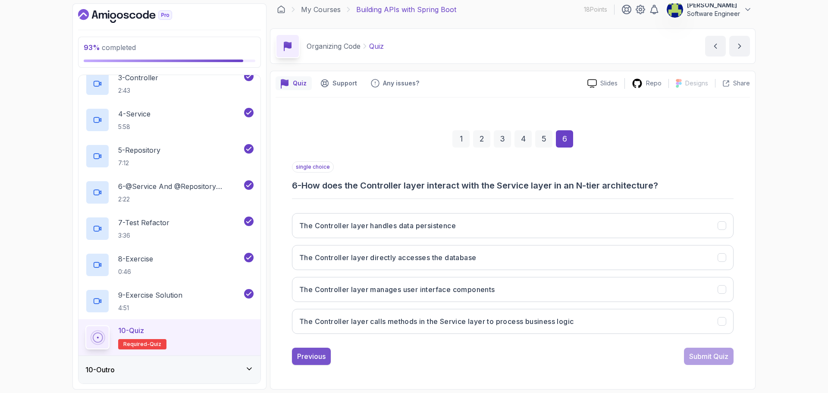
click at [324, 356] on div "Previous" at bounding box center [311, 356] width 28 height 10
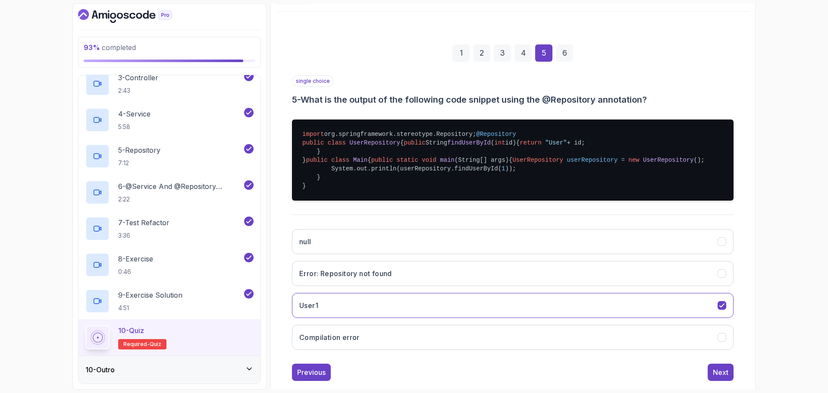
scroll to position [92, 0]
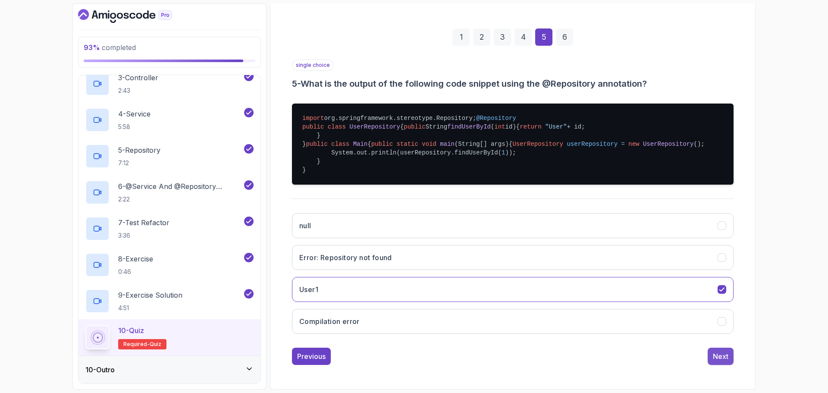
click at [724, 358] on div "Next" at bounding box center [721, 356] width 16 height 10
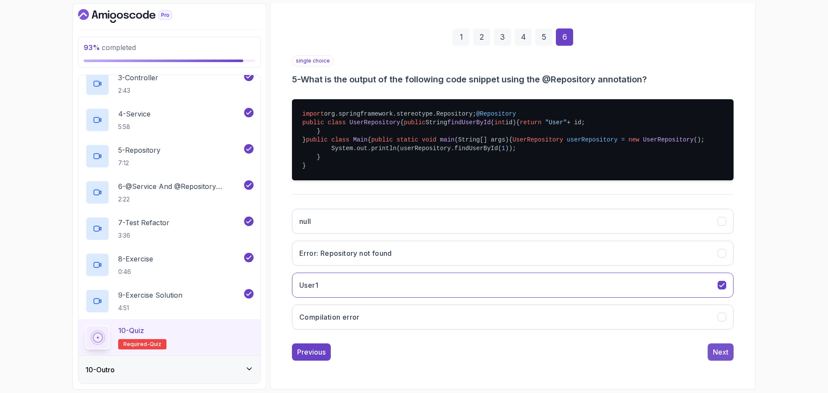
scroll to position [6, 0]
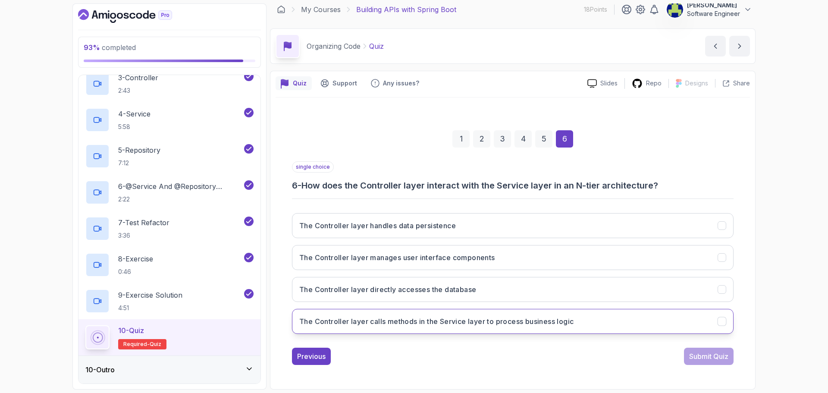
click at [549, 323] on h3 "The Controller layer calls methods in the Service layer to process business log…" at bounding box center [436, 321] width 274 height 10
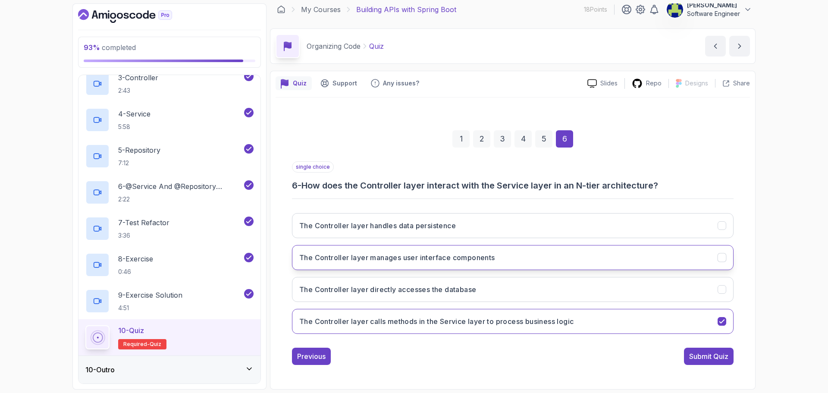
click at [550, 257] on button "The Controller layer manages user interface components" at bounding box center [513, 257] width 442 height 25
click at [554, 336] on div "The Controller layer handles data persistence The Controller layer manages user…" at bounding box center [513, 273] width 442 height 135
click at [556, 329] on button "The Controller layer calls methods in the Service layer to process business log…" at bounding box center [513, 321] width 442 height 25
click at [705, 353] on div "Submit Quiz" at bounding box center [709, 356] width 39 height 10
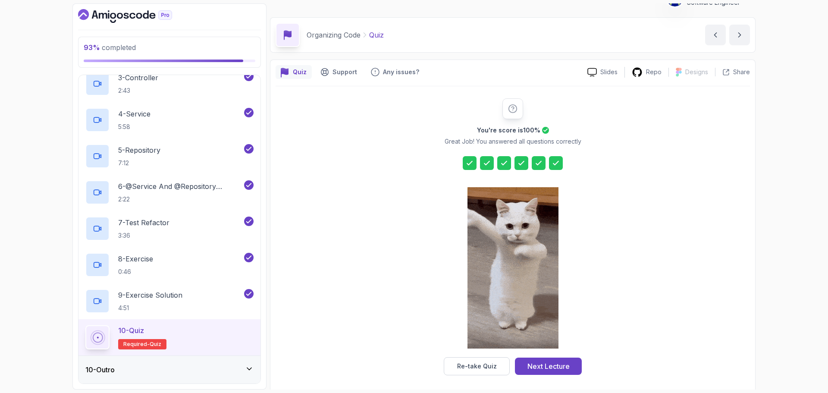
scroll to position [21, 0]
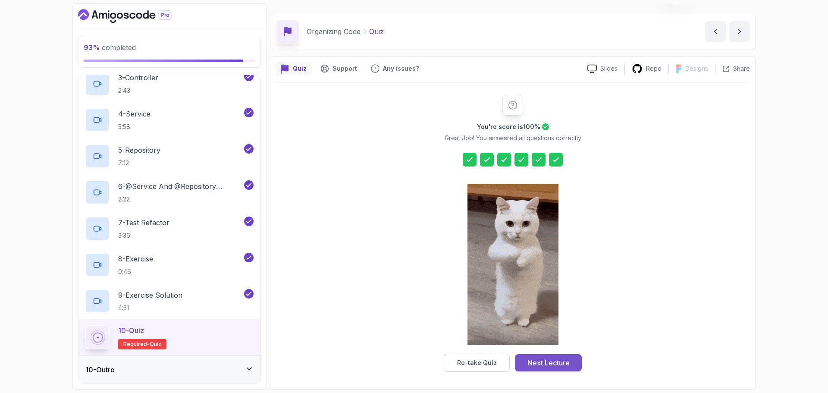
click at [564, 365] on div "Next Lecture" at bounding box center [549, 363] width 42 height 10
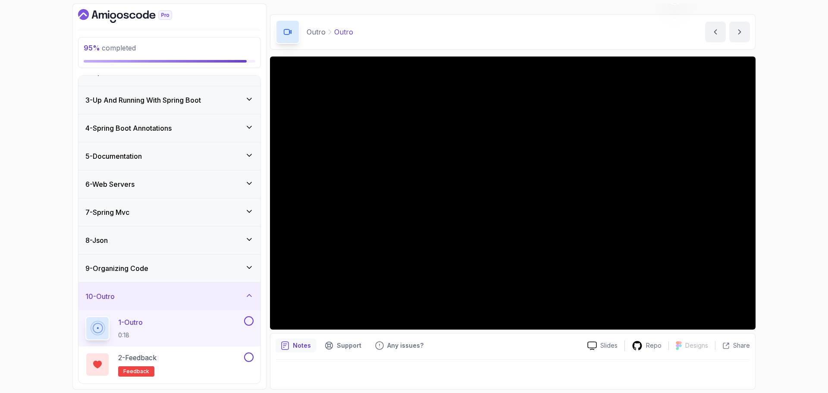
scroll to position [81, 0]
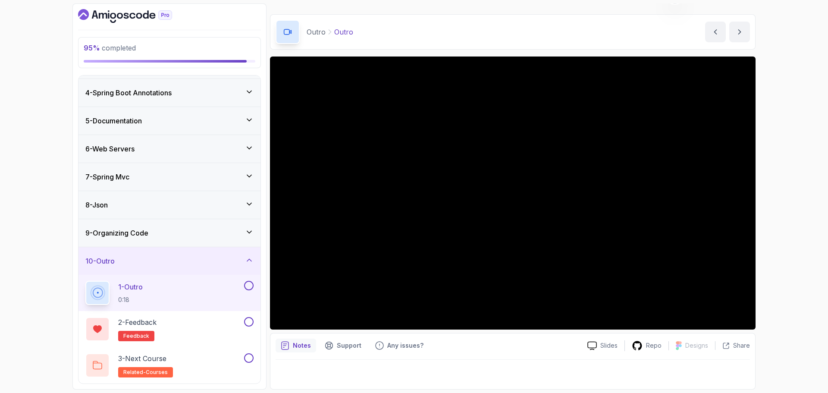
click at [242, 287] on div at bounding box center [247, 285] width 11 height 9
click at [252, 287] on button at bounding box center [248, 285] width 9 height 9
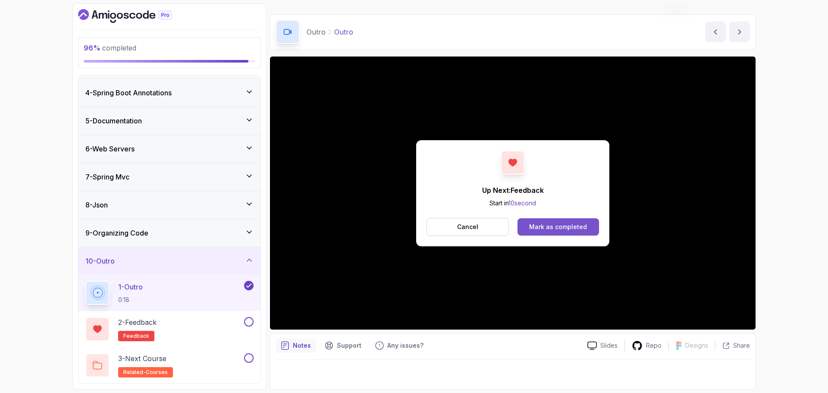
click at [584, 225] on div "Mark as completed" at bounding box center [558, 227] width 58 height 9
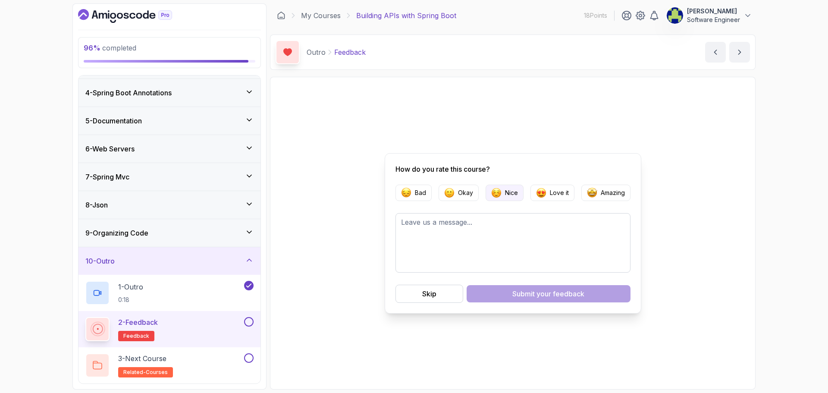
click at [513, 195] on p "Nice" at bounding box center [511, 193] width 13 height 9
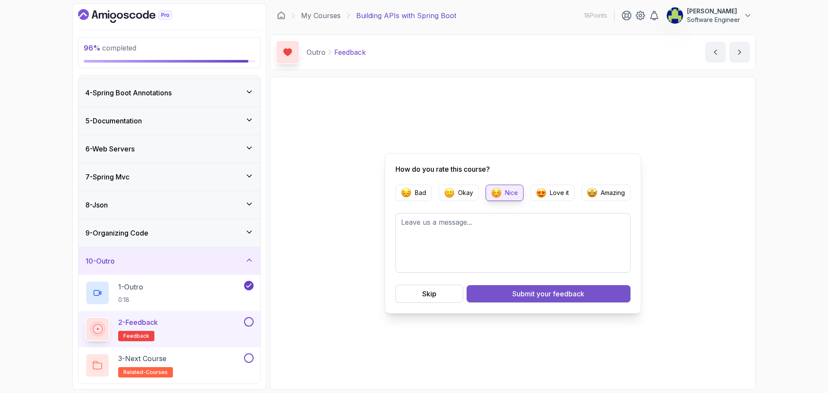
click at [548, 293] on span "your feedback" at bounding box center [561, 294] width 48 height 10
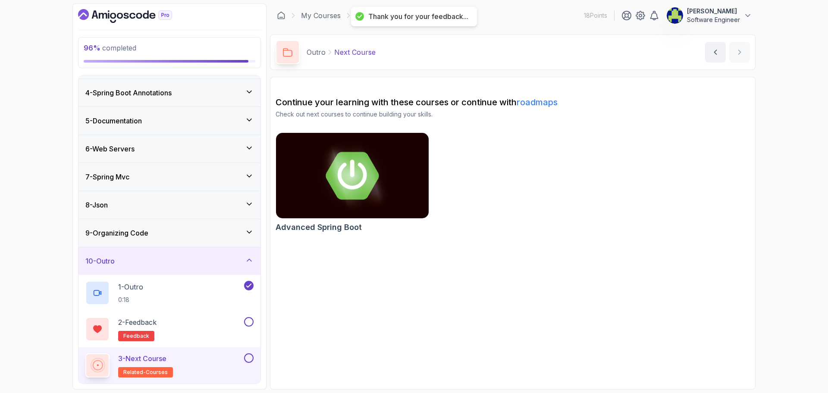
click at [343, 200] on img at bounding box center [352, 176] width 161 height 90
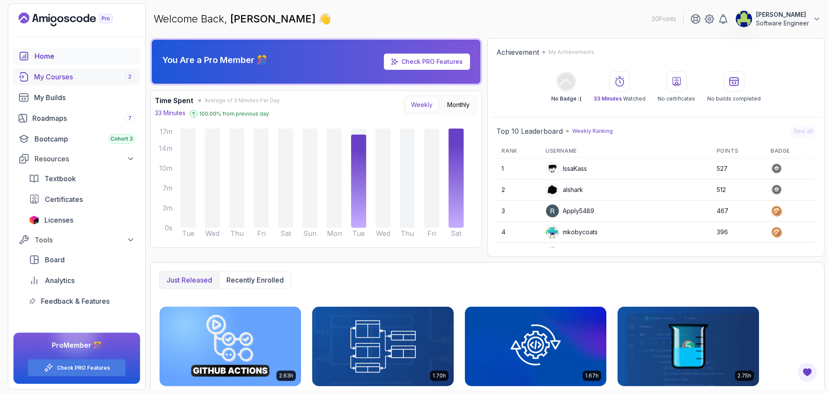
click at [55, 72] on div "My Courses 2" at bounding box center [84, 77] width 101 height 10
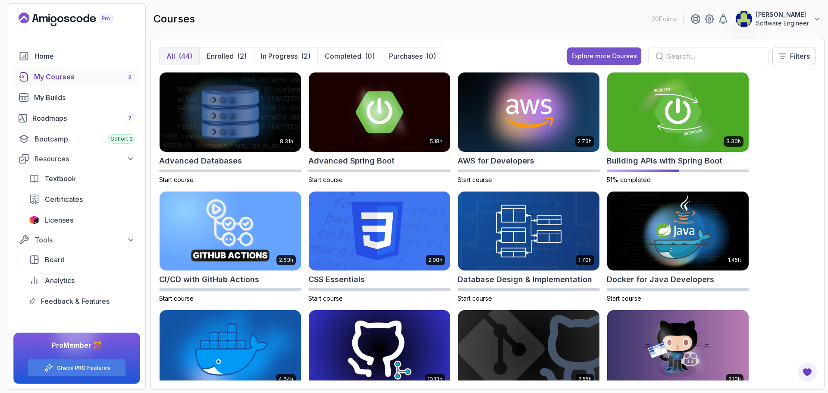
click at [609, 52] on div "Explore more Courses" at bounding box center [605, 56] width 66 height 9
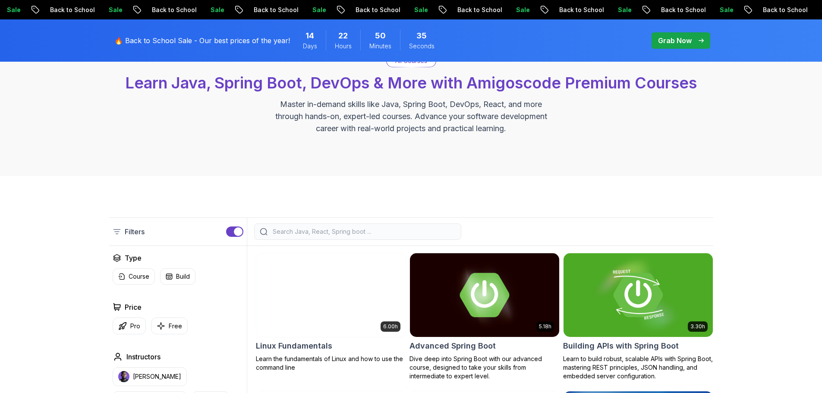
scroll to position [216, 0]
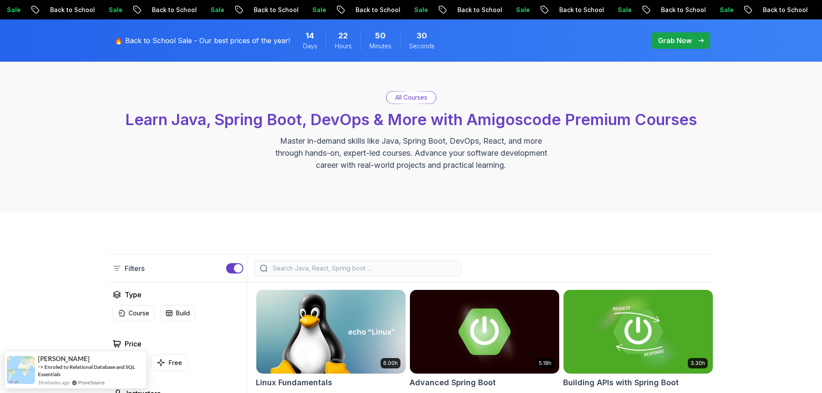
scroll to position [259, 0]
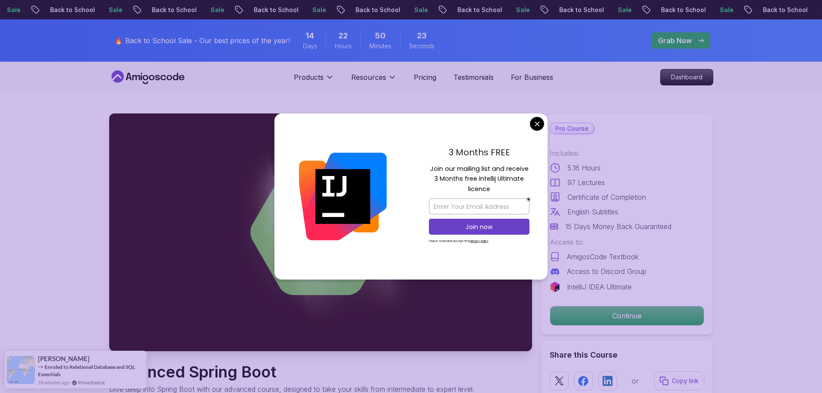
click at [544, 124] on div "3 Months FREE Join our mailing list and receive 3 Months free Intellij Ultimate…" at bounding box center [479, 196] width 137 height 167
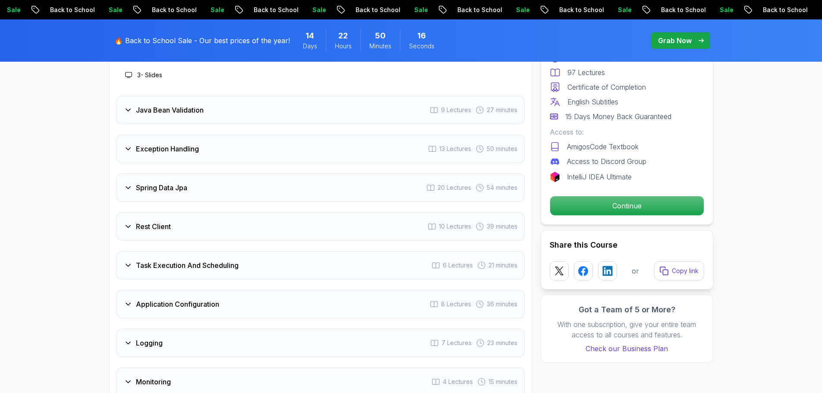
scroll to position [1294, 0]
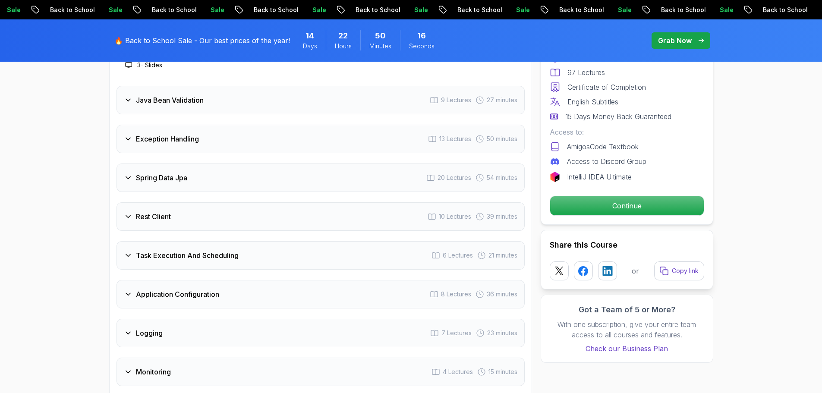
click at [196, 203] on div "Rest Client 10 Lectures 39 minutes" at bounding box center [321, 216] width 408 height 28
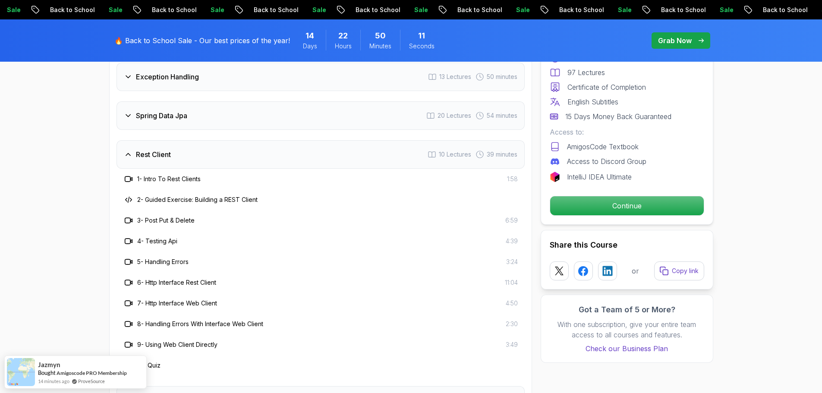
click at [150, 149] on h3 "Rest Client" at bounding box center [153, 154] width 35 height 10
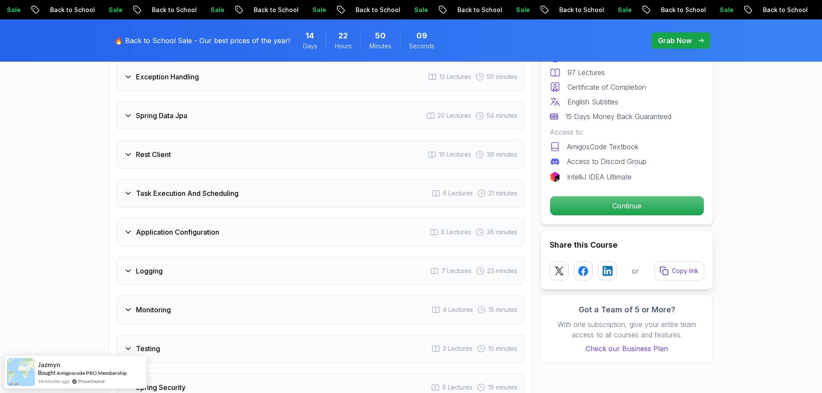
click at [200, 188] on h3 "Task Execution And Scheduling" at bounding box center [187, 193] width 103 height 10
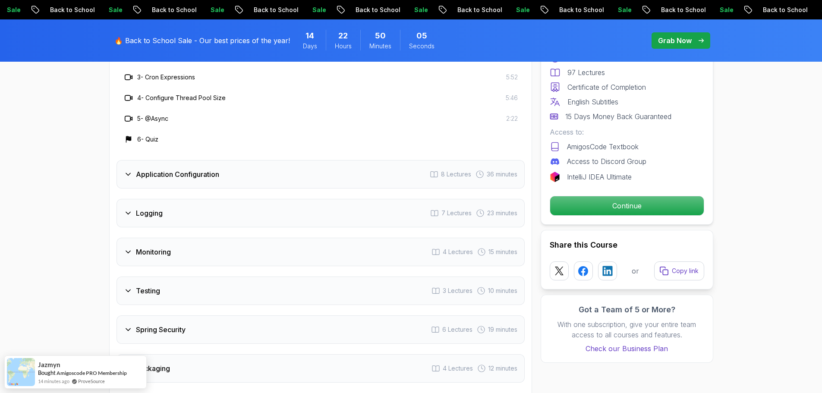
scroll to position [1553, 0]
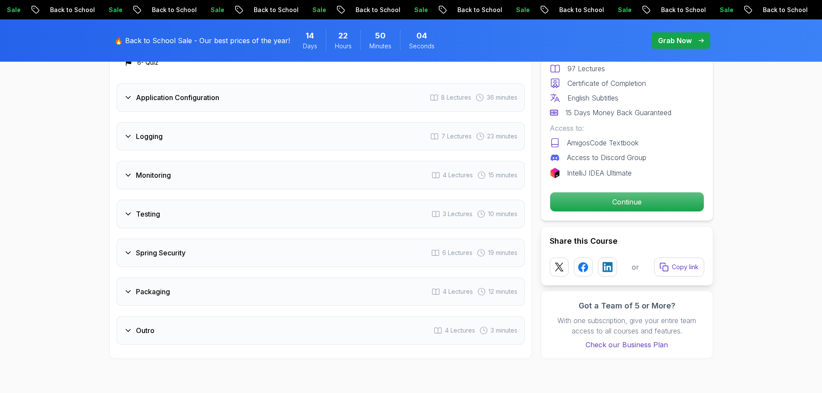
click at [172, 239] on div "Spring Security 6 Lectures 19 minutes" at bounding box center [321, 253] width 408 height 28
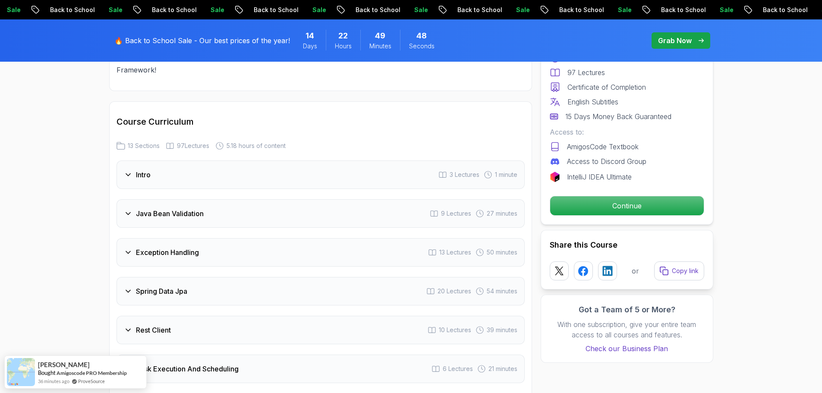
scroll to position [1079, 0]
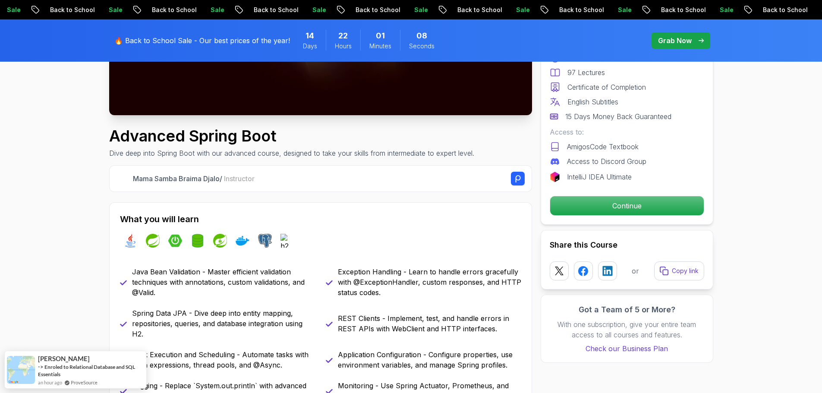
scroll to position [259, 0]
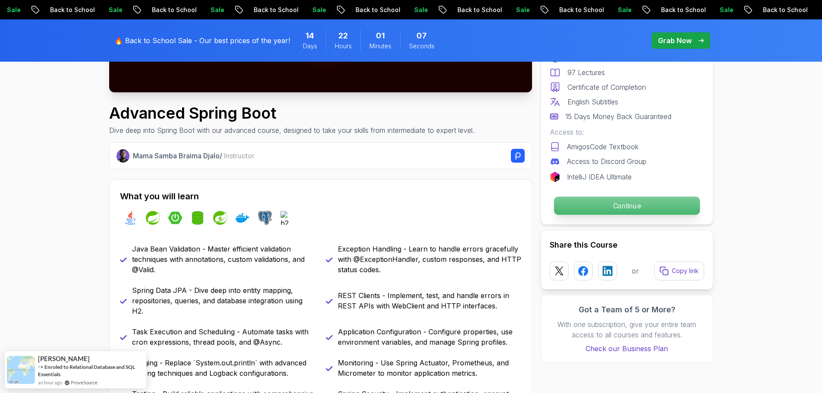
click at [657, 205] on p "Continue" at bounding box center [627, 206] width 146 height 18
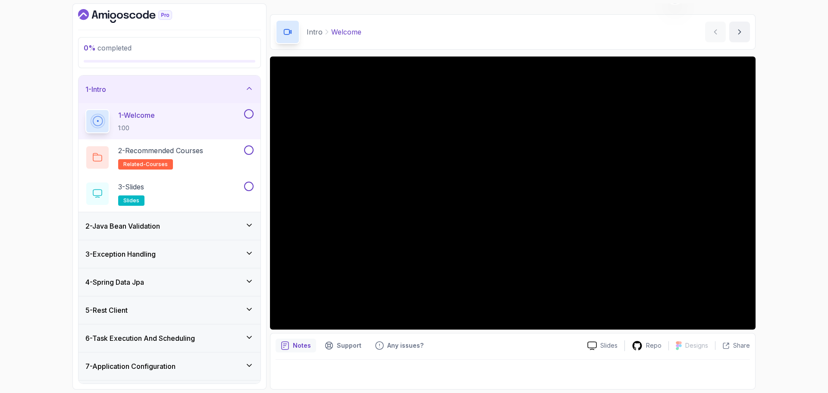
click at [249, 116] on button at bounding box center [248, 113] width 9 height 9
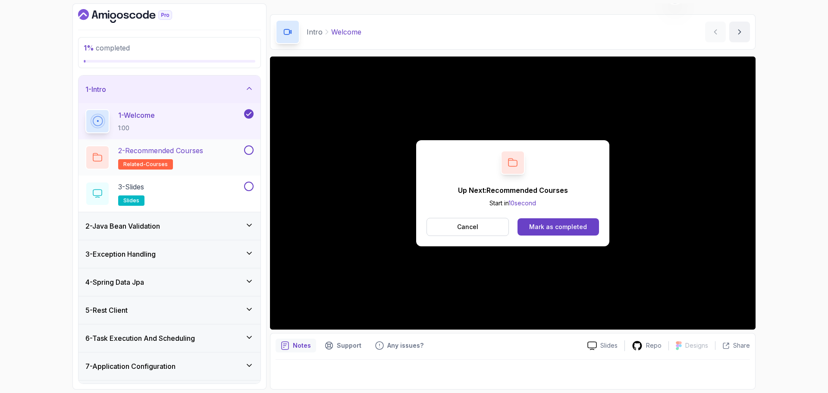
click at [220, 158] on div "2 - Recommended Courses related-courses" at bounding box center [163, 157] width 157 height 24
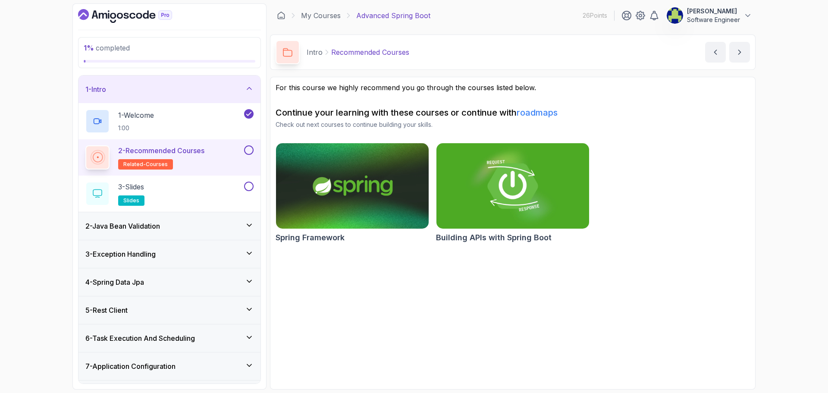
click at [253, 150] on button at bounding box center [248, 149] width 9 height 9
click at [205, 184] on div "3 - Slides slides" at bounding box center [163, 194] width 157 height 24
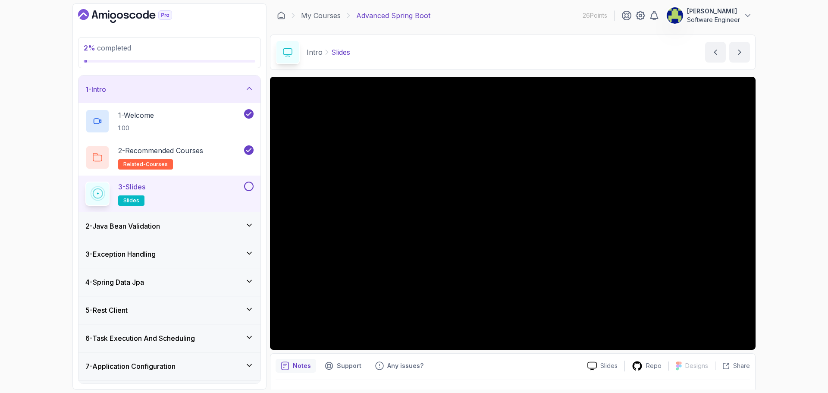
click at [249, 187] on button at bounding box center [248, 186] width 9 height 9
click at [208, 230] on div "2 - Java Bean Validation" at bounding box center [169, 226] width 168 height 10
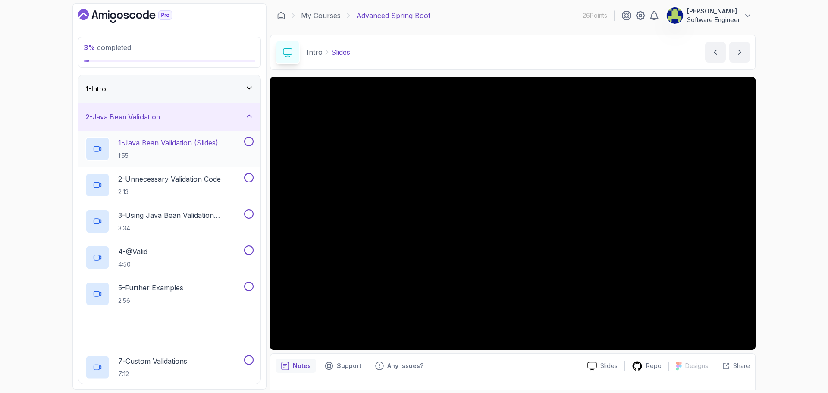
click at [168, 147] on p "1 - Java Bean Validation (Slides)" at bounding box center [168, 143] width 100 height 10
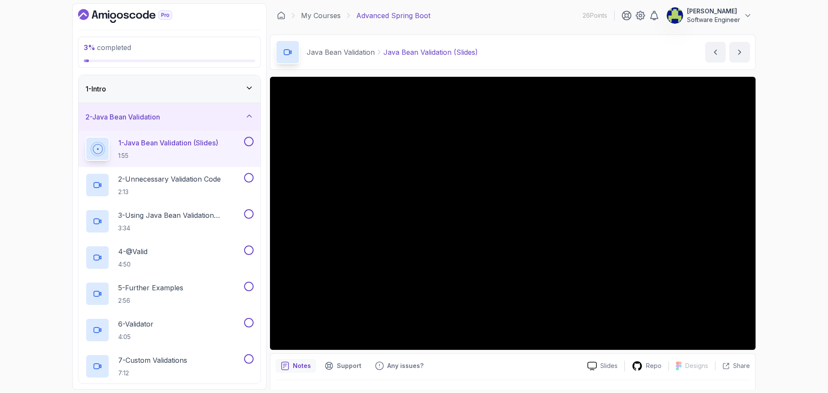
click at [85, 137] on button "1 - Java Bean Validation (Slides) 1:55" at bounding box center [169, 149] width 168 height 24
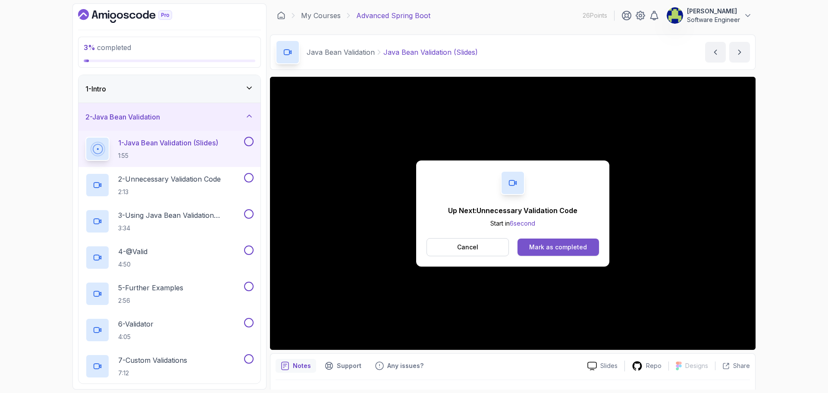
click at [560, 245] on div "Mark as completed" at bounding box center [558, 247] width 58 height 9
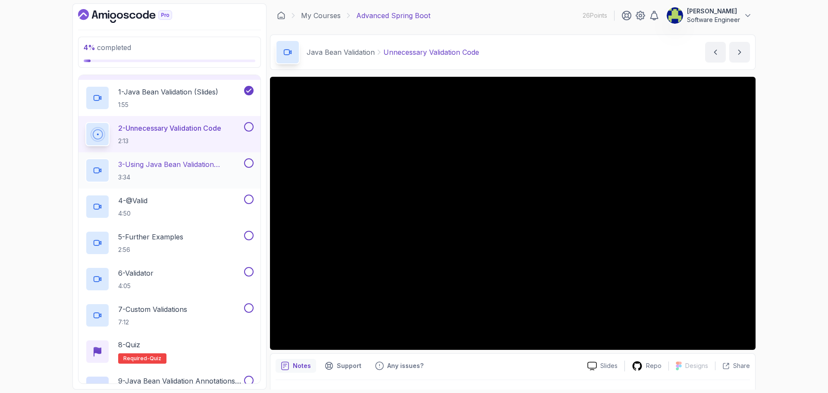
scroll to position [43, 0]
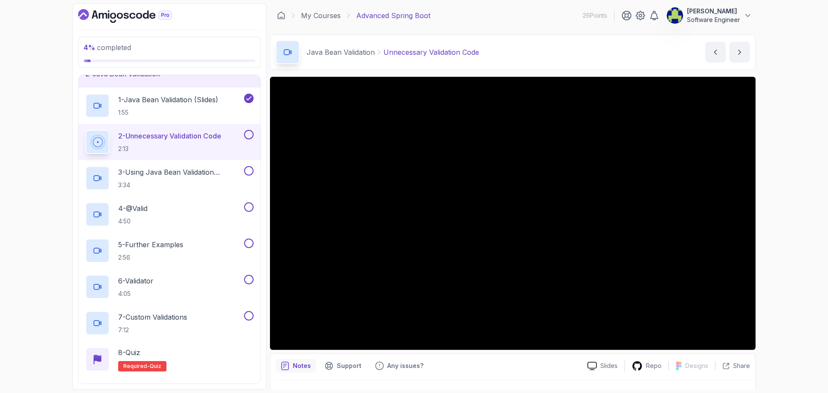
click at [246, 134] on button at bounding box center [248, 134] width 9 height 9
click at [192, 169] on p "3 - Using Java Bean Validation Annotations" at bounding box center [180, 172] width 124 height 10
